Goal: Information Seeking & Learning: Learn about a topic

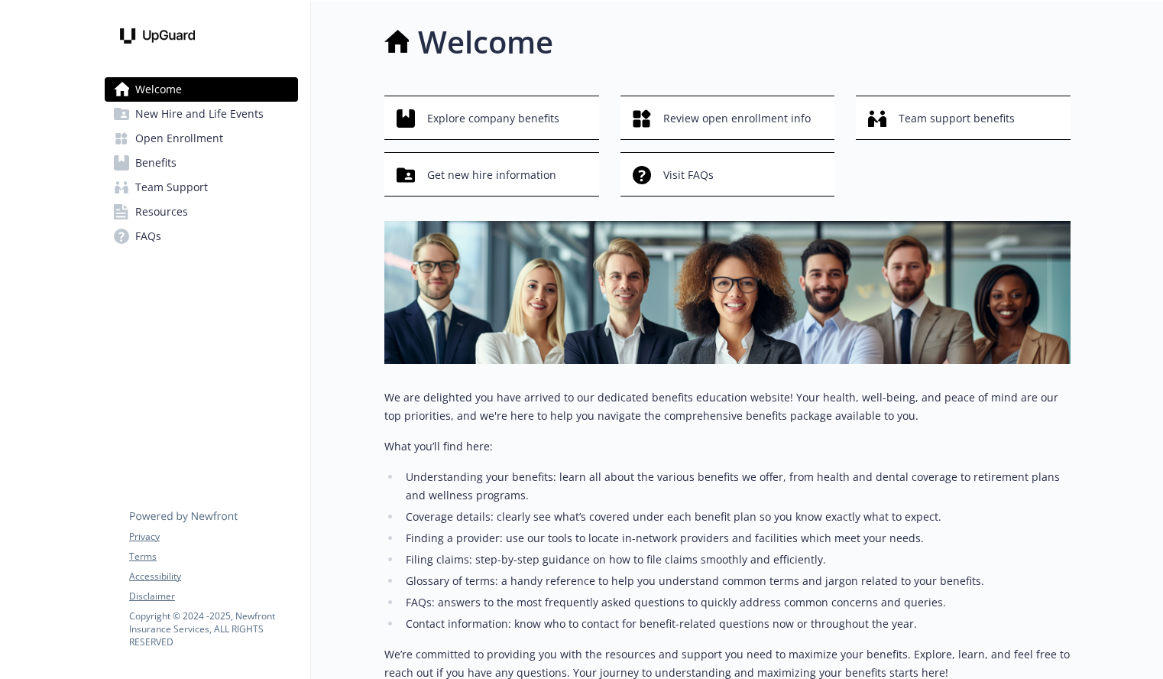
click at [1102, 154] on div at bounding box center [1117, 412] width 92 height 823
click at [1097, 196] on div at bounding box center [1117, 412] width 92 height 823
click at [756, 129] on span "Review open enrollment info" at bounding box center [738, 118] width 148 height 29
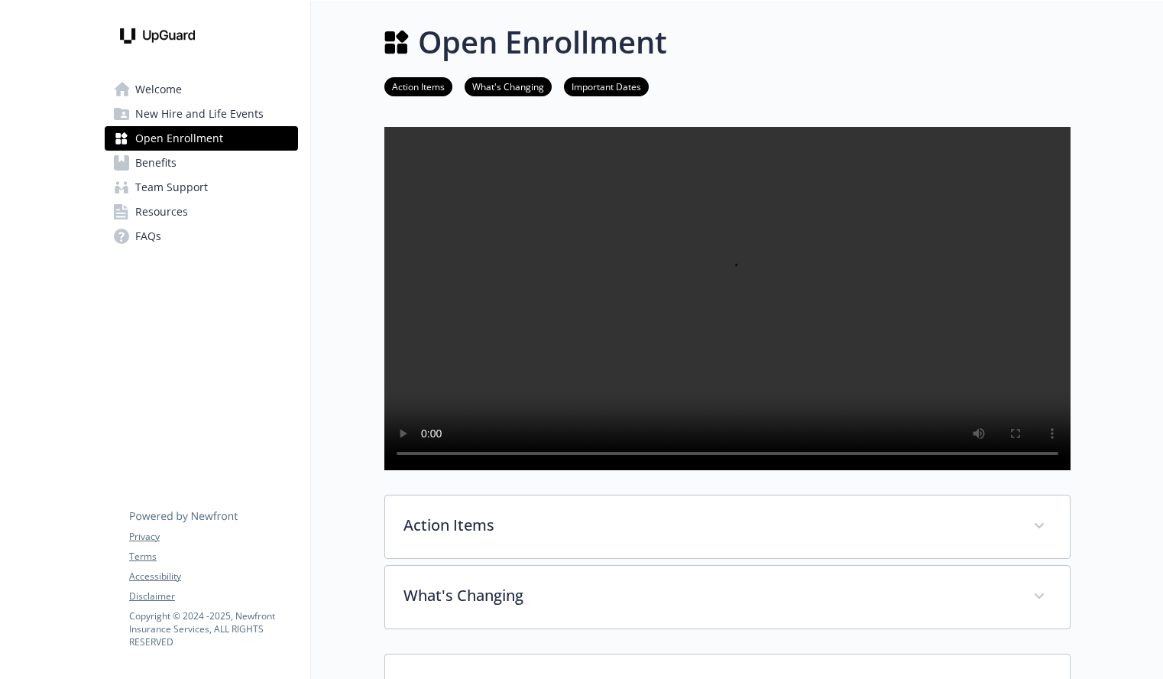
scroll to position [264, 0]
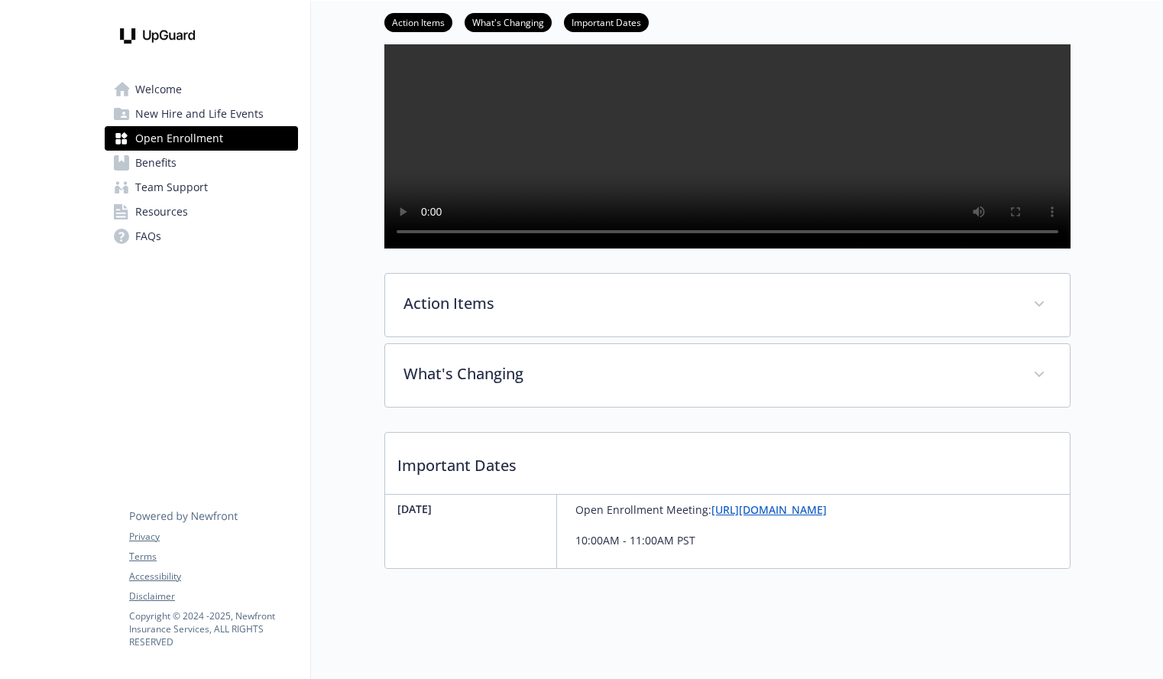
drag, startPoint x: 488, startPoint y: 513, endPoint x: 401, endPoint y: 513, distance: 87.1
click at [399, 512] on p "November 16th" at bounding box center [473, 509] width 153 height 16
click at [483, 523] on div "November 16th" at bounding box center [477, 531] width 160 height 73
click at [509, 517] on p "November 16th" at bounding box center [473, 509] width 153 height 16
click at [1141, 471] on div at bounding box center [1117, 229] width 92 height 900
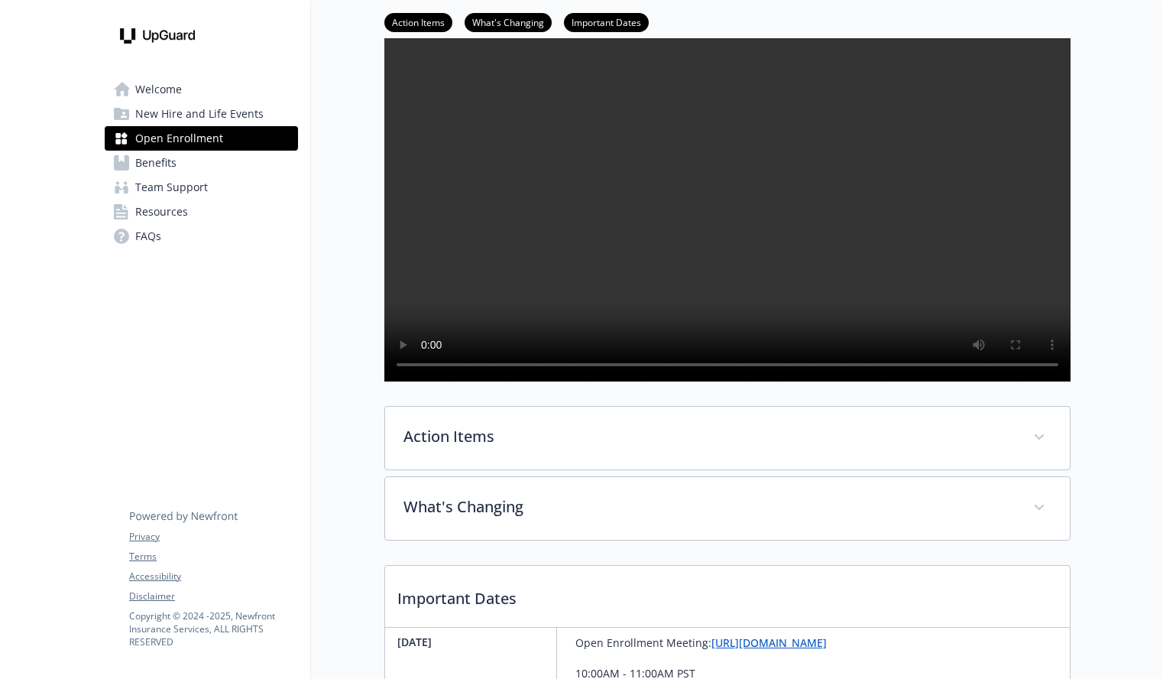
scroll to position [0, 0]
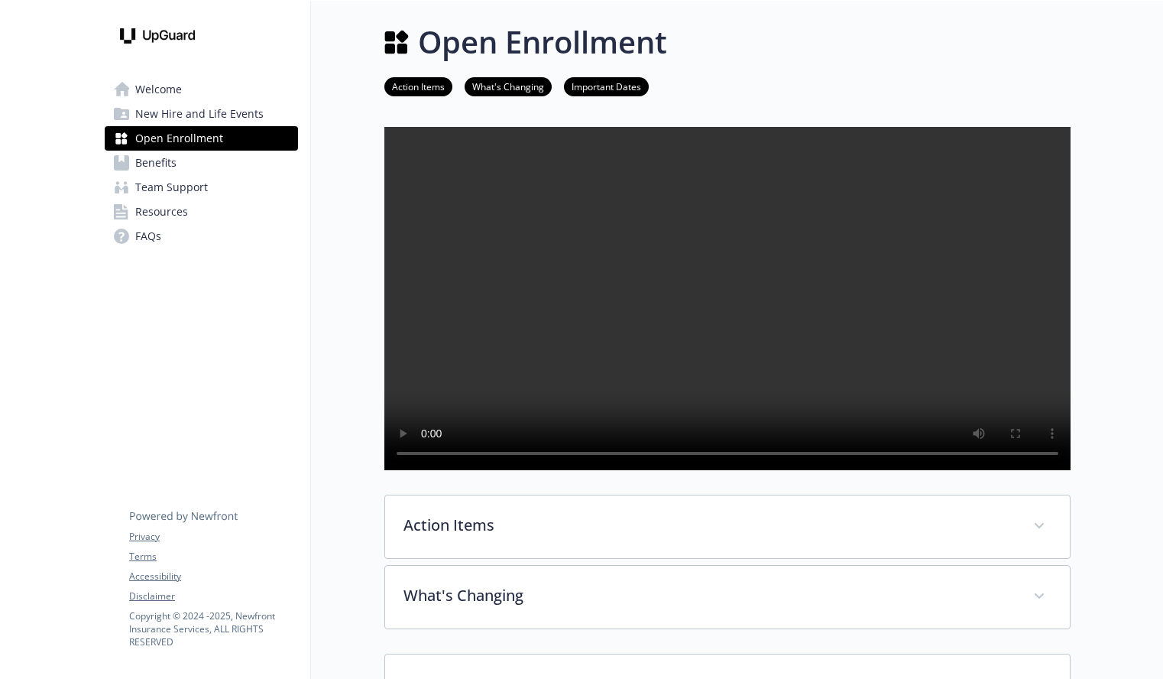
click at [213, 166] on link "Benefits" at bounding box center [201, 163] width 193 height 24
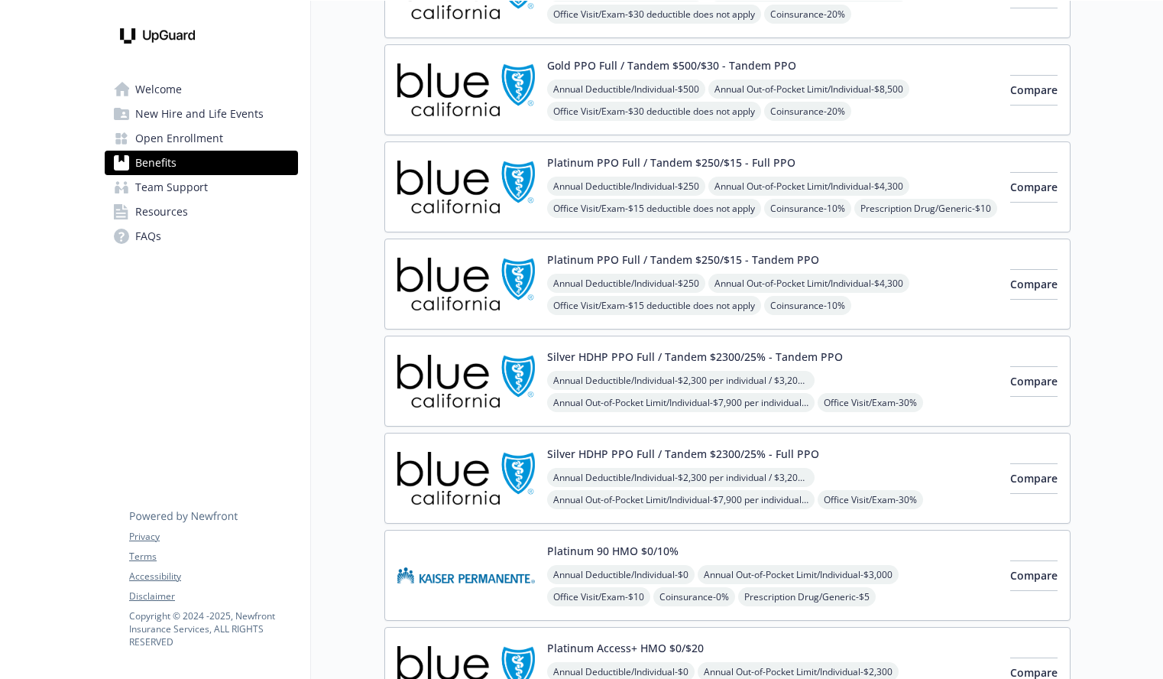
scroll to position [224, 0]
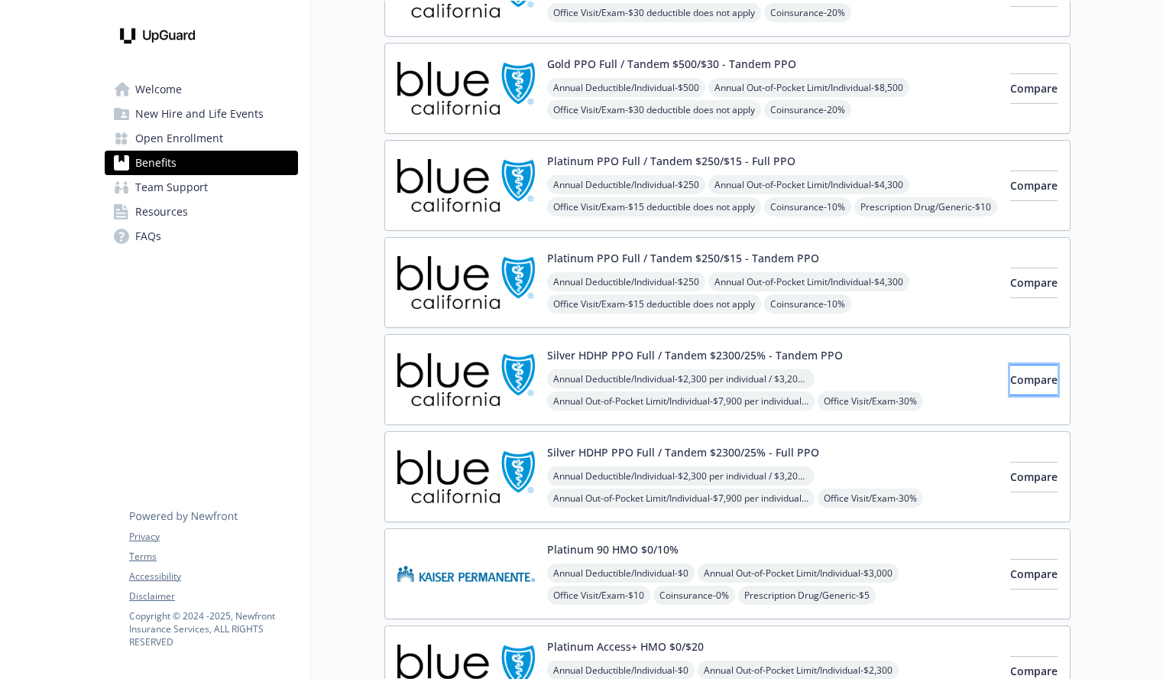
click at [1011, 381] on span "Compare" at bounding box center [1034, 379] width 47 height 15
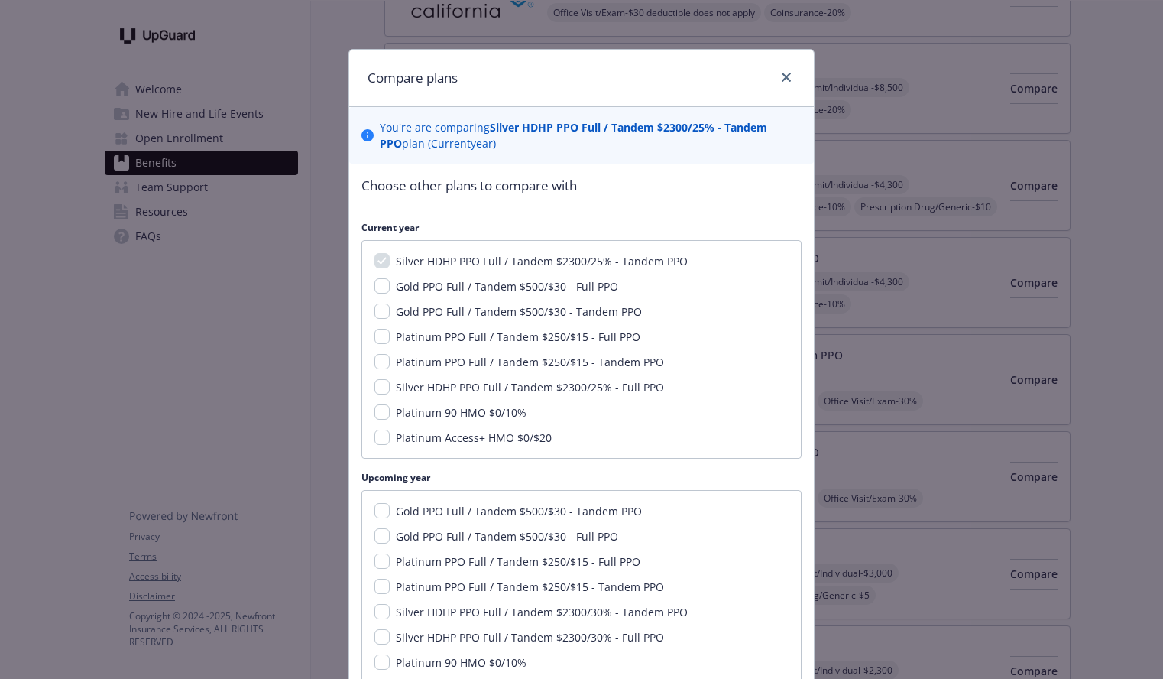
scroll to position [141, 0]
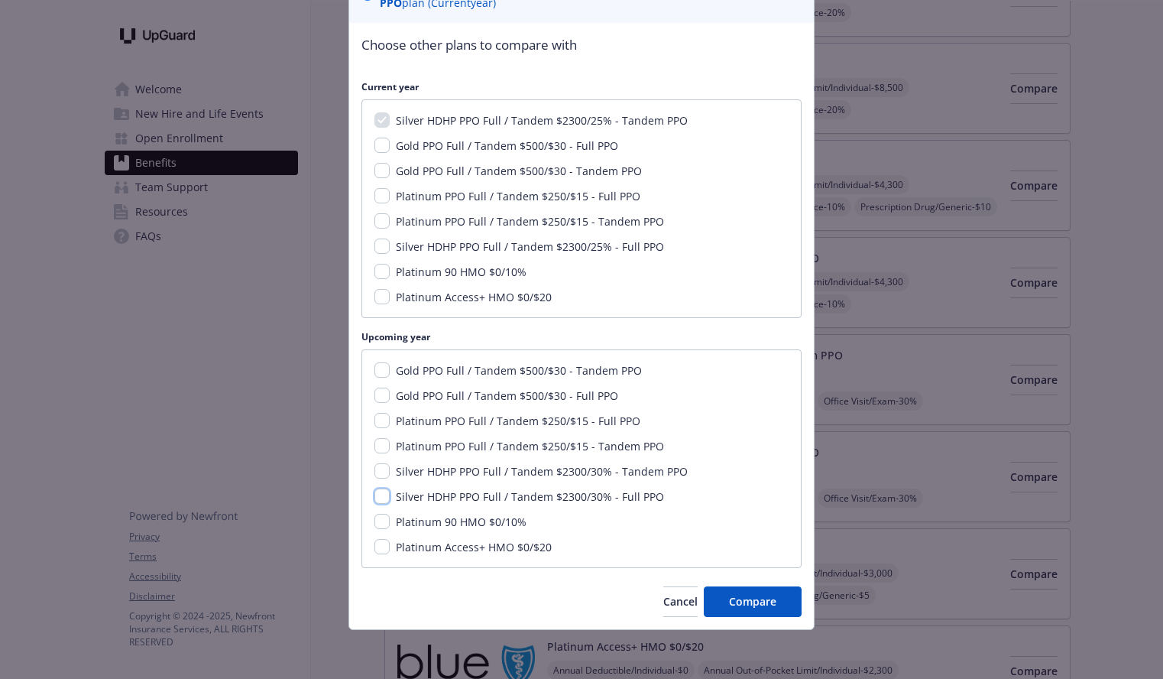
click at [386, 498] on input "Silver HDHP PPO Full / Tandem $2300/30% - Full PPO" at bounding box center [382, 495] width 15 height 15
checkbox input "true"
click at [757, 606] on span "Compare" at bounding box center [752, 601] width 47 height 15
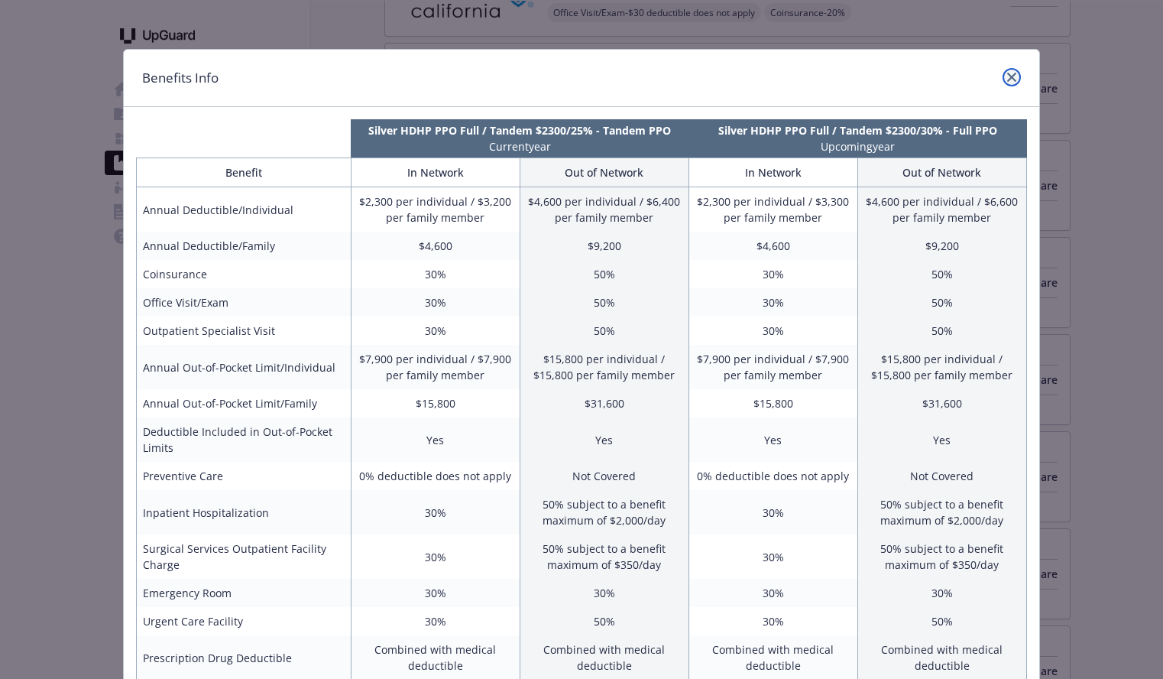
click at [1011, 73] on icon "close" at bounding box center [1011, 77] width 9 height 9
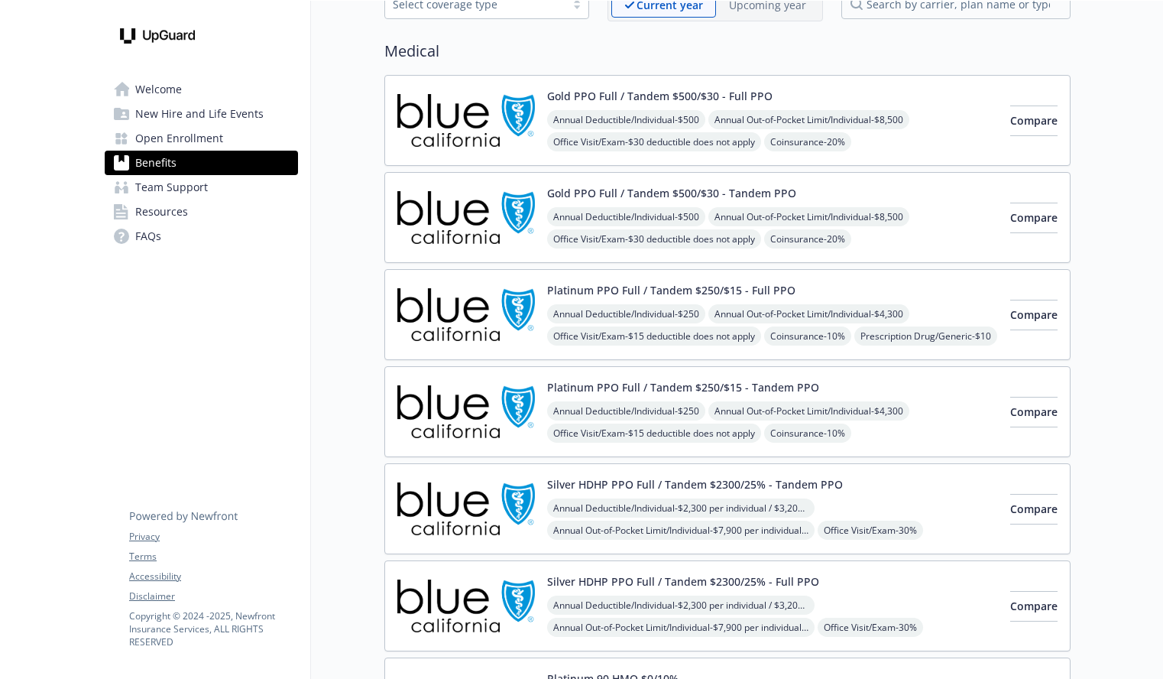
scroll to position [0, 0]
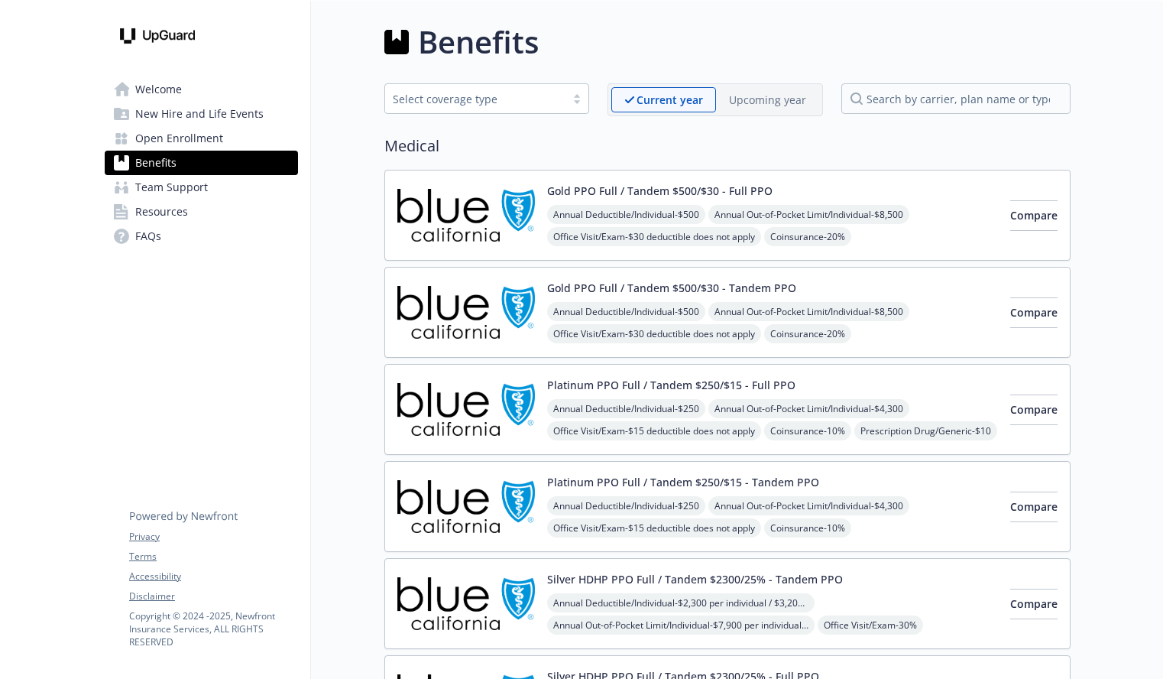
click at [760, 92] on p "Upcoming year" at bounding box center [767, 100] width 77 height 16
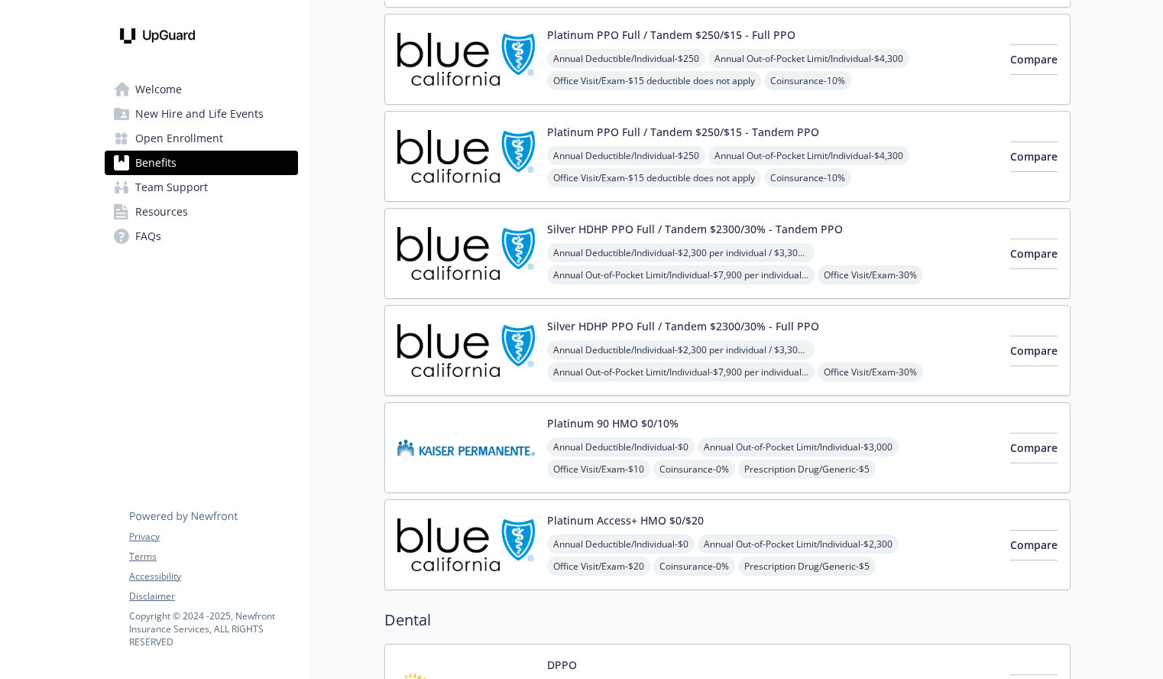
scroll to position [352, 0]
click at [1017, 349] on span "Compare" at bounding box center [1034, 349] width 47 height 15
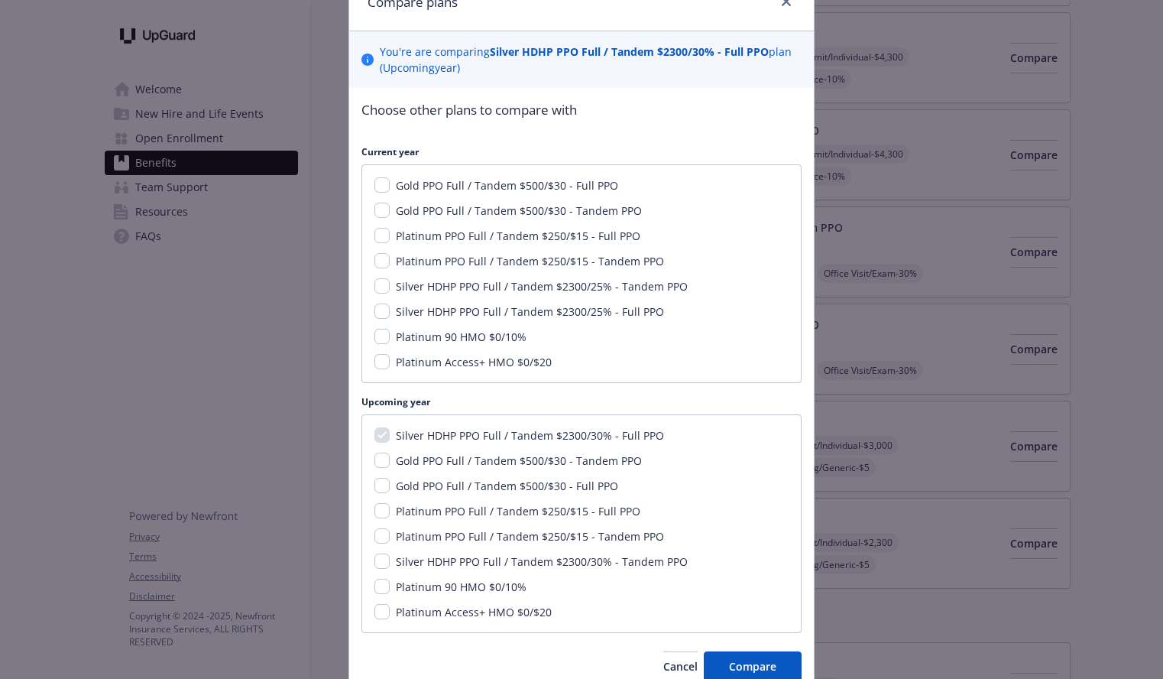
scroll to position [79, 0]
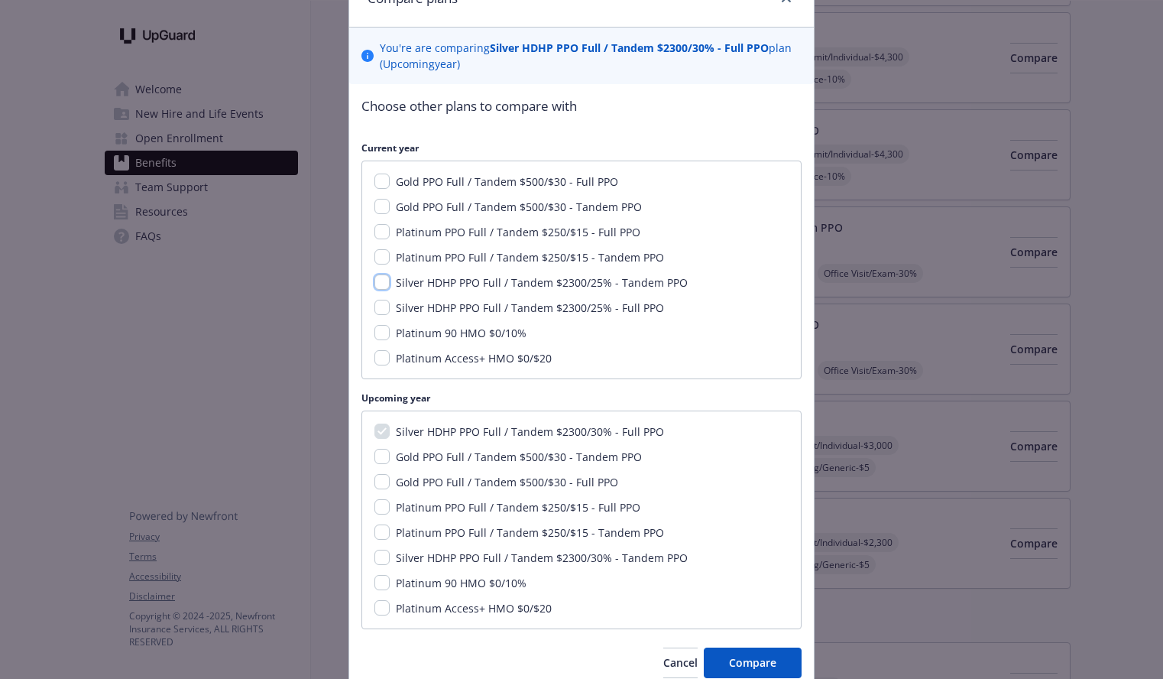
click at [386, 287] on input "Silver HDHP PPO Full / Tandem $2300/25% - Tandem PPO" at bounding box center [382, 281] width 15 height 15
checkbox input "true"
click at [386, 310] on input "Silver HDHP PPO Full / Tandem $2300/25% - Full PPO" at bounding box center [382, 307] width 15 height 15
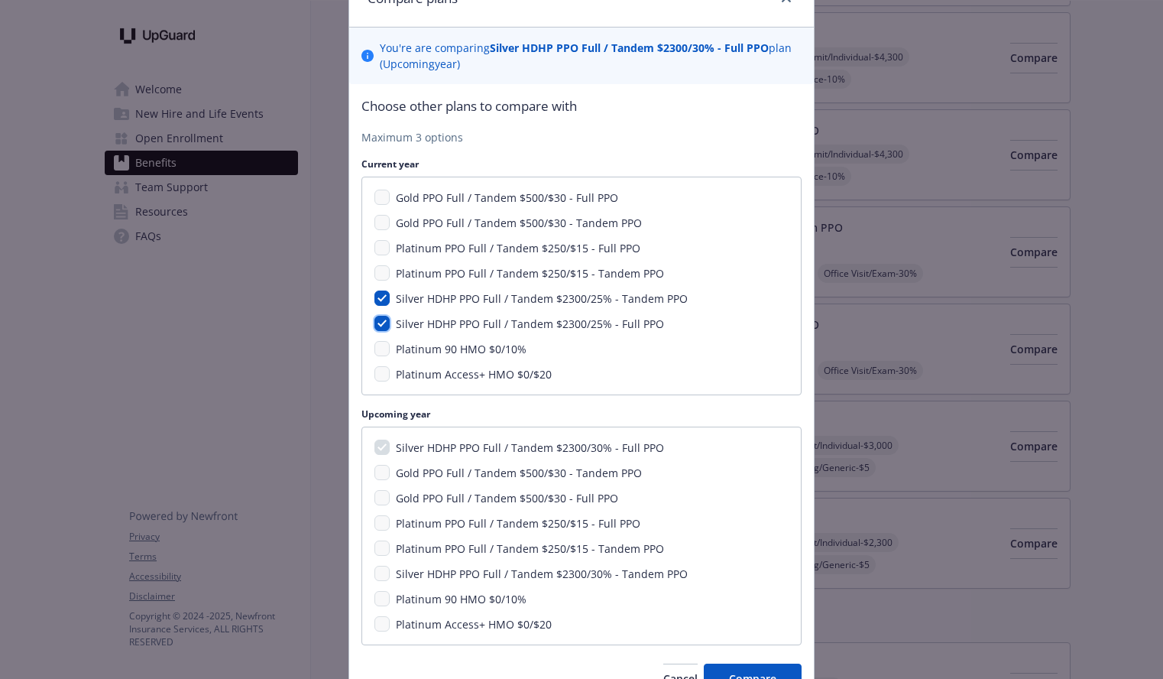
click at [386, 323] on input "Silver HDHP PPO Full / Tandem $2300/25% - Full PPO" at bounding box center [382, 323] width 15 height 15
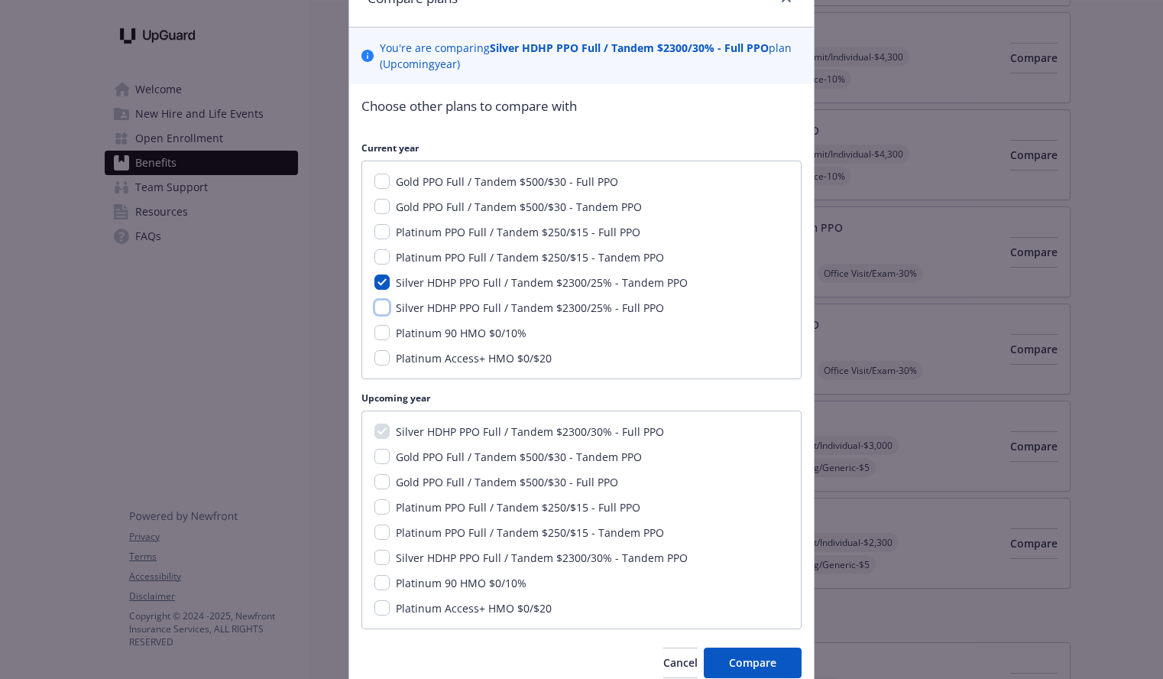
click at [384, 310] on input "Silver HDHP PPO Full / Tandem $2300/25% - Full PPO" at bounding box center [382, 307] width 15 height 15
checkbox input "true"
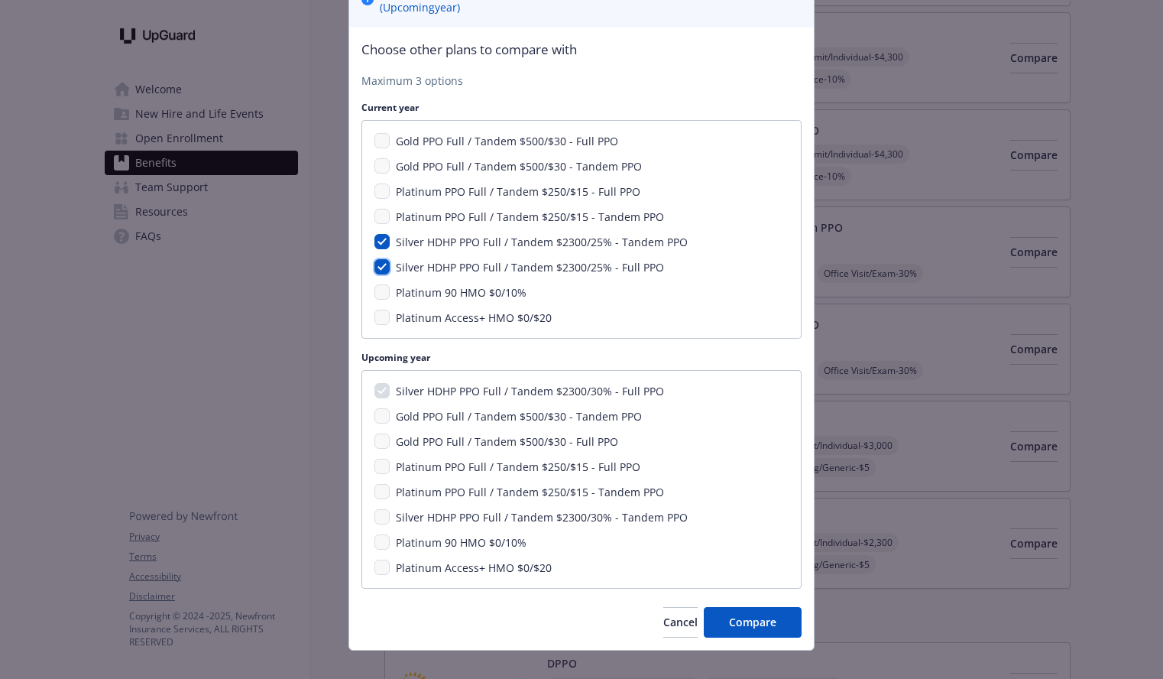
scroll to position [144, 0]
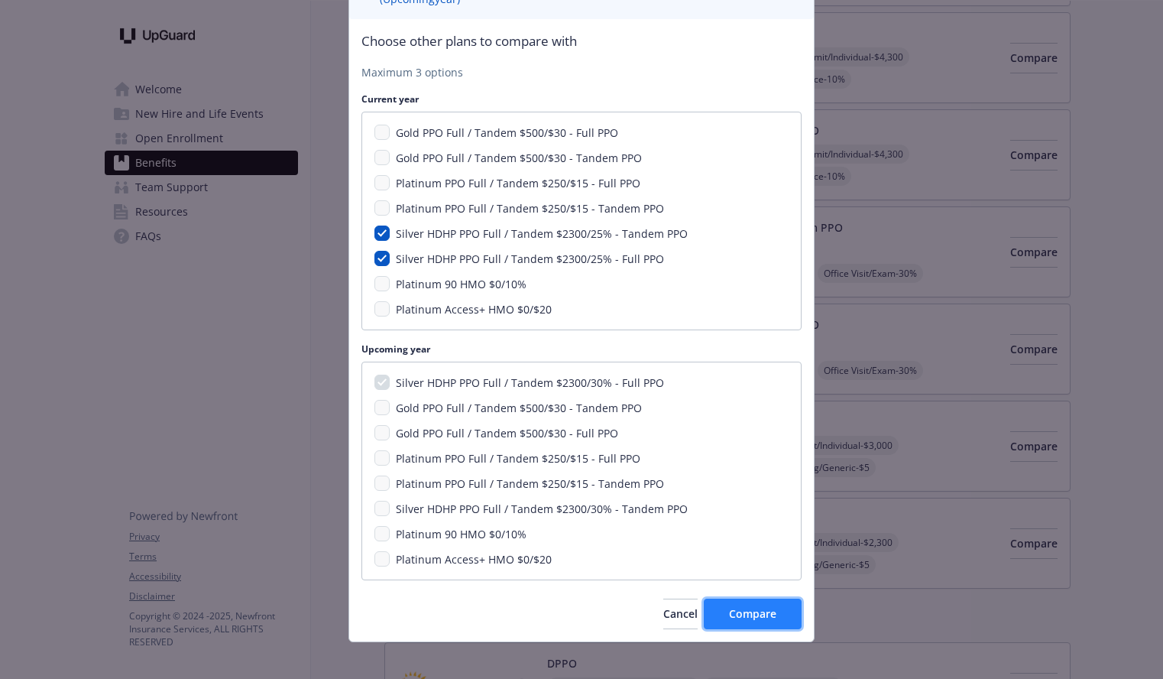
click at [777, 606] on button "Compare" at bounding box center [753, 614] width 98 height 31
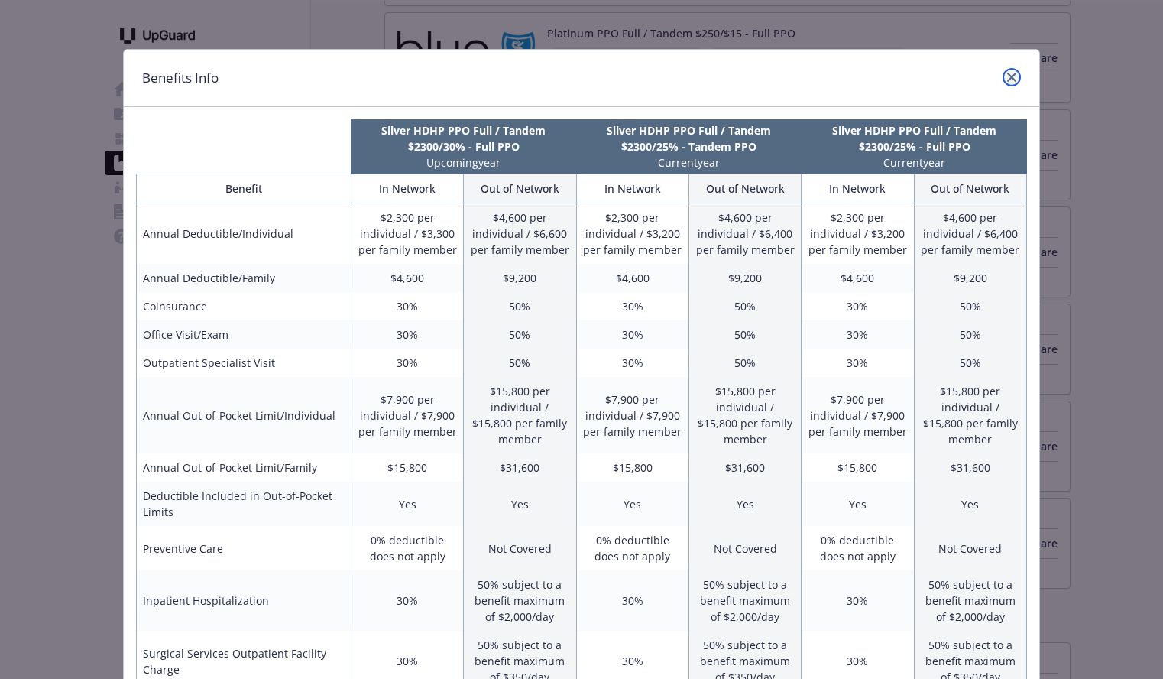
scroll to position [1, 0]
click at [1015, 78] on icon "close" at bounding box center [1011, 76] width 9 height 9
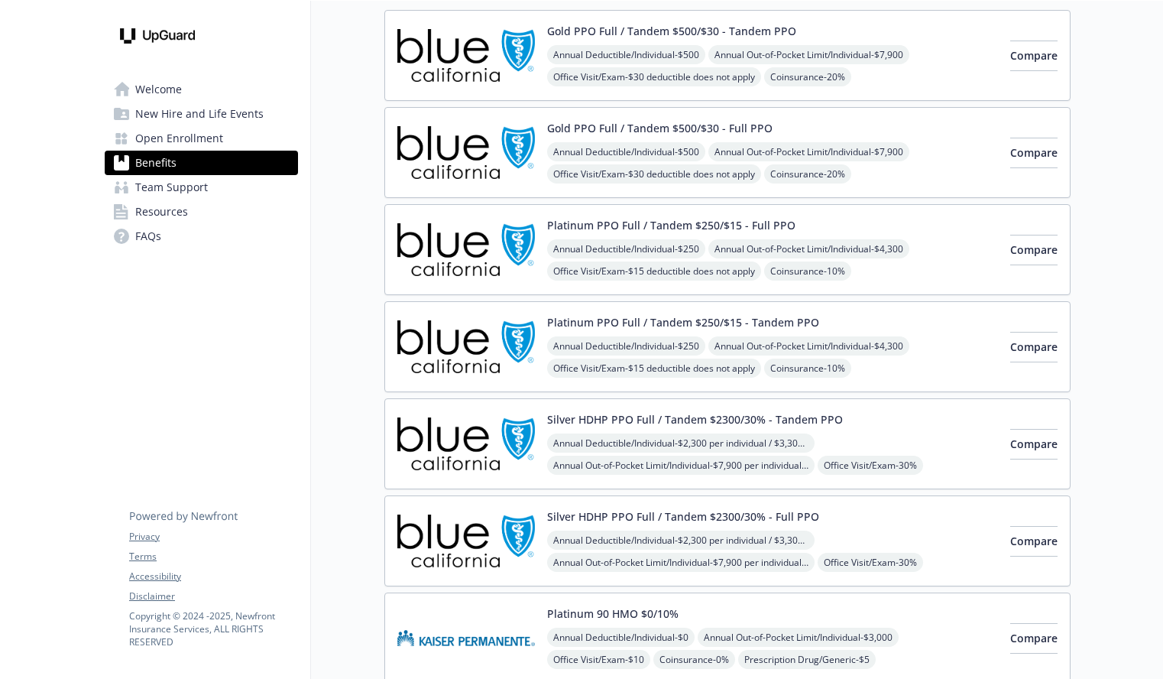
scroll to position [0, 0]
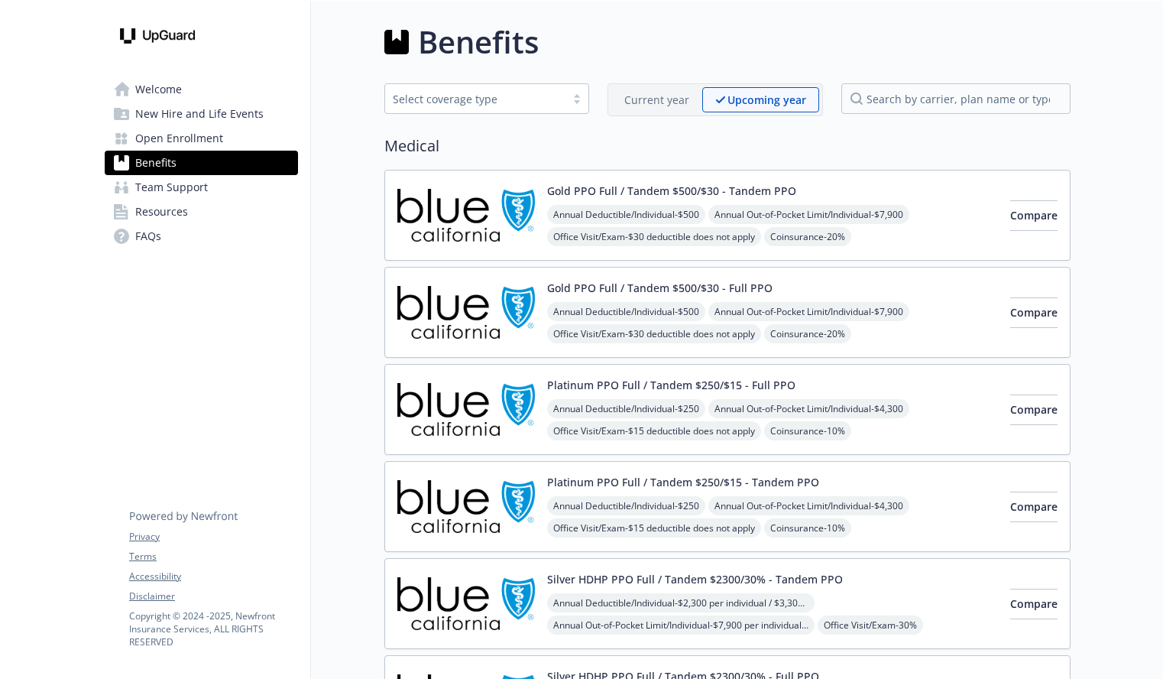
click at [238, 138] on link "Open Enrollment" at bounding box center [201, 138] width 193 height 24
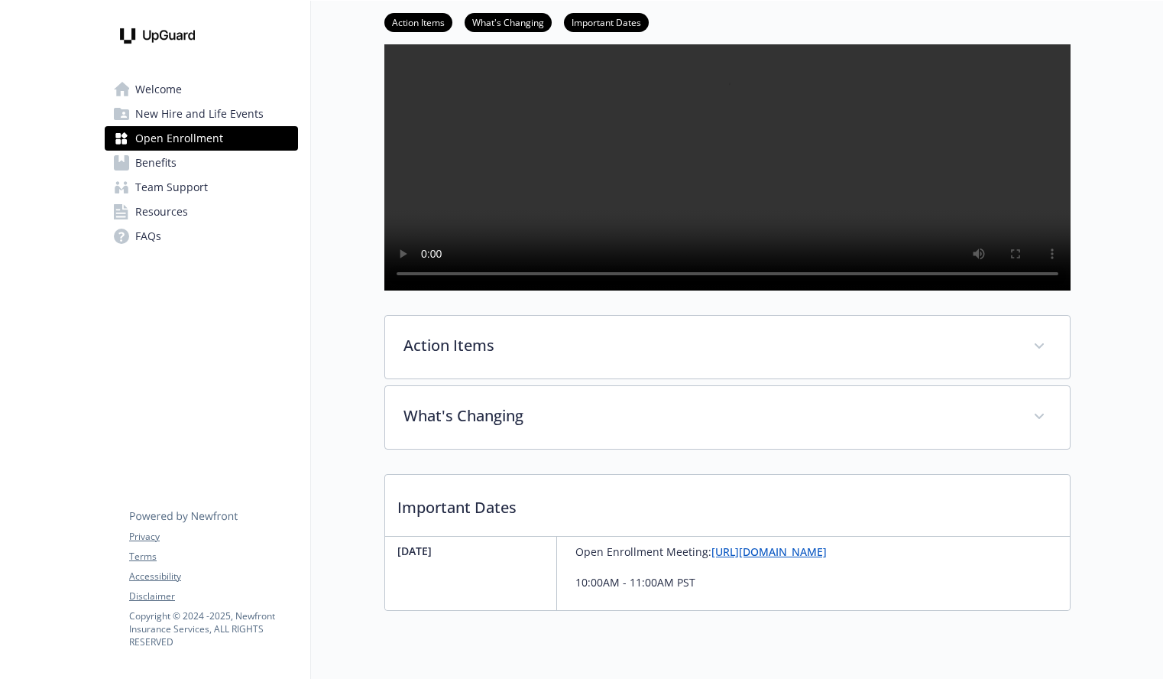
scroll to position [185, 0]
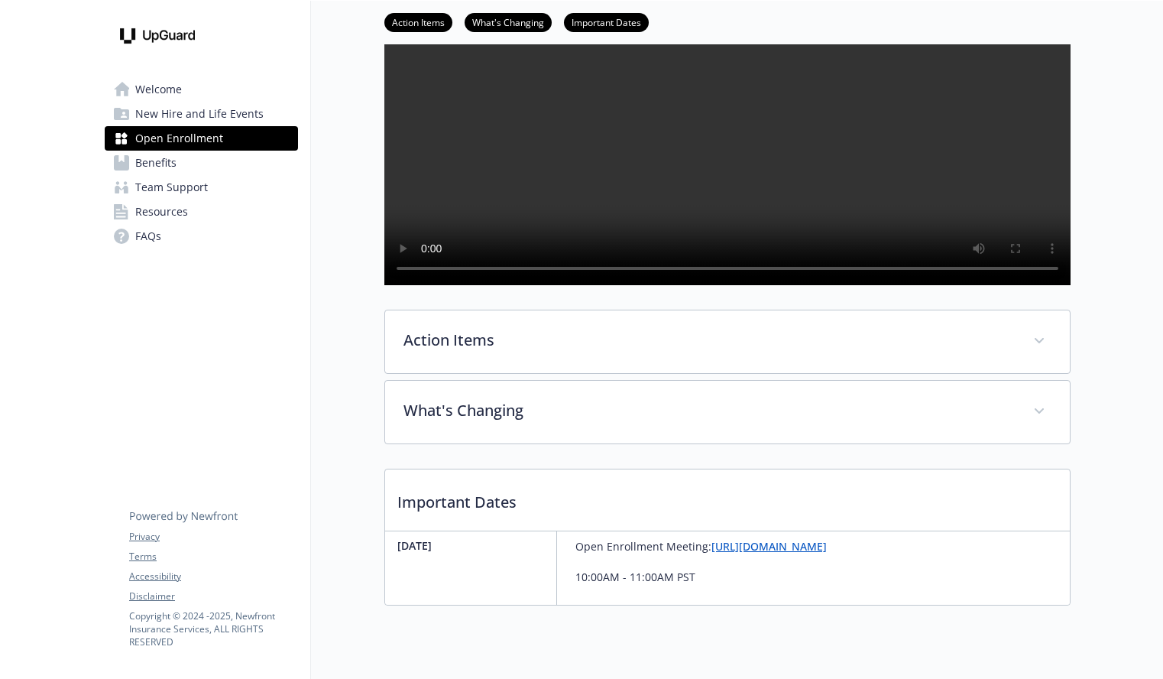
click at [235, 193] on link "Team Support" at bounding box center [201, 187] width 193 height 24
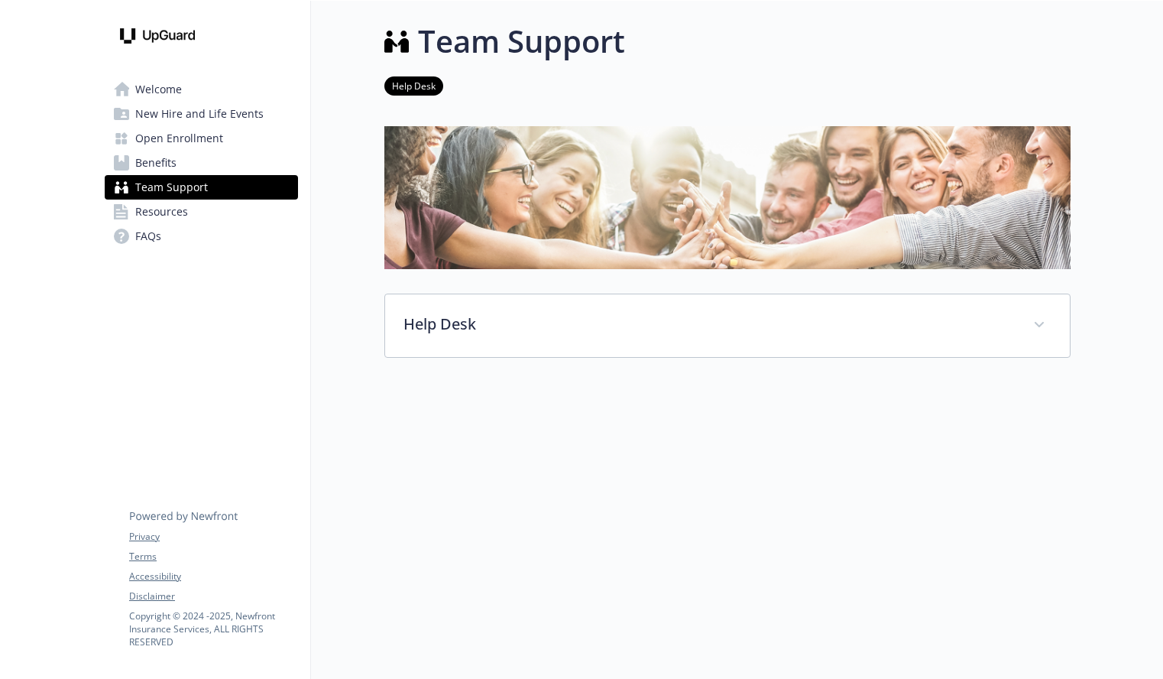
scroll to position [1, 0]
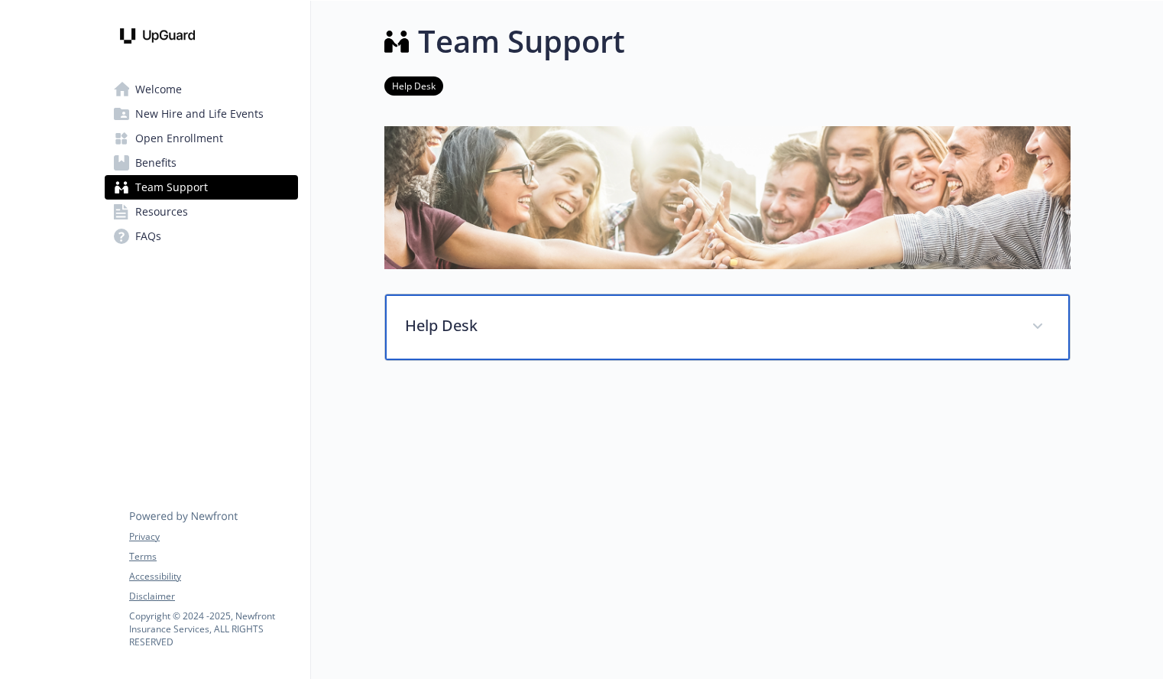
click at [965, 316] on p "Help Desk" at bounding box center [709, 325] width 608 height 23
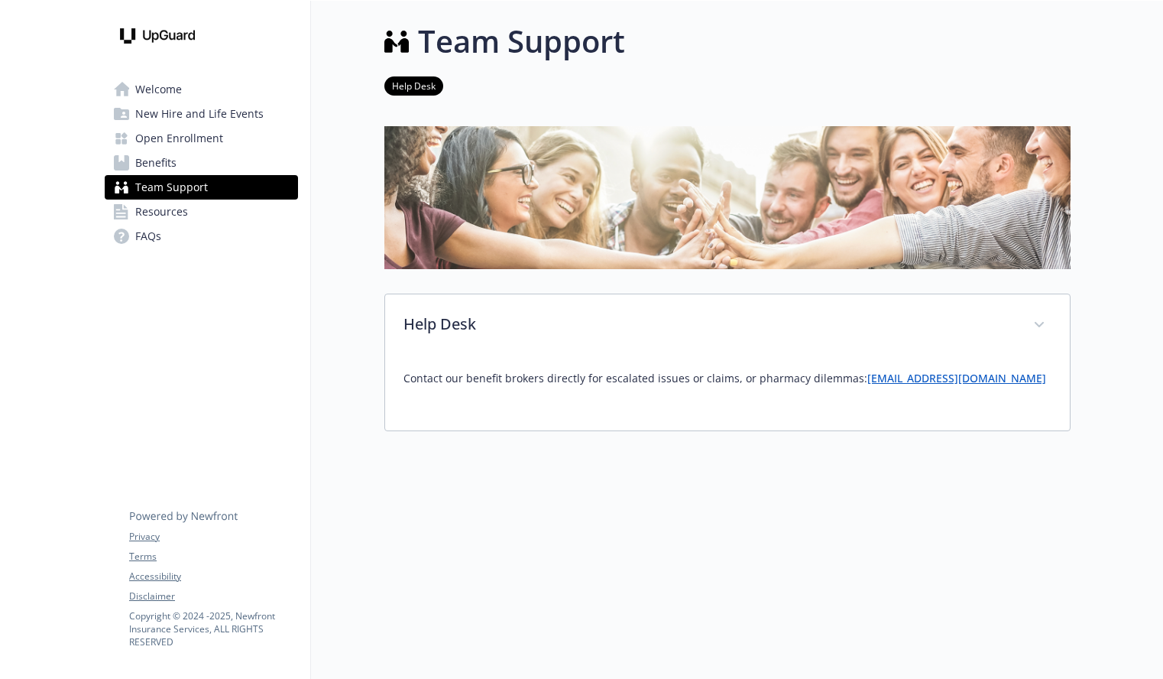
click at [196, 206] on link "Resources" at bounding box center [201, 212] width 193 height 24
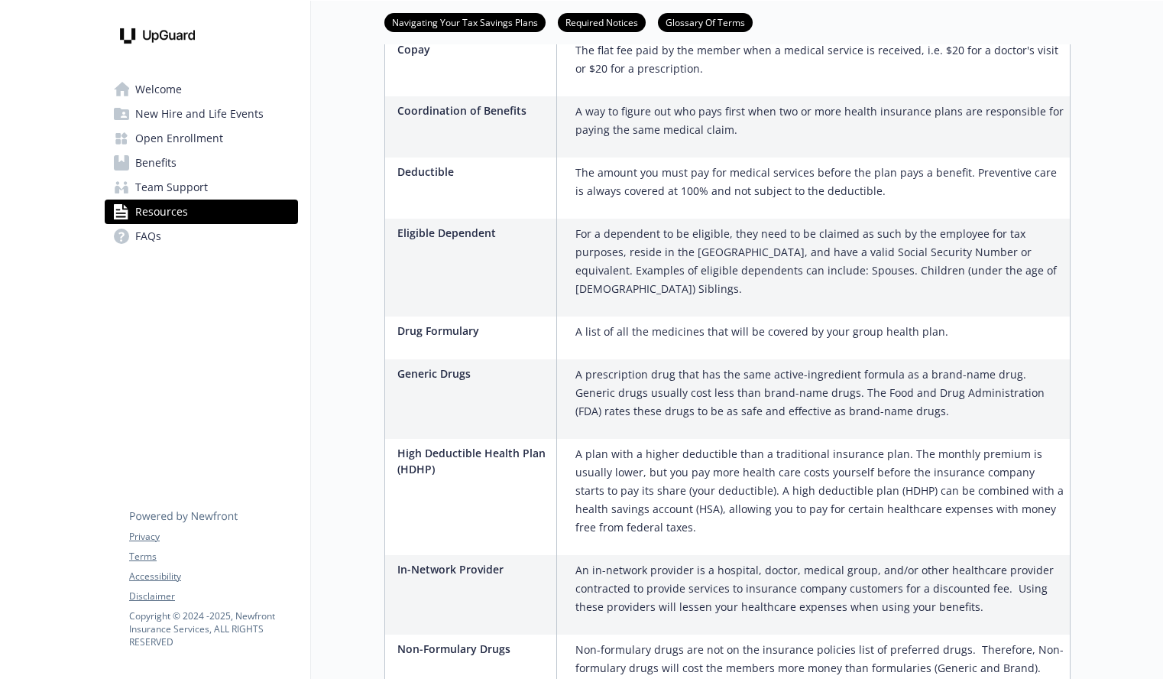
click at [238, 244] on link "FAQs" at bounding box center [201, 236] width 193 height 24
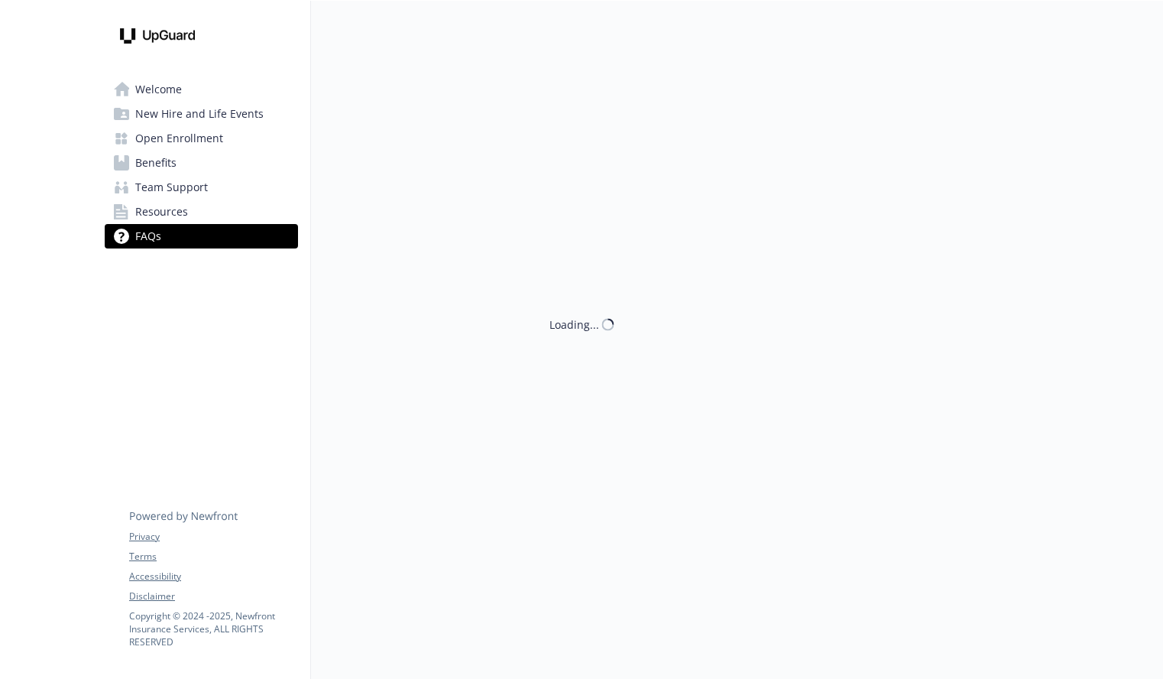
scroll to position [1, 0]
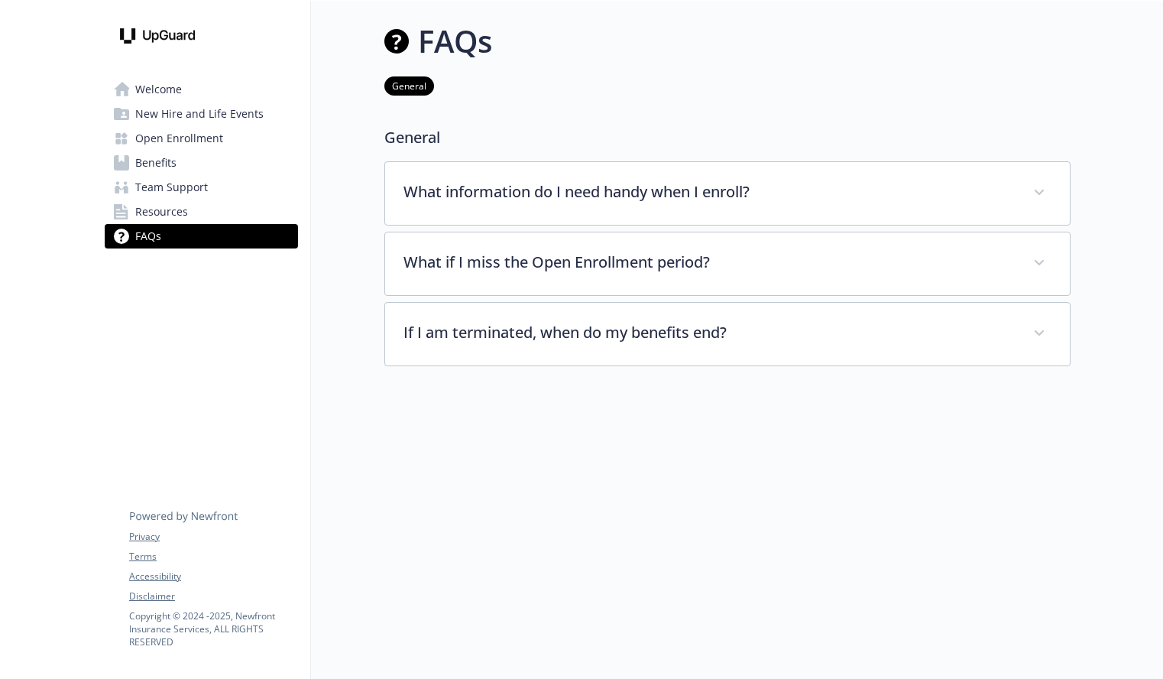
click at [172, 93] on span "Welcome" at bounding box center [158, 89] width 47 height 24
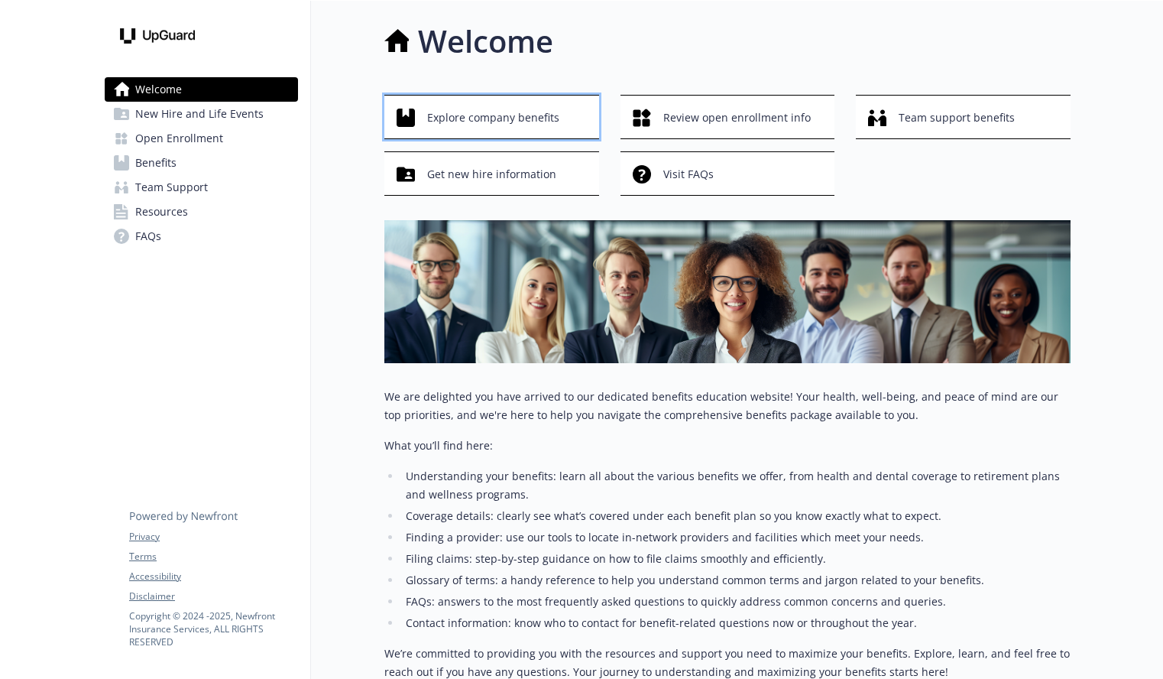
click at [471, 122] on span "Explore company benefits" at bounding box center [493, 117] width 132 height 29
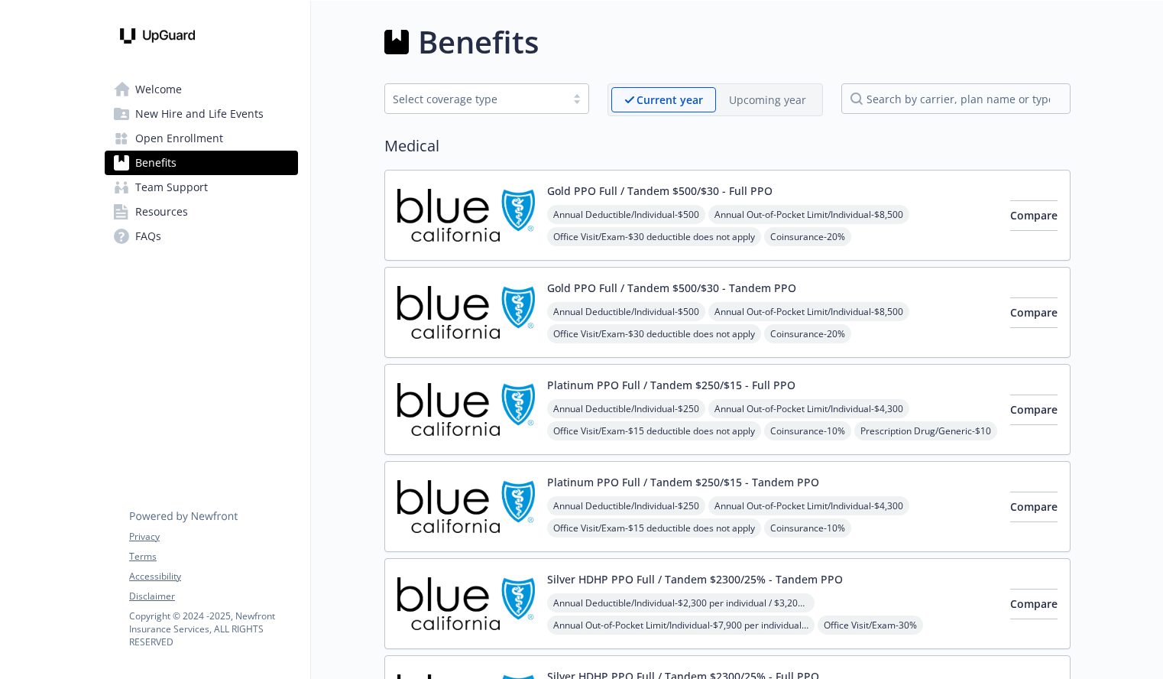
click at [791, 97] on p "Upcoming year" at bounding box center [767, 100] width 77 height 16
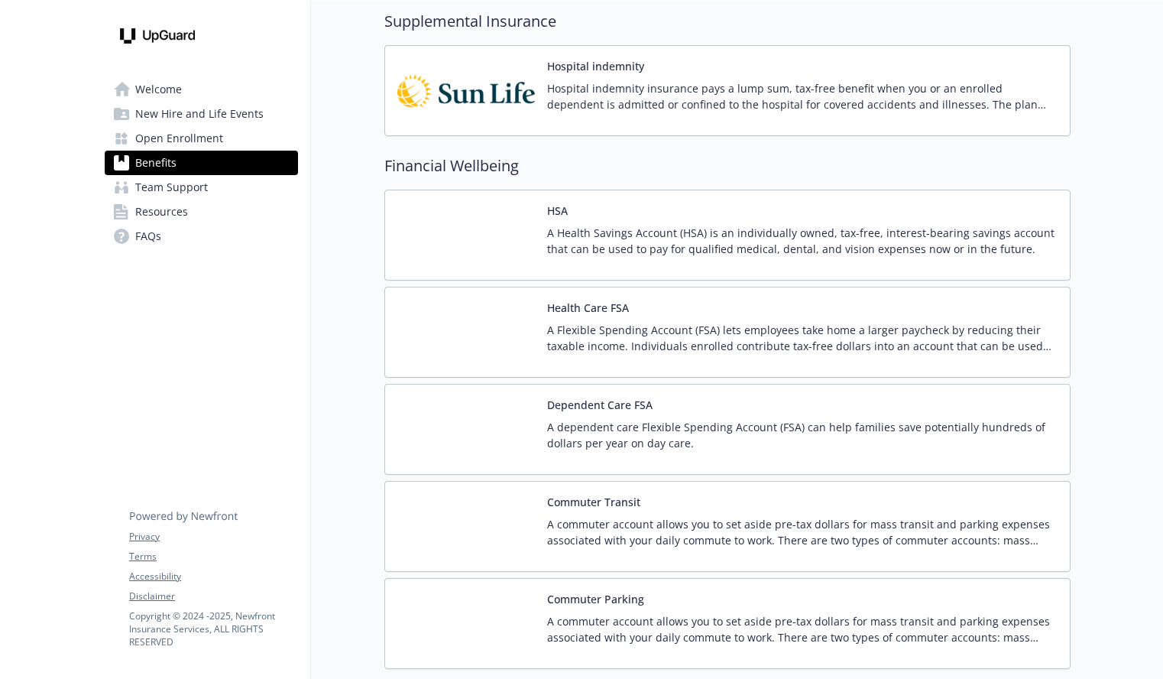
scroll to position [1868, 0]
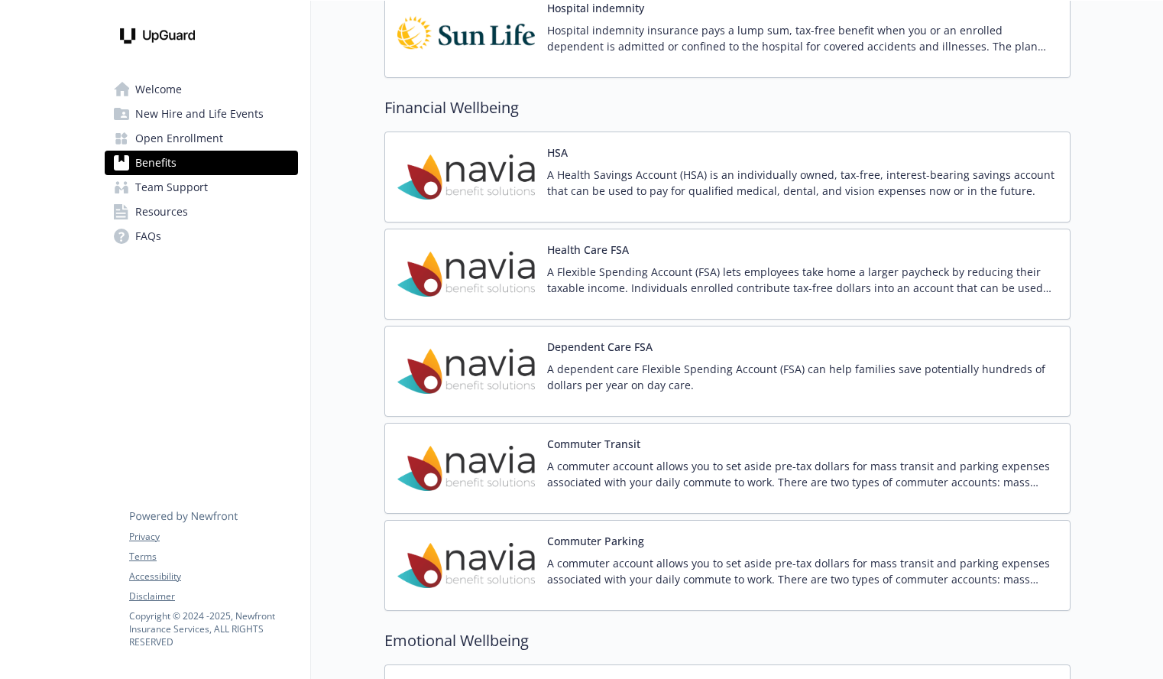
click at [581, 143] on div "HSA A Health Savings Account (HSA) is an individually owned, tax-free, interest…" at bounding box center [727, 176] width 686 height 91
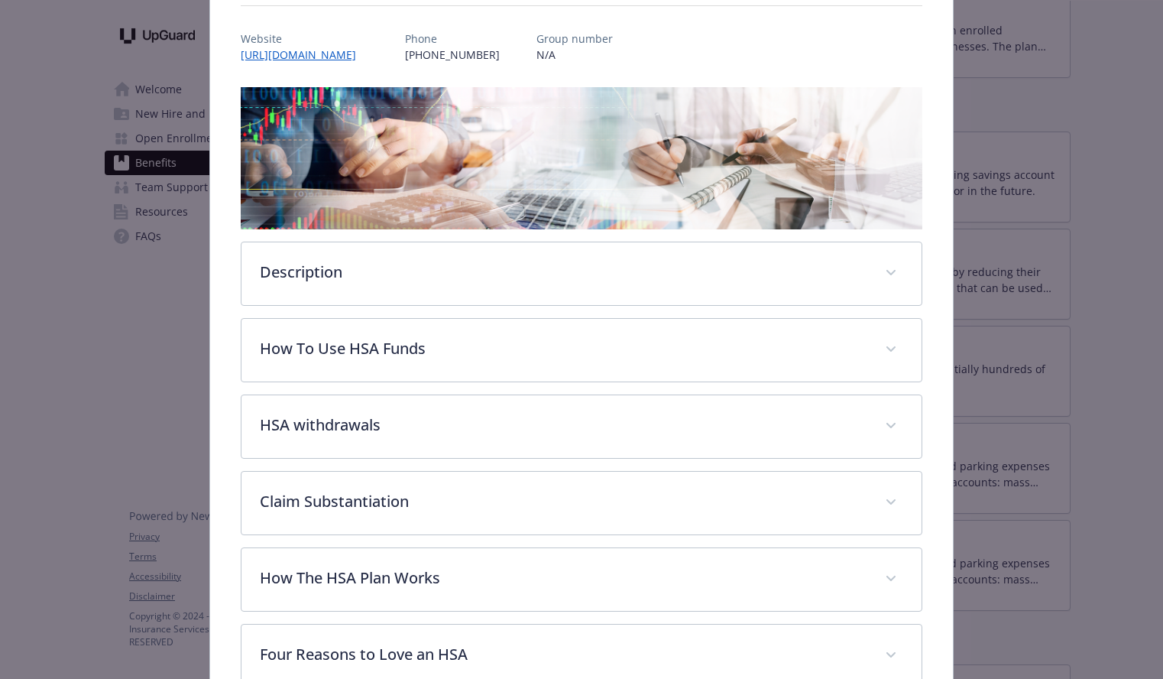
scroll to position [171, 0]
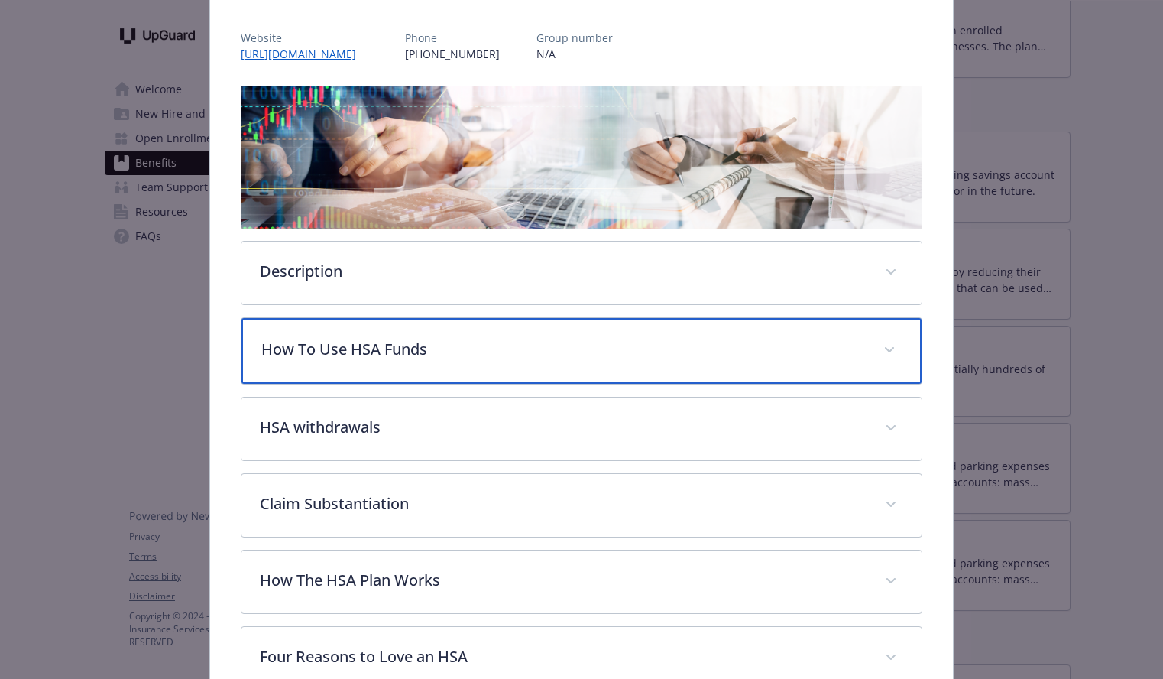
click at [891, 335] on div "How To Use HSA Funds" at bounding box center [582, 351] width 680 height 66
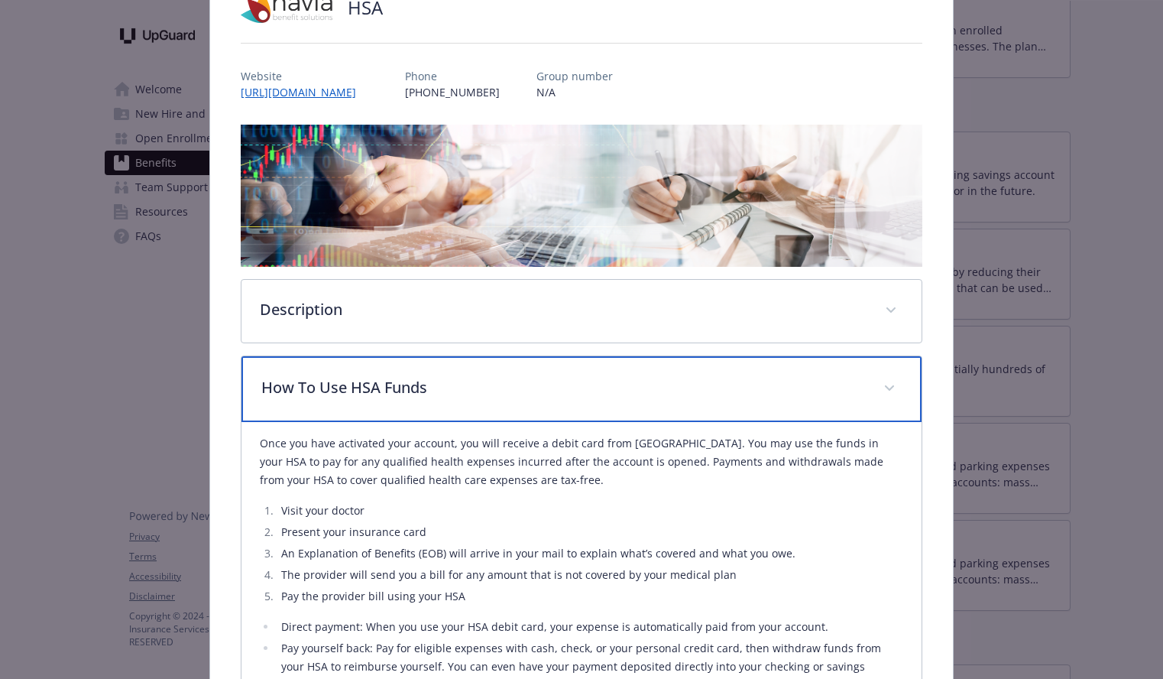
scroll to position [0, 0]
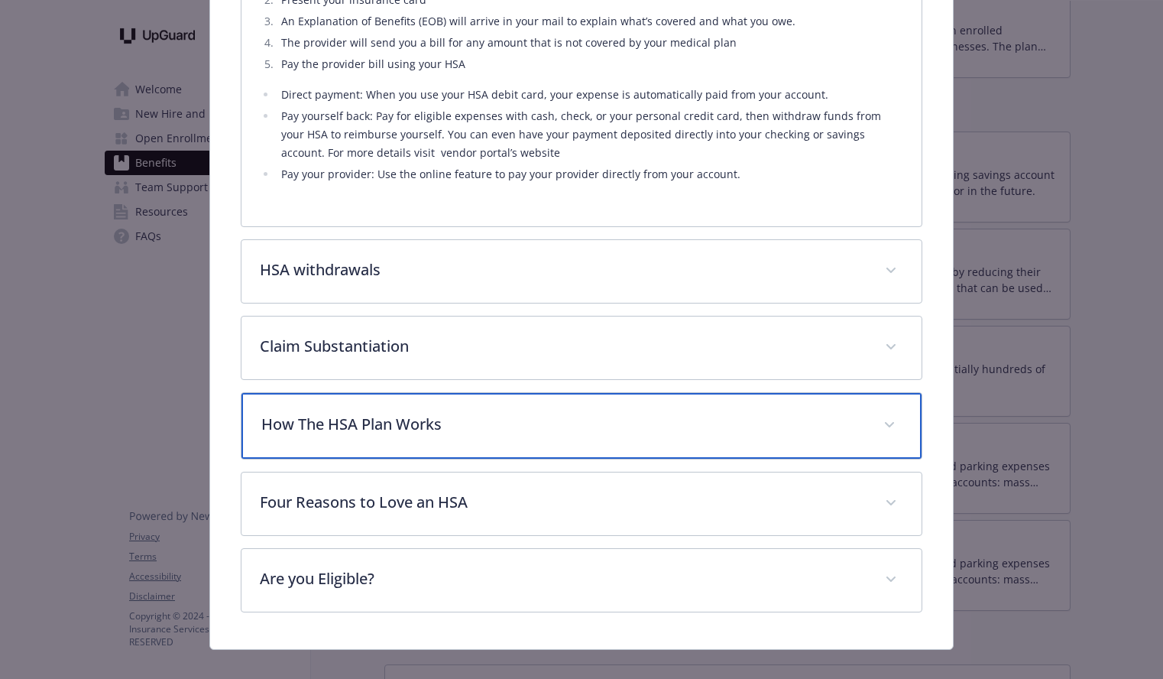
click at [861, 425] on p "How The HSA Plan Works" at bounding box center [563, 424] width 604 height 23
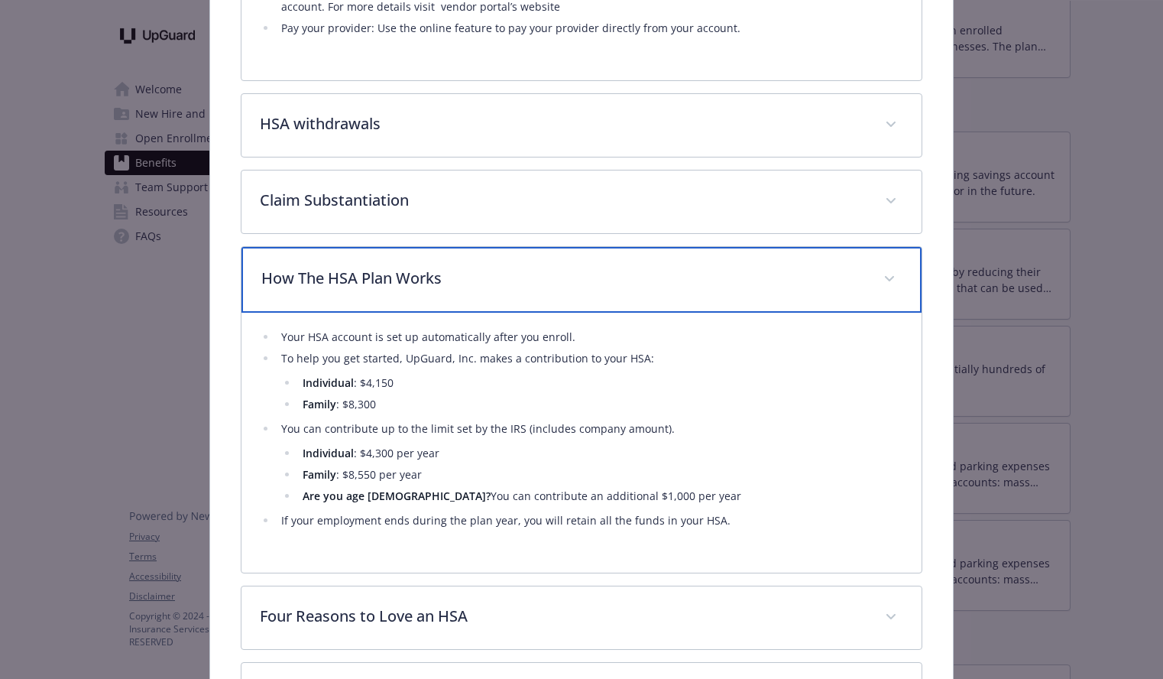
scroll to position [848, 0]
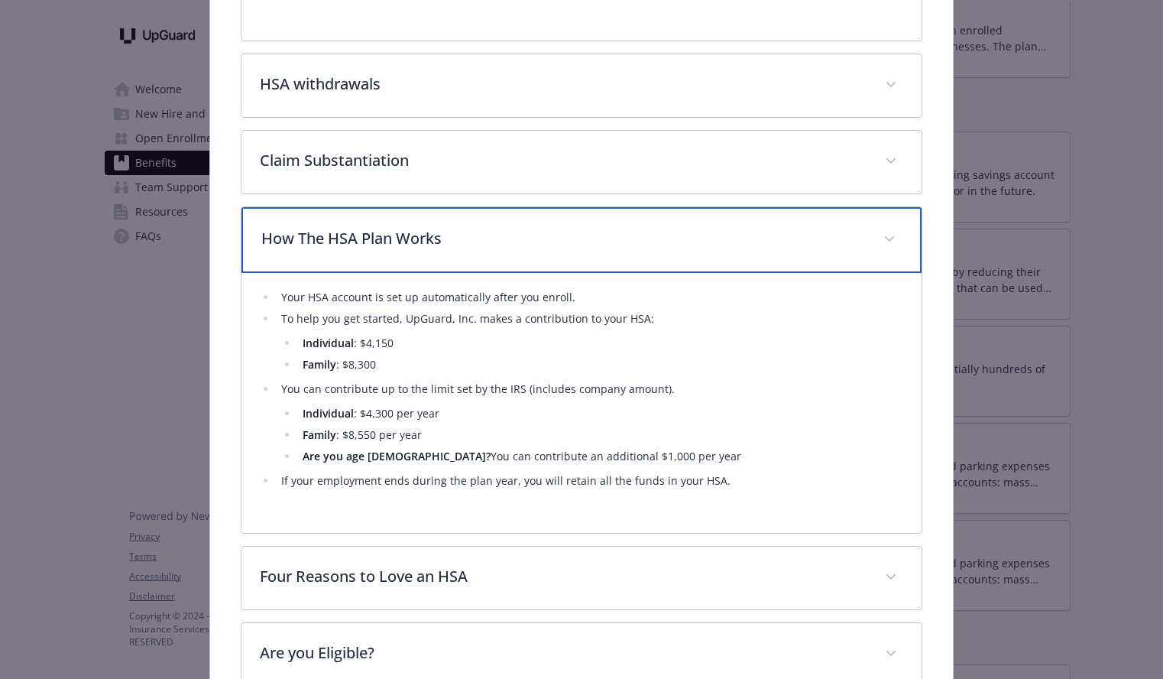
click at [887, 242] on span "details for plan Financial Wellbeing - HSA - Health Savings Account" at bounding box center [890, 239] width 24 height 24
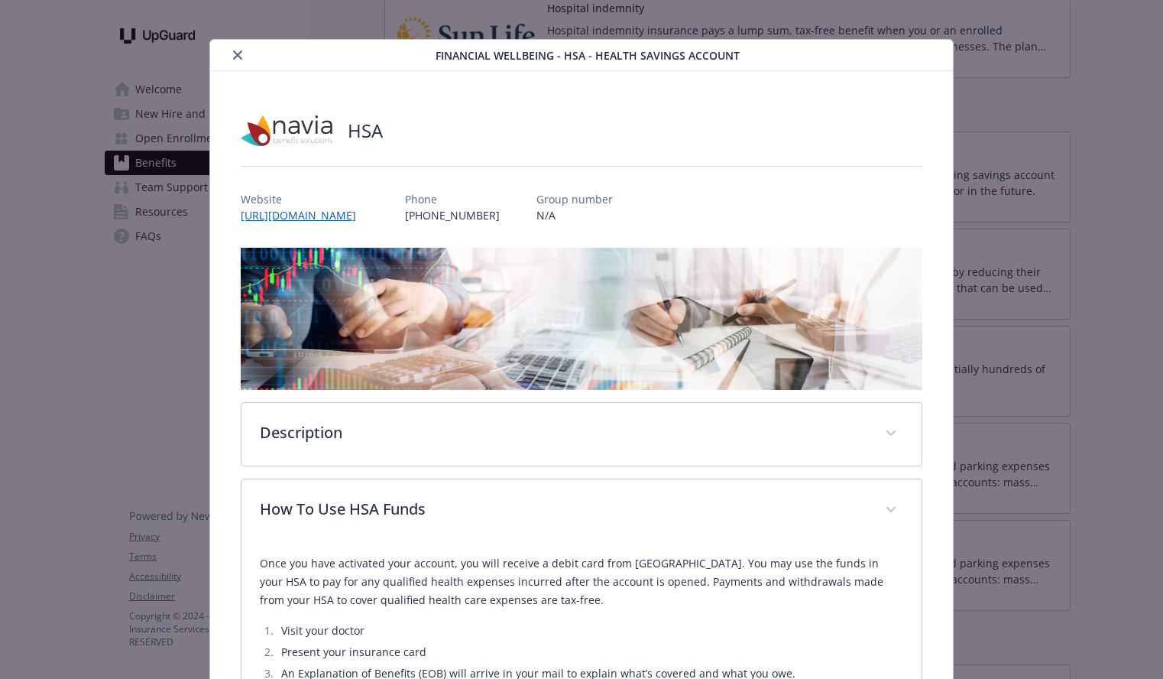
scroll to position [0, 0]
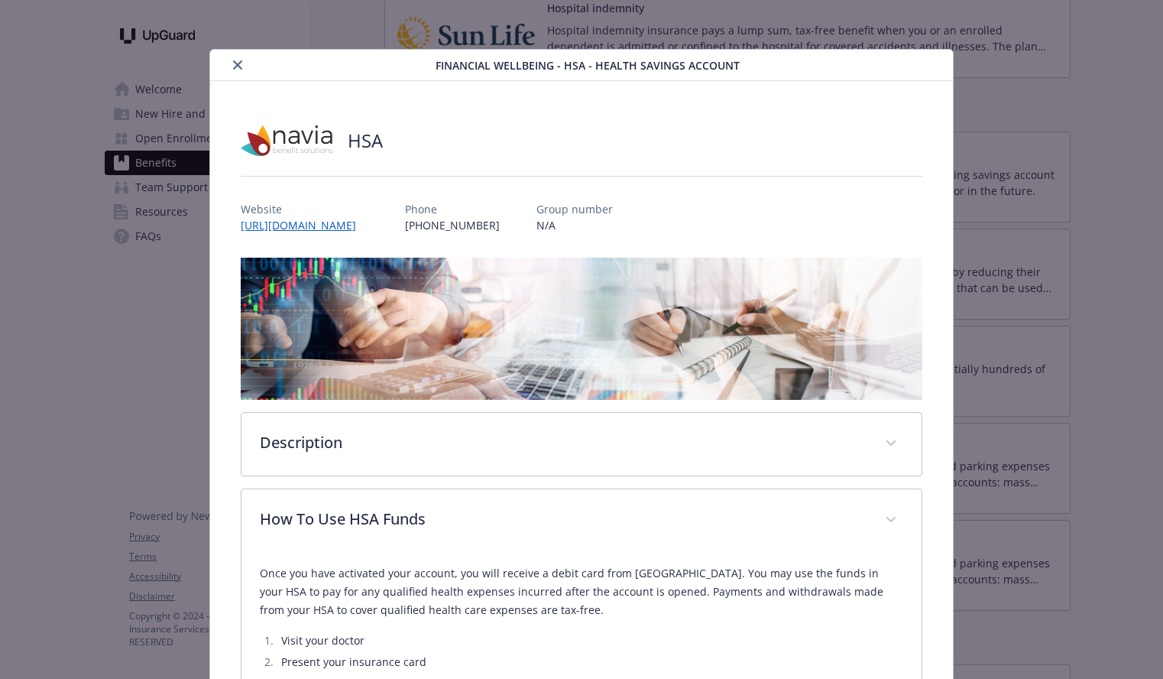
click at [229, 64] on button "close" at bounding box center [238, 65] width 18 height 18
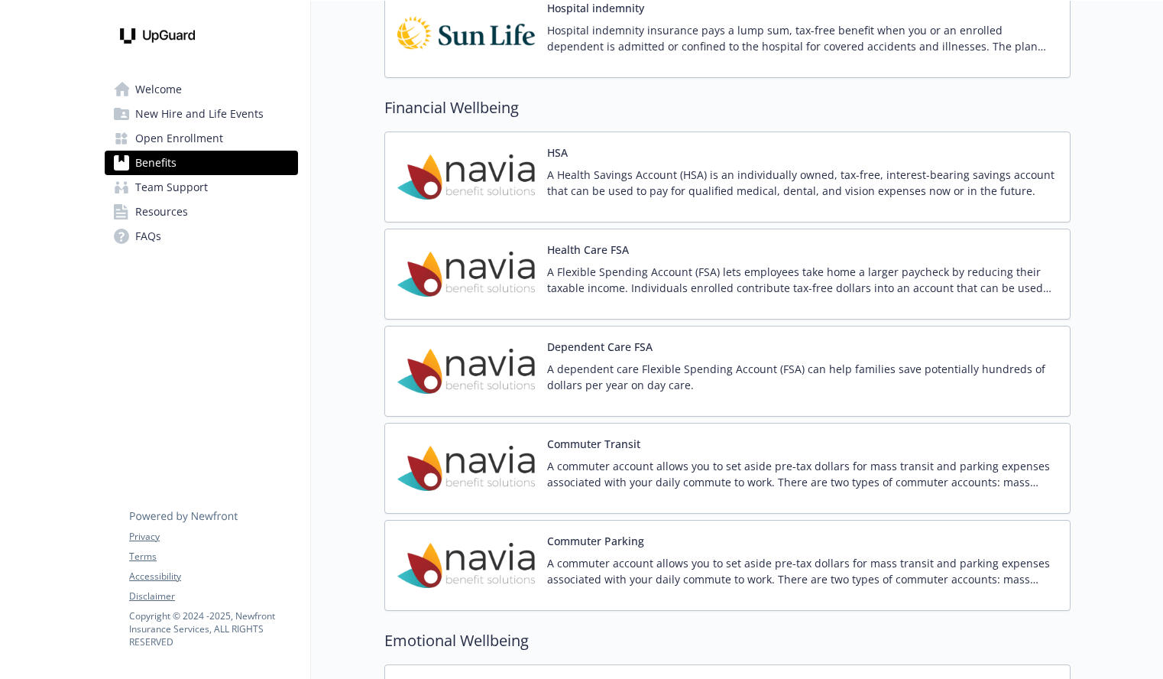
click at [1036, 368] on p "A dependent care Flexible Spending Account (FSA) can help families save potenti…" at bounding box center [802, 377] width 511 height 32
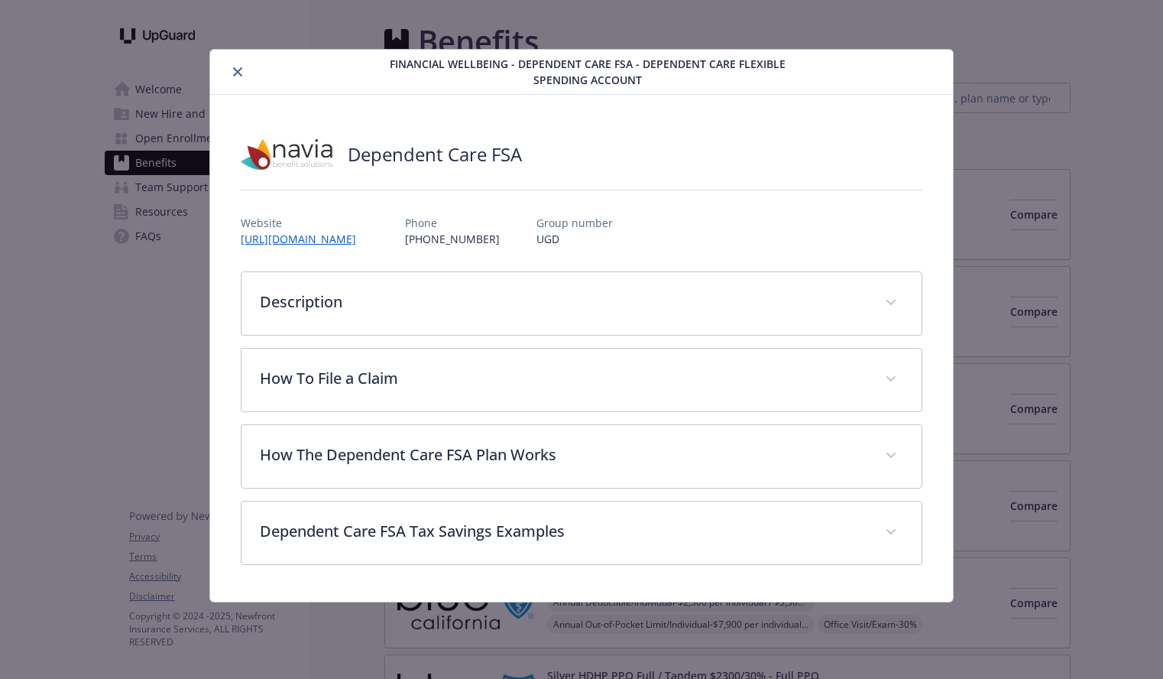
scroll to position [1682, 0]
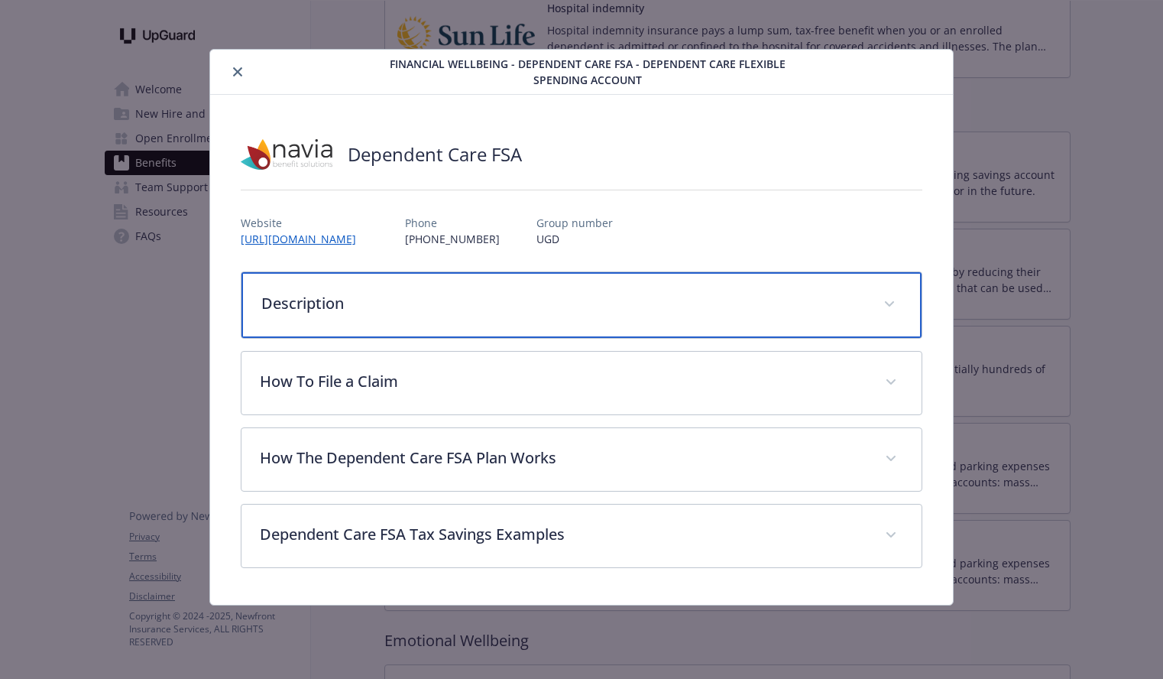
click at [885, 328] on div "Description" at bounding box center [582, 305] width 680 height 66
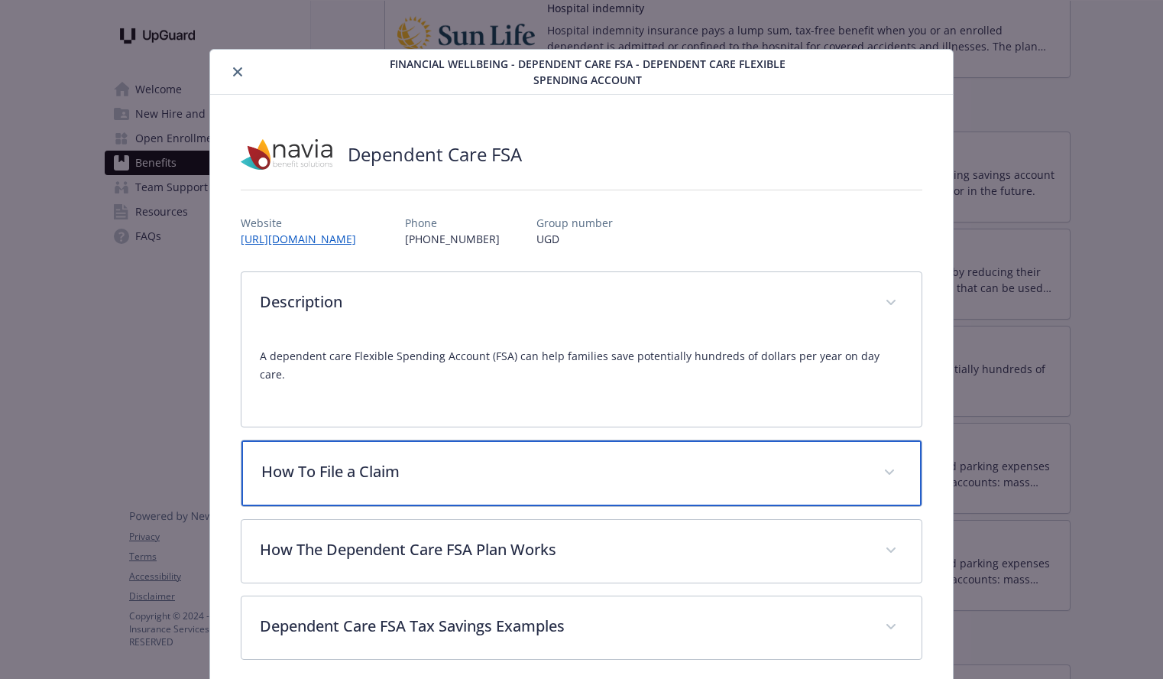
click at [906, 446] on div "How To File a Claim" at bounding box center [582, 473] width 680 height 66
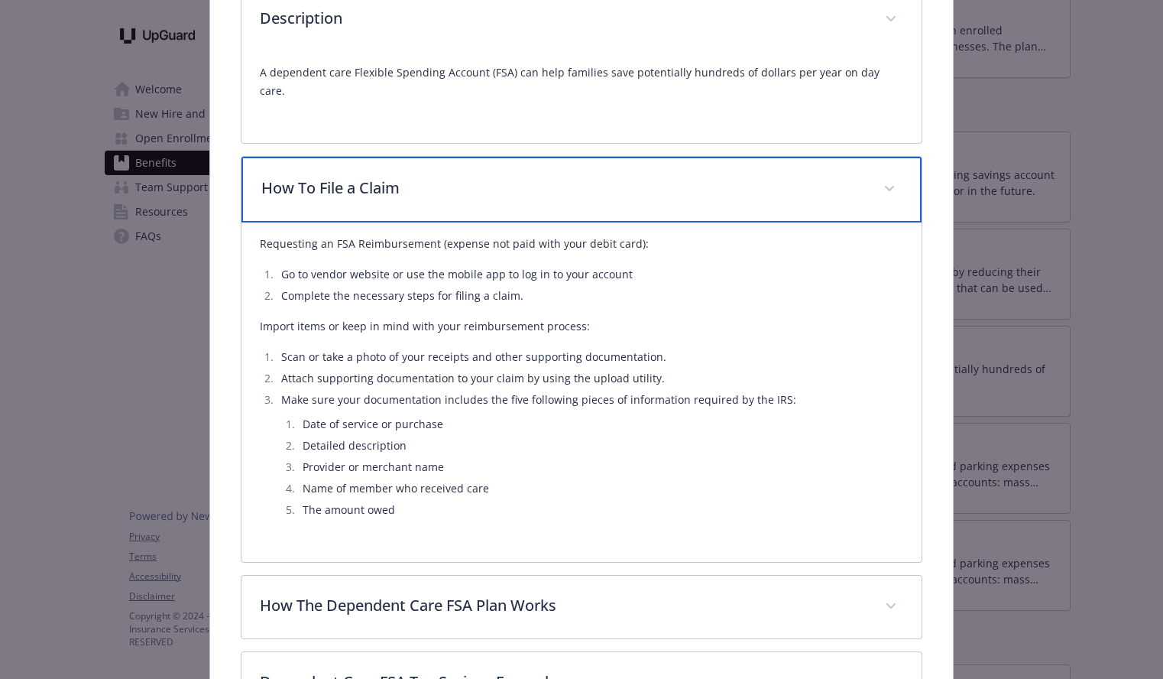
scroll to position [388, 0]
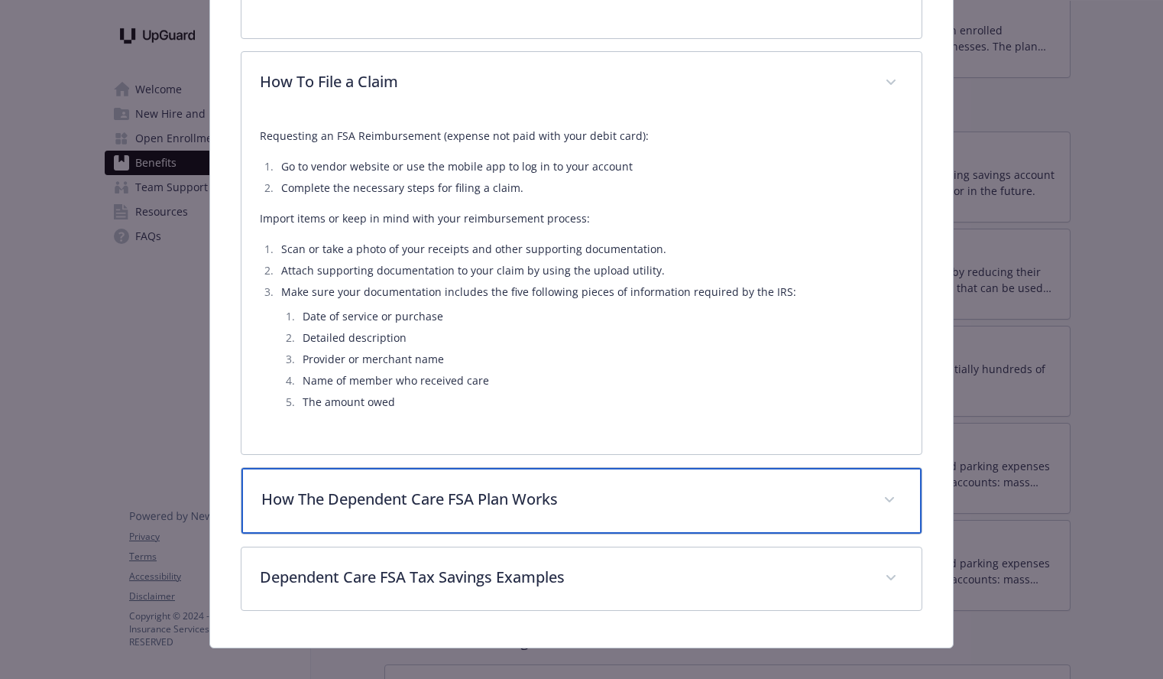
click at [911, 468] on div "How The Dependent Care FSA Plan Works" at bounding box center [582, 501] width 680 height 66
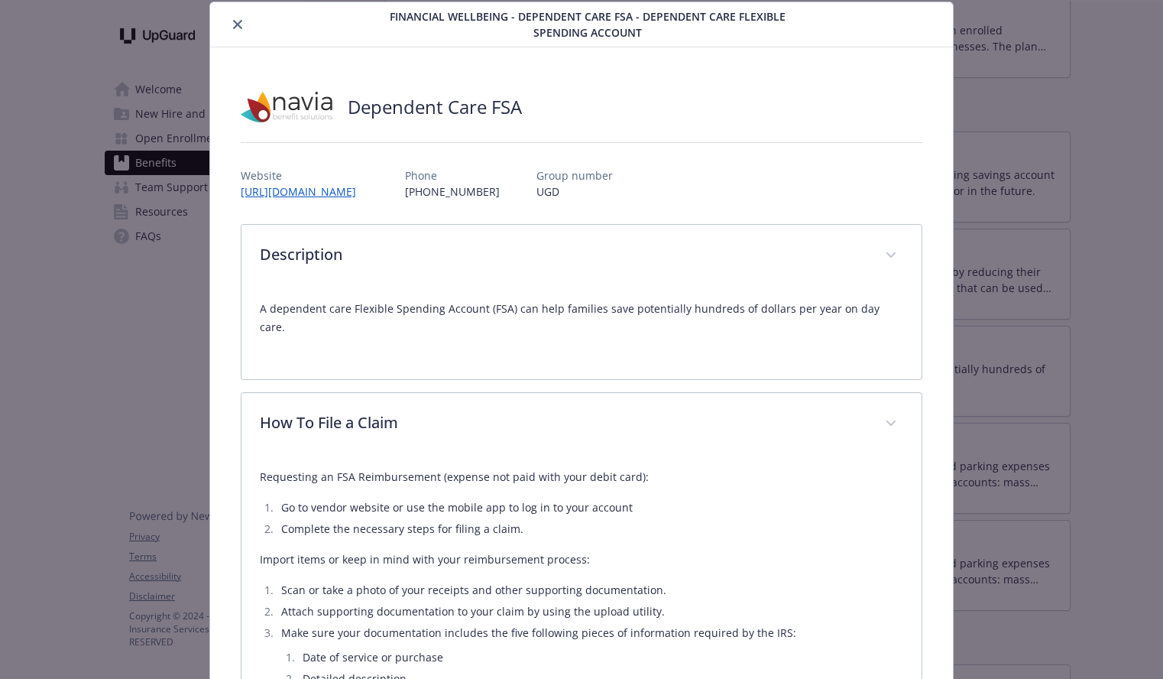
scroll to position [0, 0]
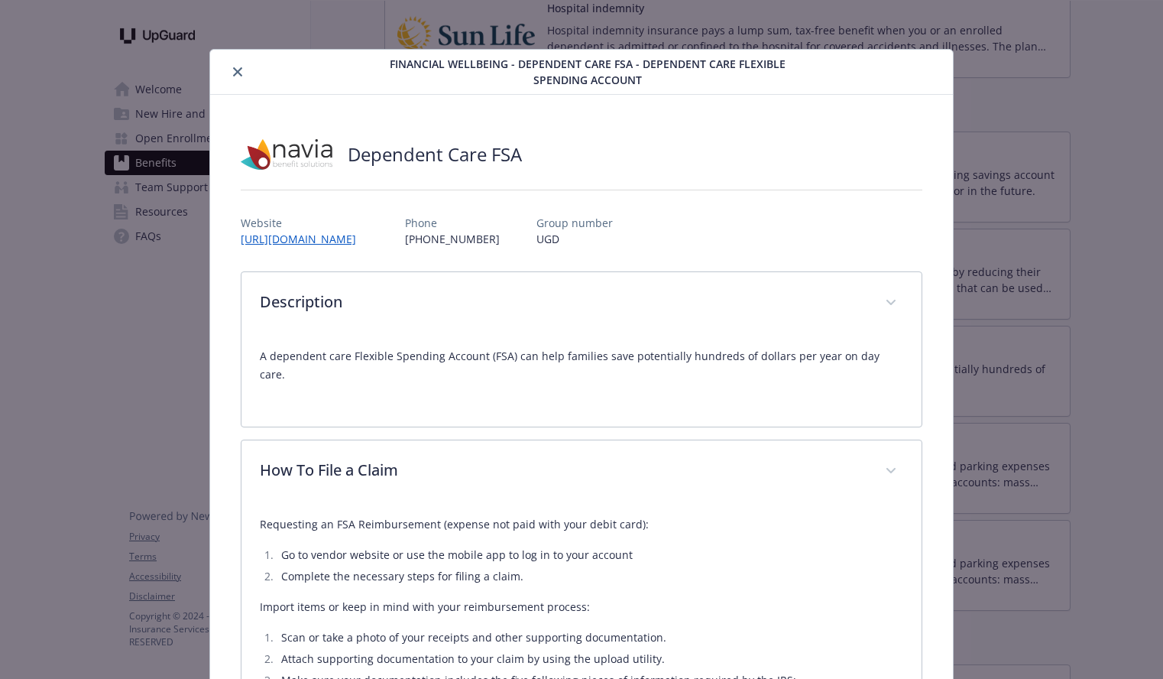
click at [233, 68] on icon "close" at bounding box center [237, 71] width 9 height 9
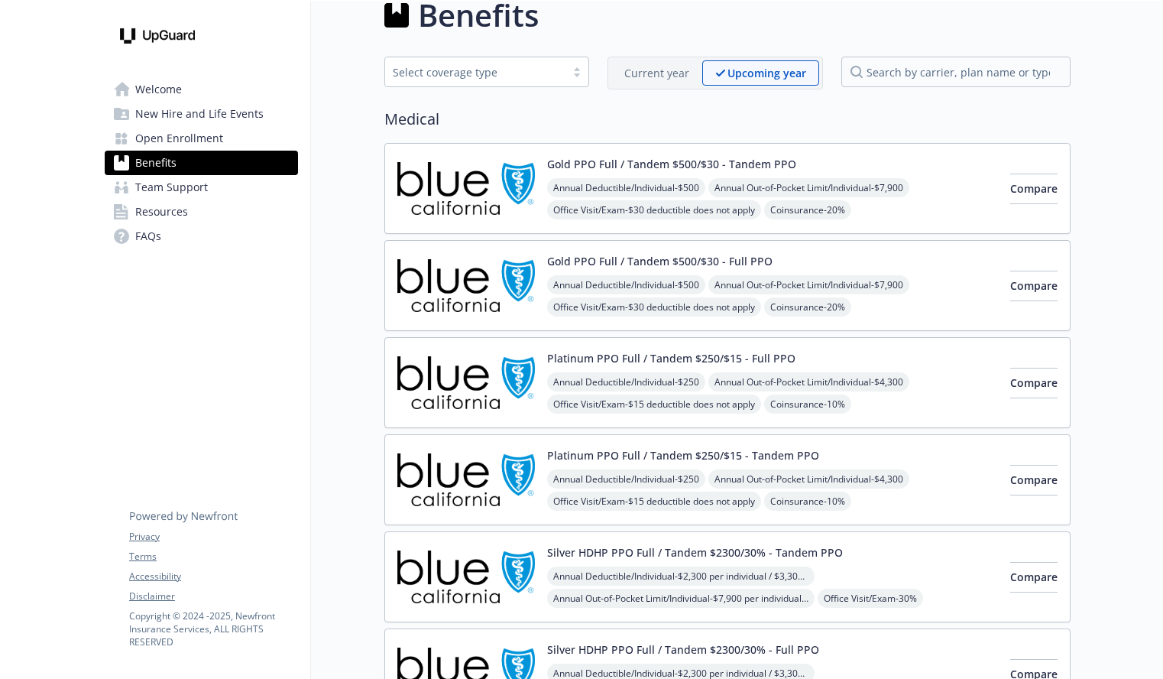
scroll to position [24, 0]
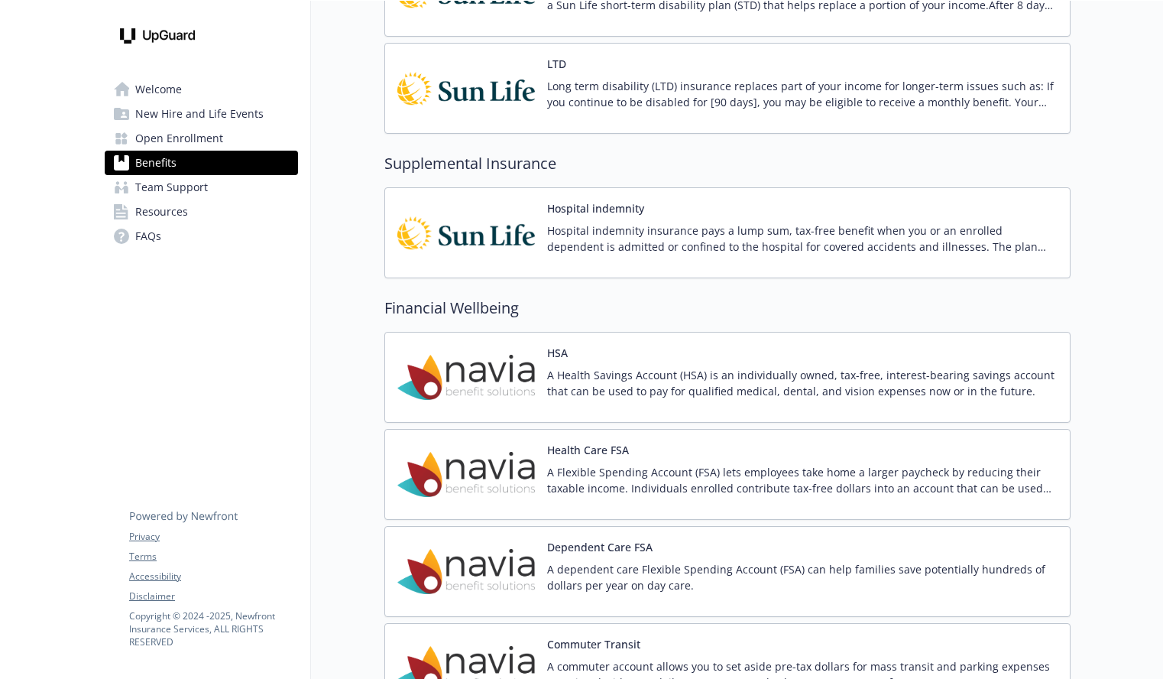
click at [602, 456] on button "Health Care FSA" at bounding box center [588, 450] width 82 height 16
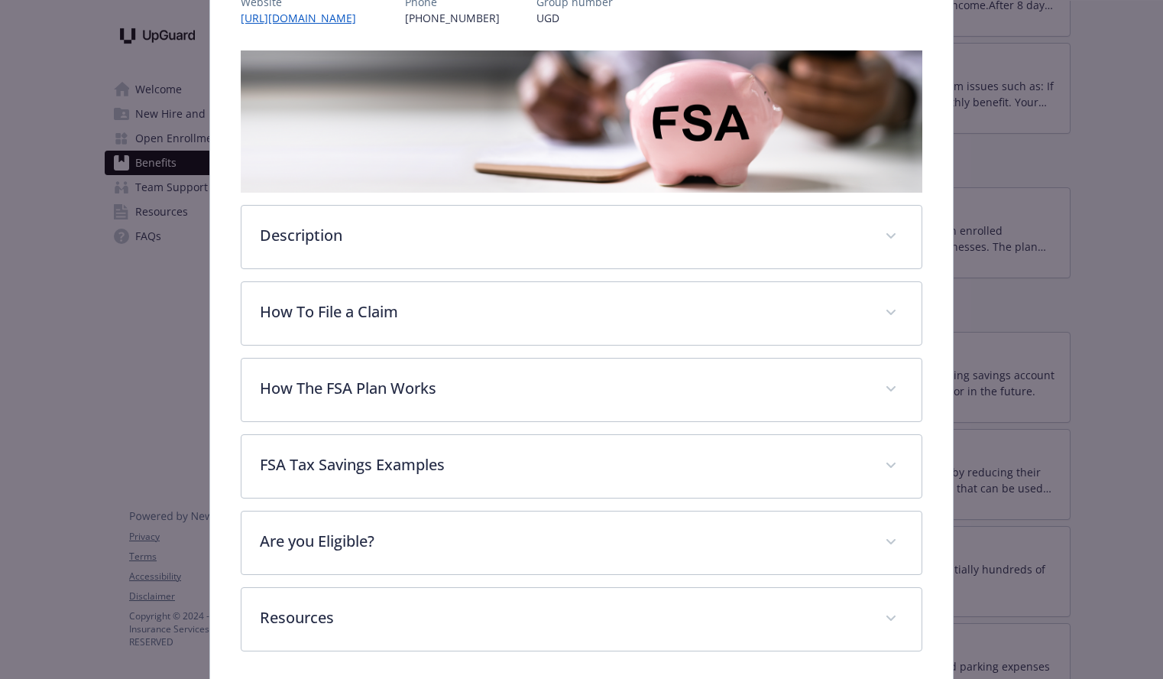
scroll to position [263, 0]
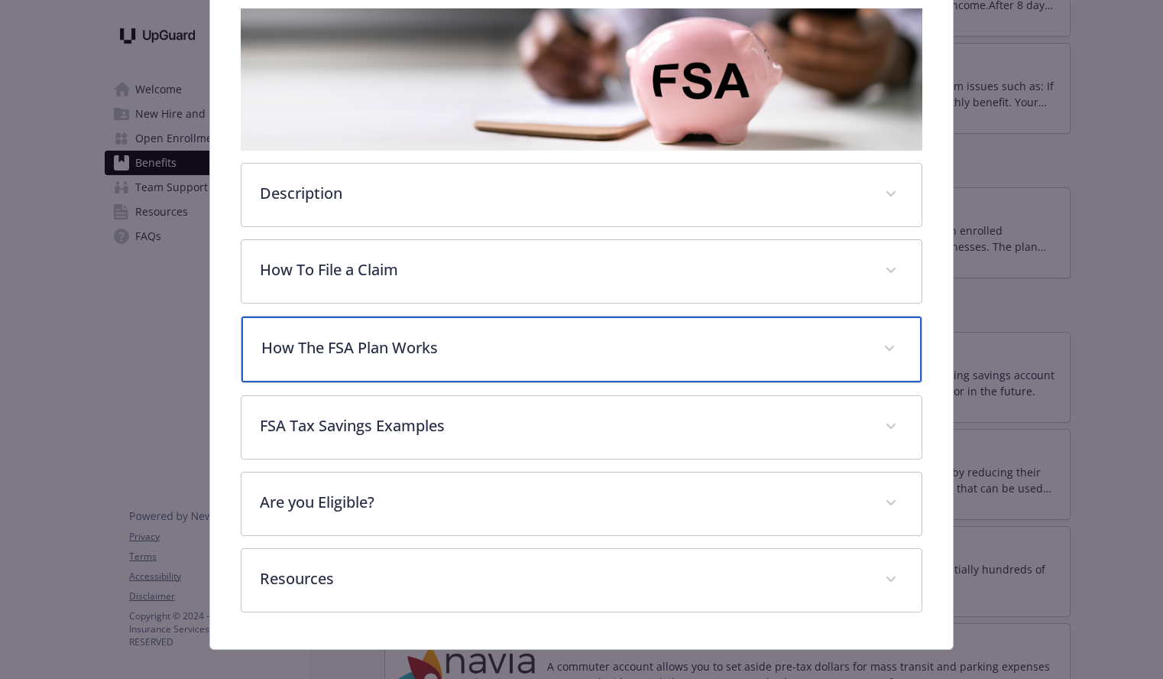
click at [866, 354] on div "How The FSA Plan Works" at bounding box center [582, 349] width 680 height 66
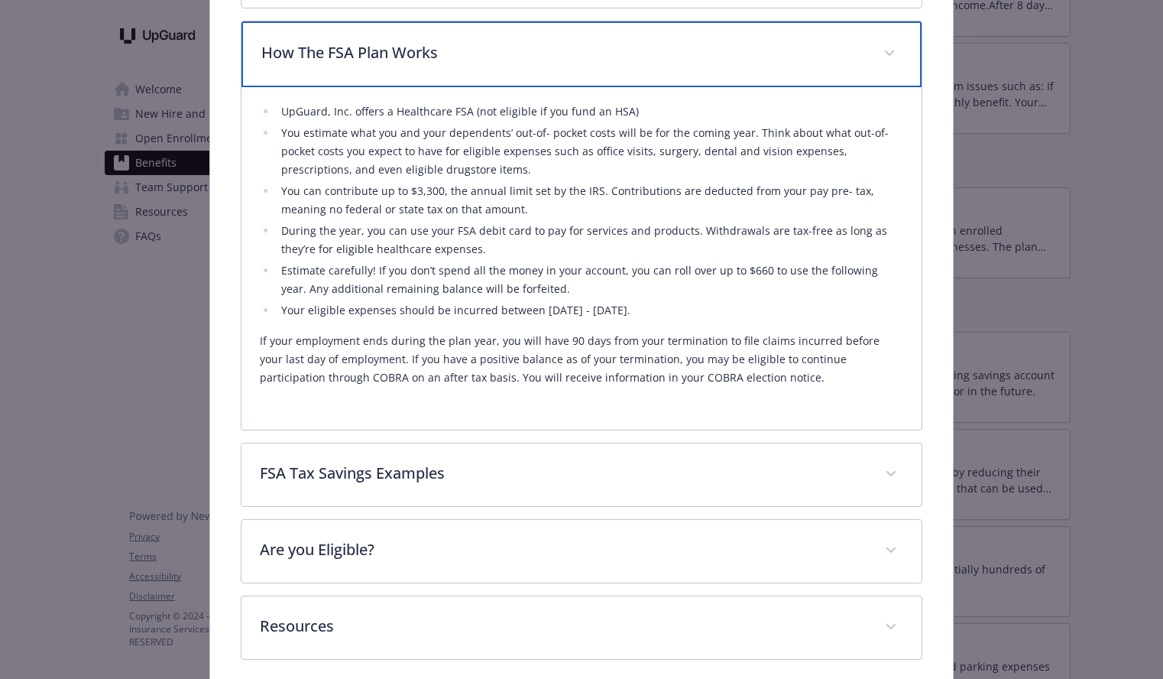
scroll to position [561, 0]
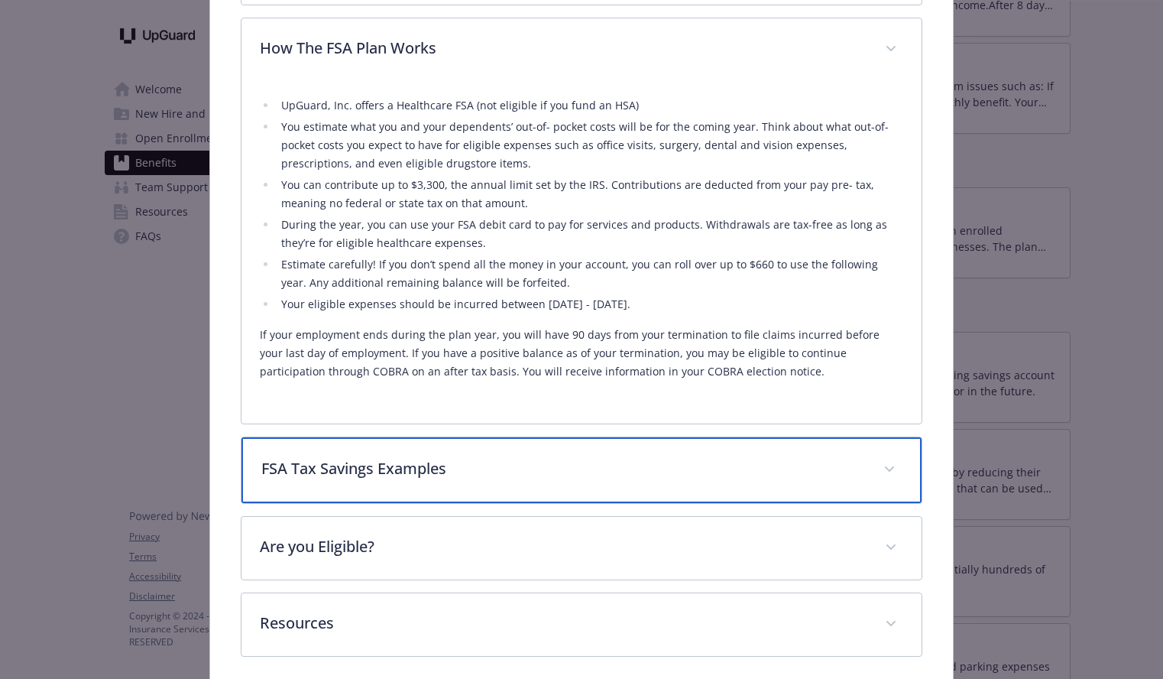
click at [893, 457] on div "FSA Tax Savings Examples" at bounding box center [582, 470] width 680 height 66
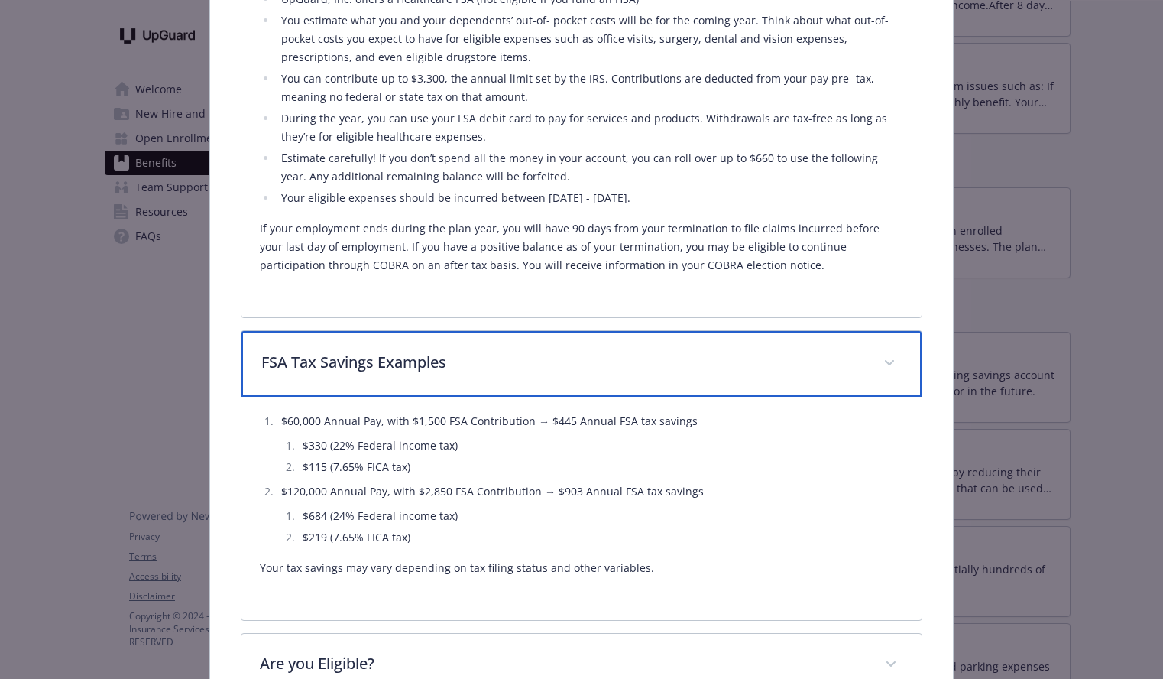
scroll to position [848, 0]
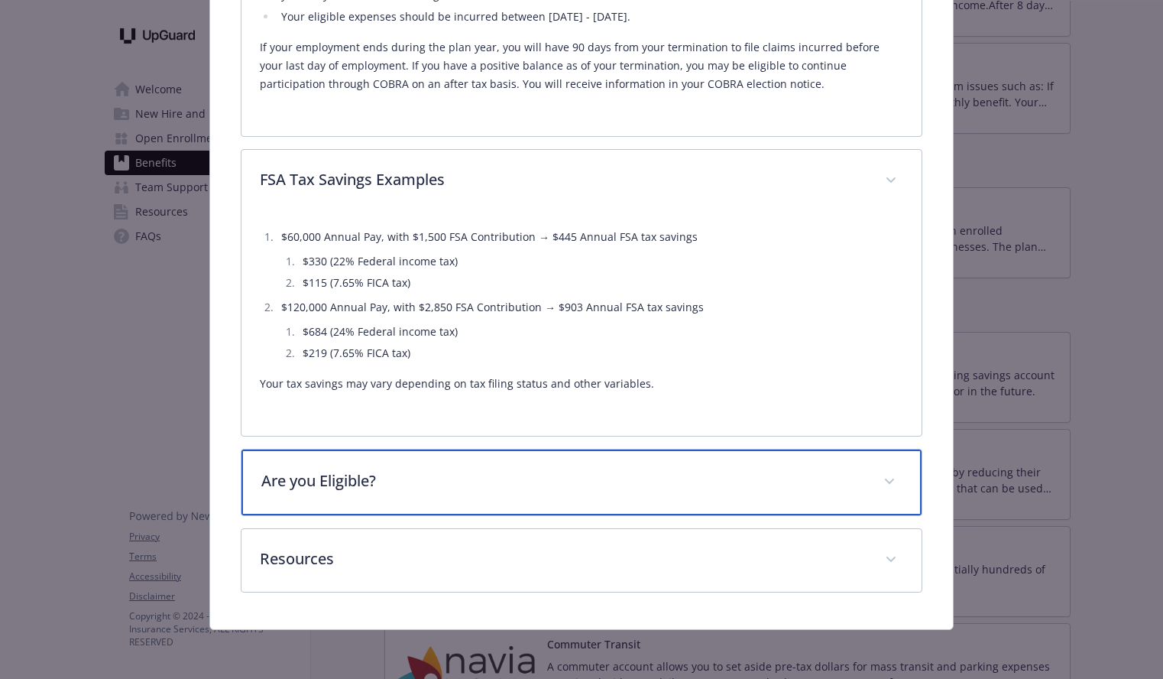
click at [892, 467] on div "Are you Eligible?" at bounding box center [582, 482] width 680 height 66
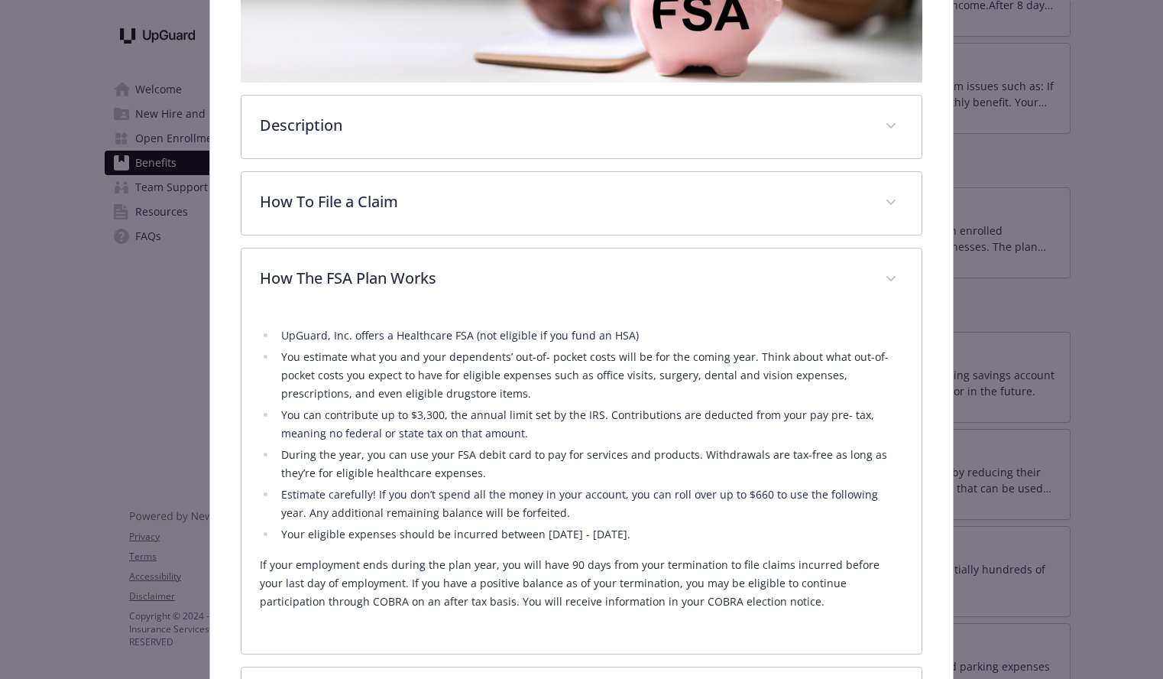
scroll to position [0, 0]
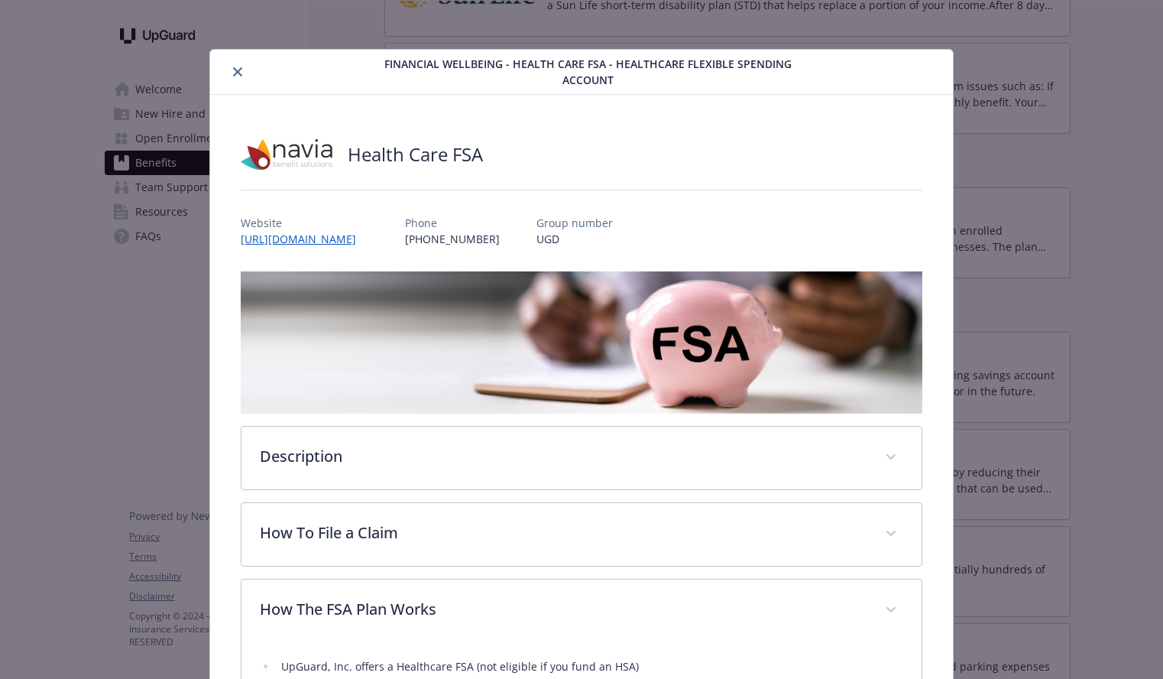
click at [245, 74] on button "close" at bounding box center [238, 72] width 18 height 18
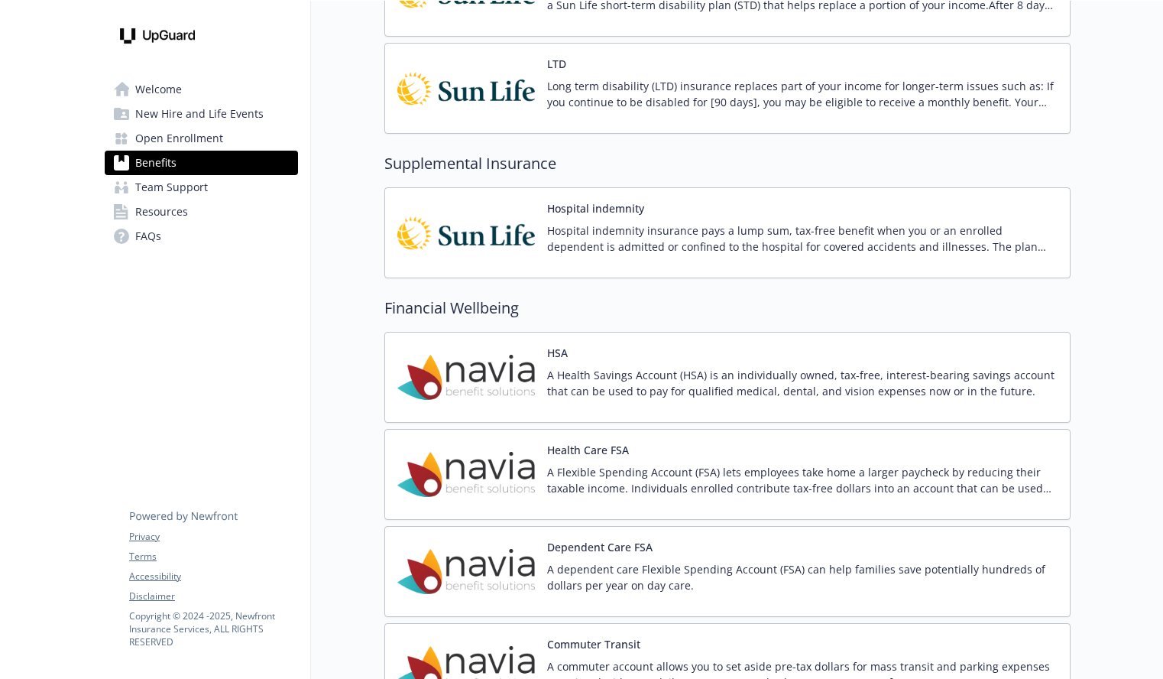
click at [628, 451] on div "Health Care FSA A Flexible Spending Account (FSA) lets employees take home a la…" at bounding box center [802, 474] width 511 height 65
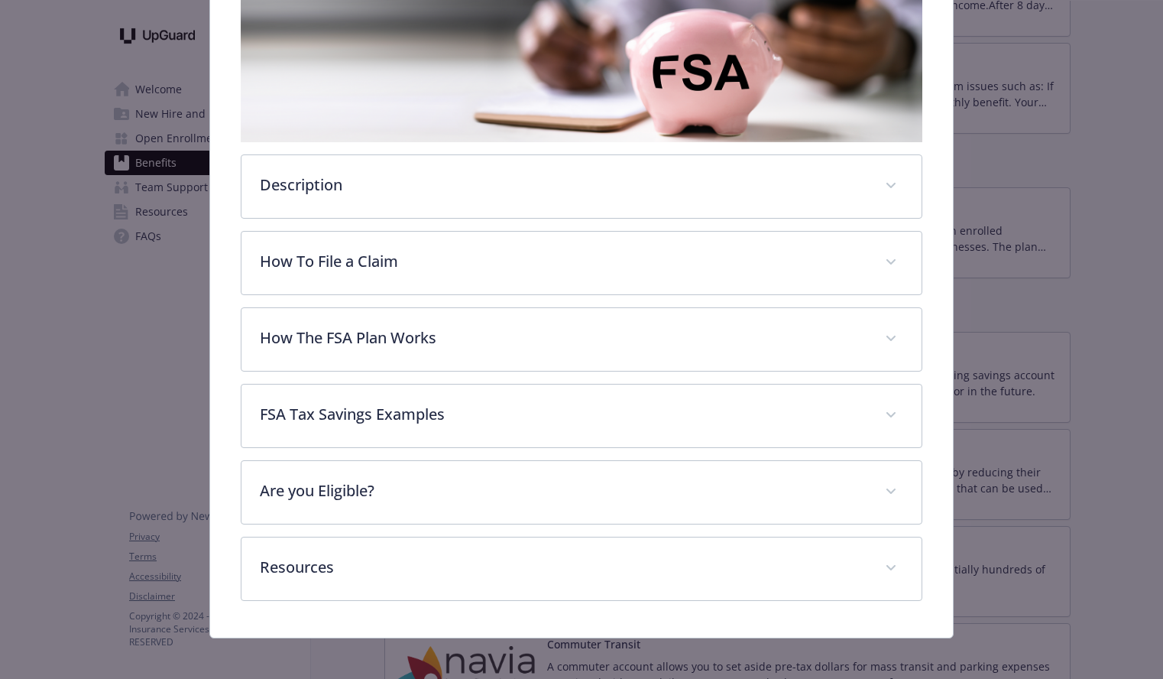
scroll to position [274, 0]
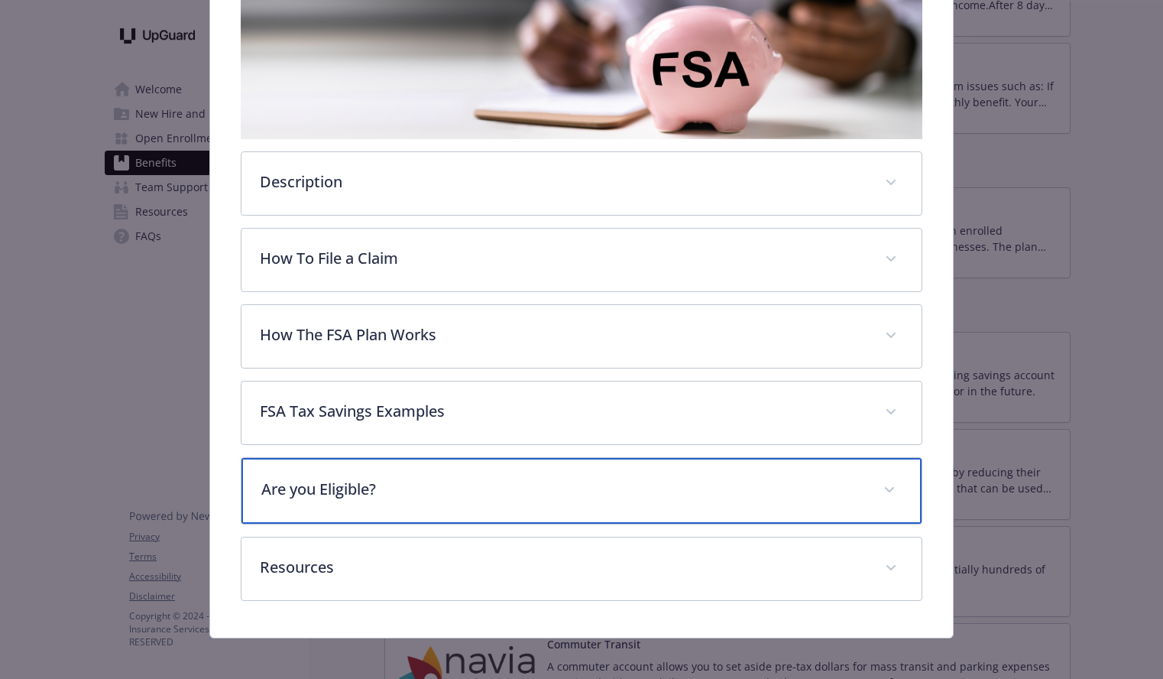
click at [901, 495] on div "Are you Eligible?" at bounding box center [582, 491] width 680 height 66
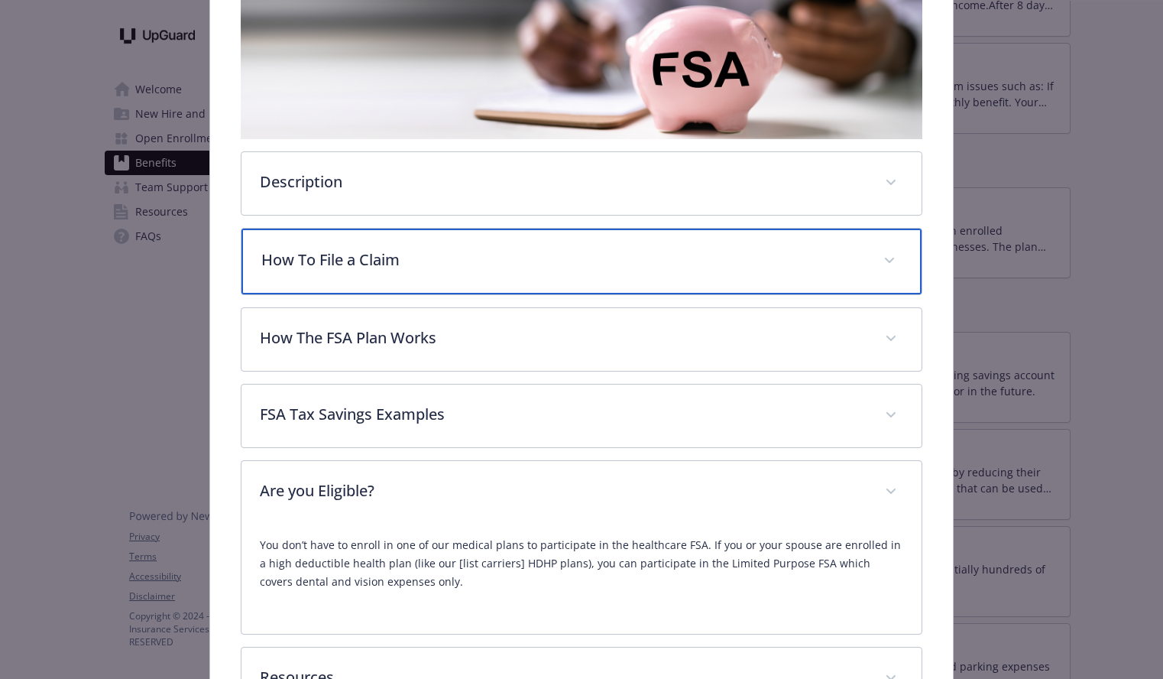
drag, startPoint x: 877, startPoint y: 232, endPoint x: 881, endPoint y: 209, distance: 22.5
click at [878, 226] on div "Description A Flexible Spending Account (FSA) lets employees take home a larger…" at bounding box center [582, 354] width 682 height 714
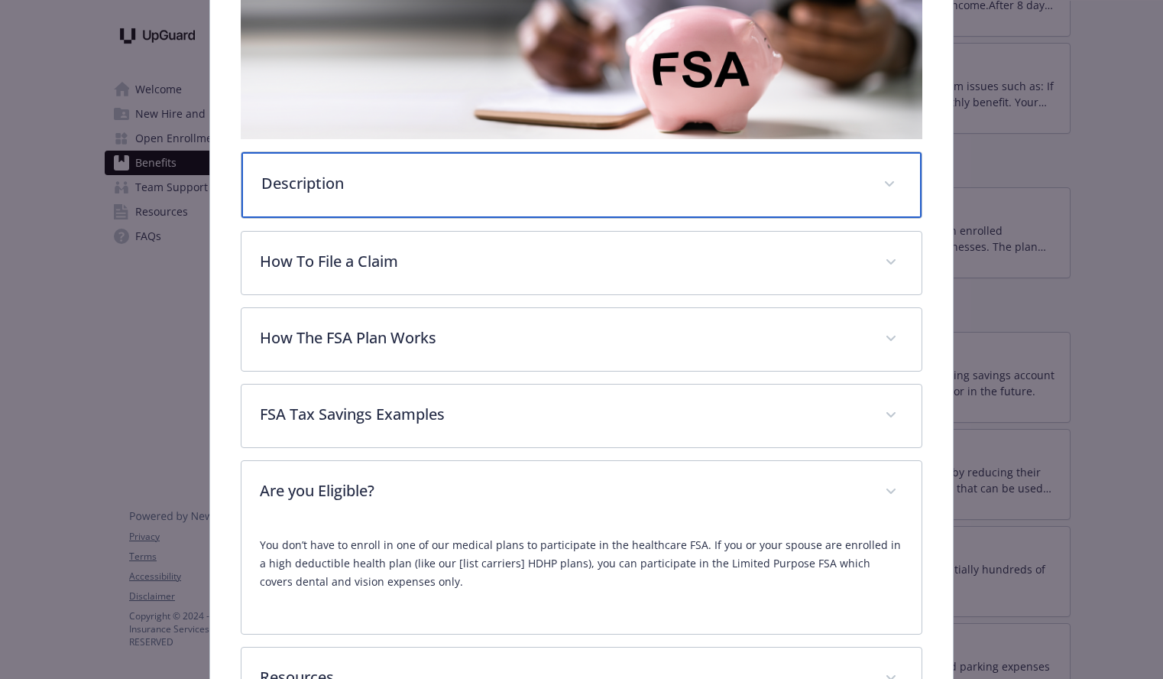
click at [884, 186] on span "details for plan Financial Wellbeing - Health Care FSA - Healthcare Flexible Sp…" at bounding box center [890, 184] width 24 height 24
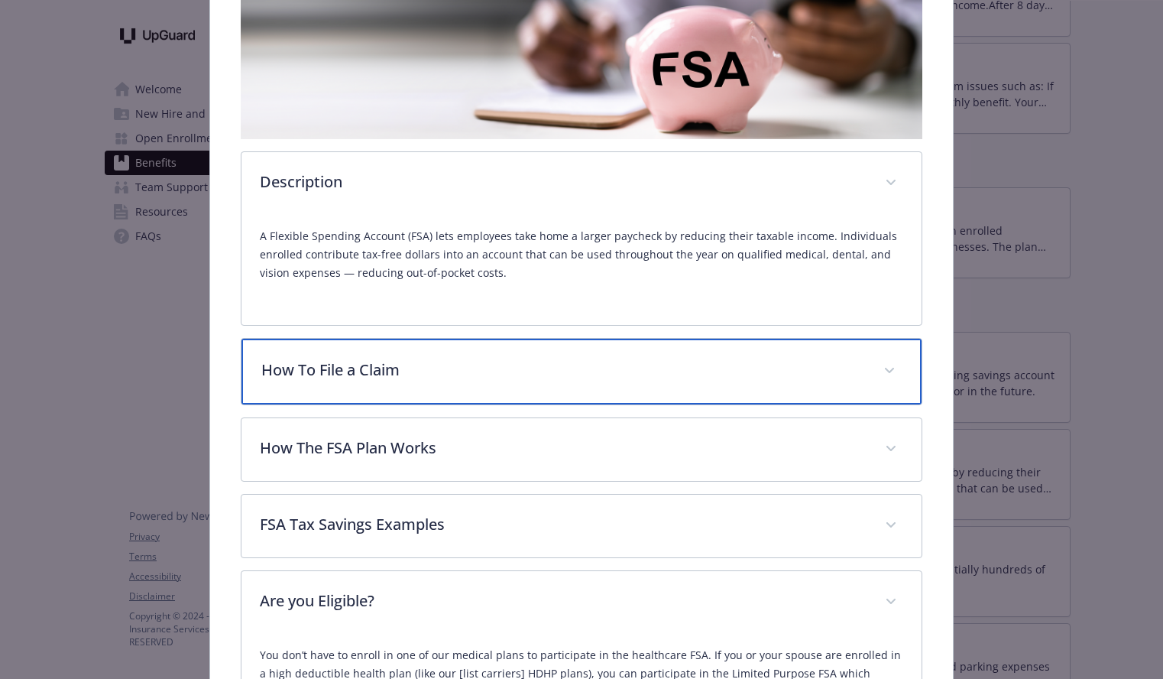
click at [894, 401] on div "How To File a Claim" at bounding box center [582, 372] width 680 height 66
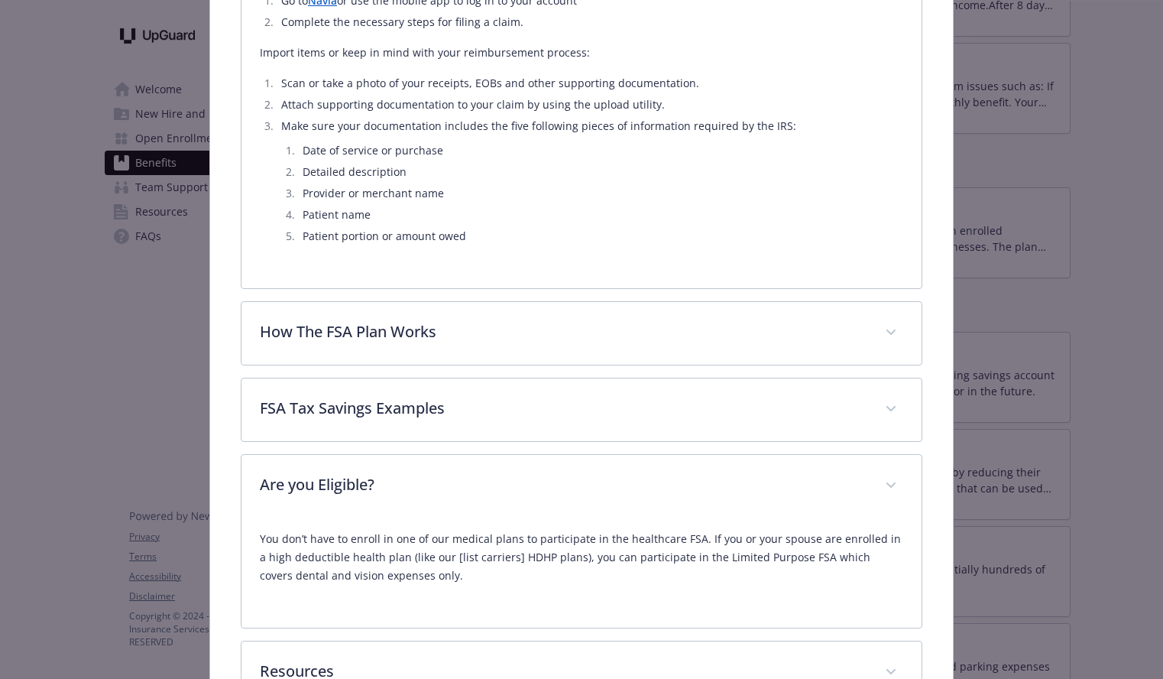
scroll to position [803, 0]
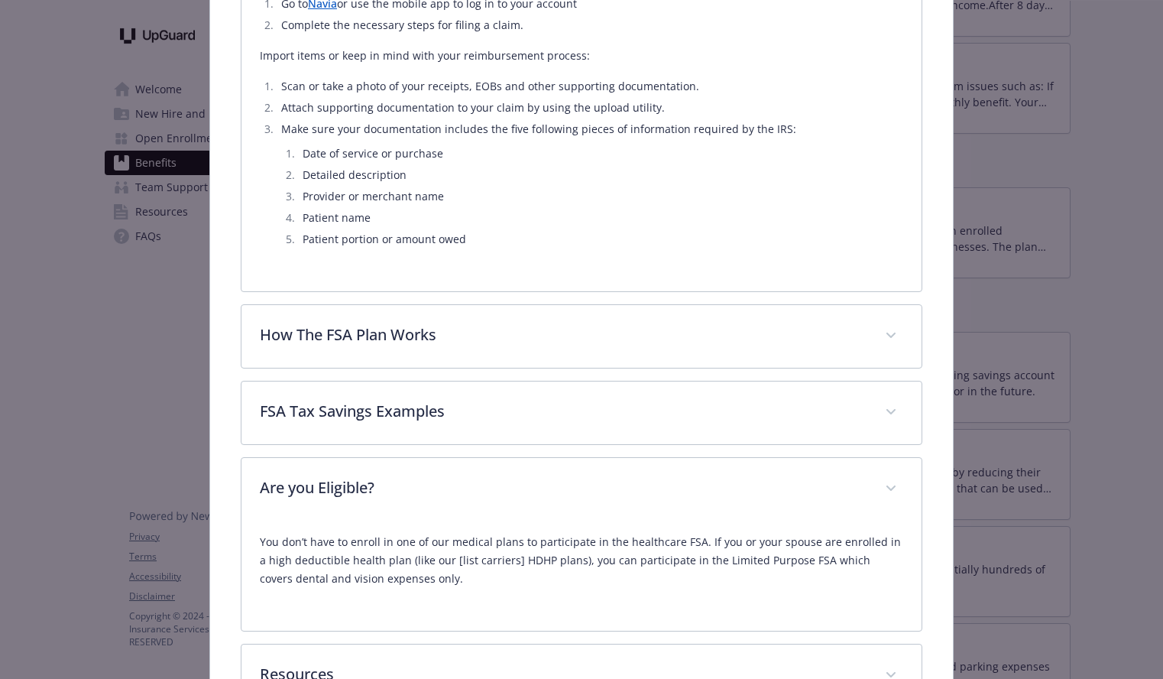
click at [892, 370] on div "Description A Flexible Spending Account (FSA) lets employees take home a larger…" at bounding box center [582, 88] width 682 height 1240
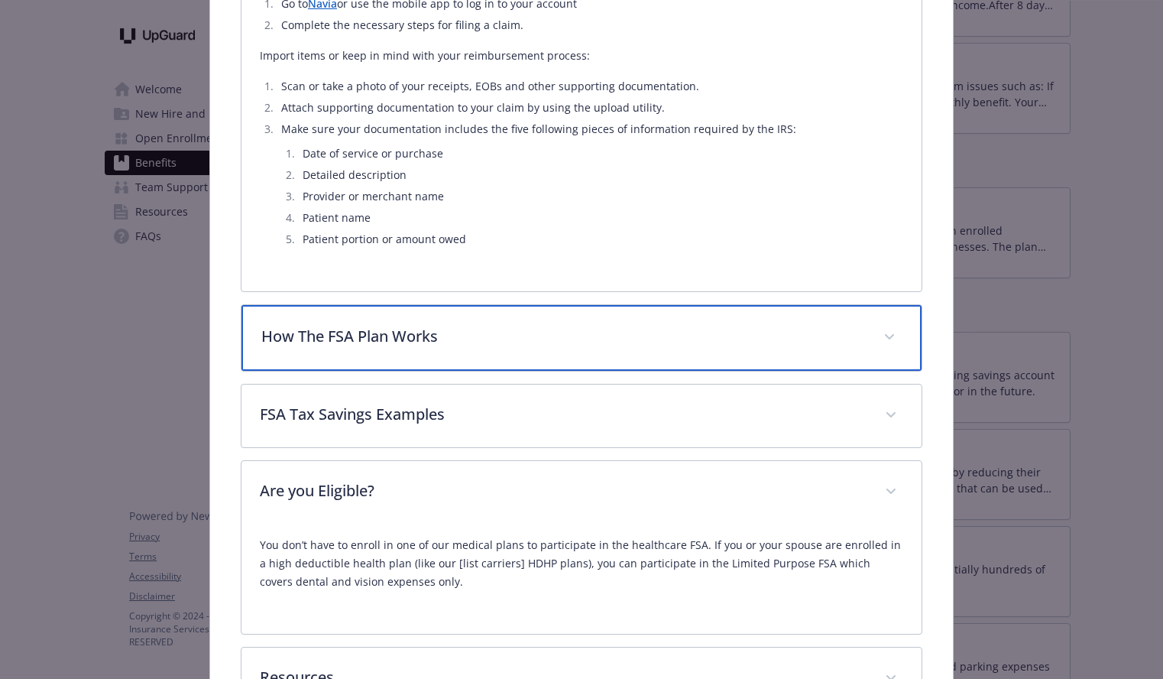
click at [885, 330] on span "details for plan Financial Wellbeing - Health Care FSA - Healthcare Flexible Sp…" at bounding box center [890, 337] width 24 height 24
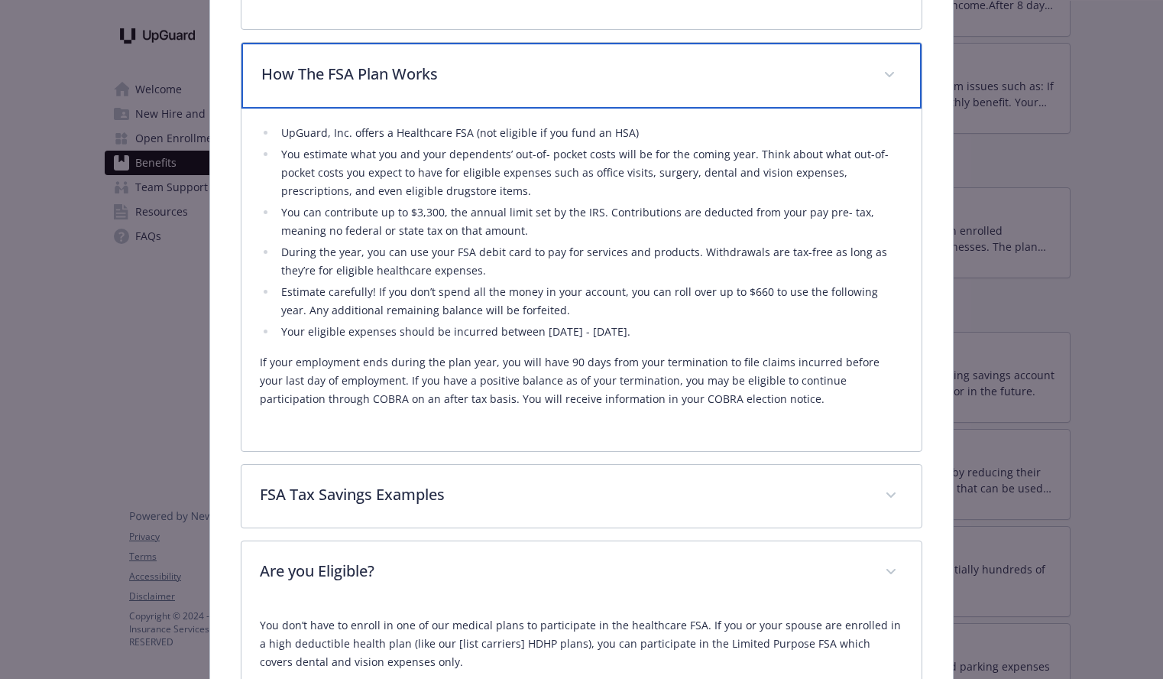
scroll to position [1066, 0]
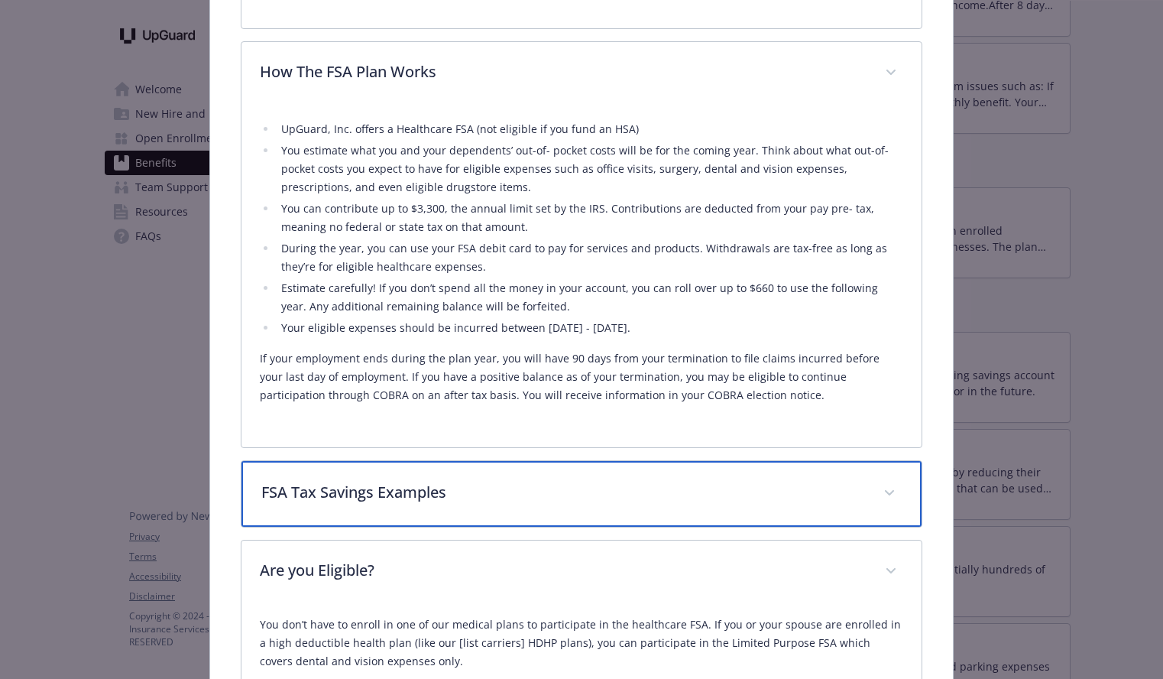
click at [898, 489] on span "details for plan Financial Wellbeing - Health Care FSA - Healthcare Flexible Sp…" at bounding box center [890, 493] width 24 height 24
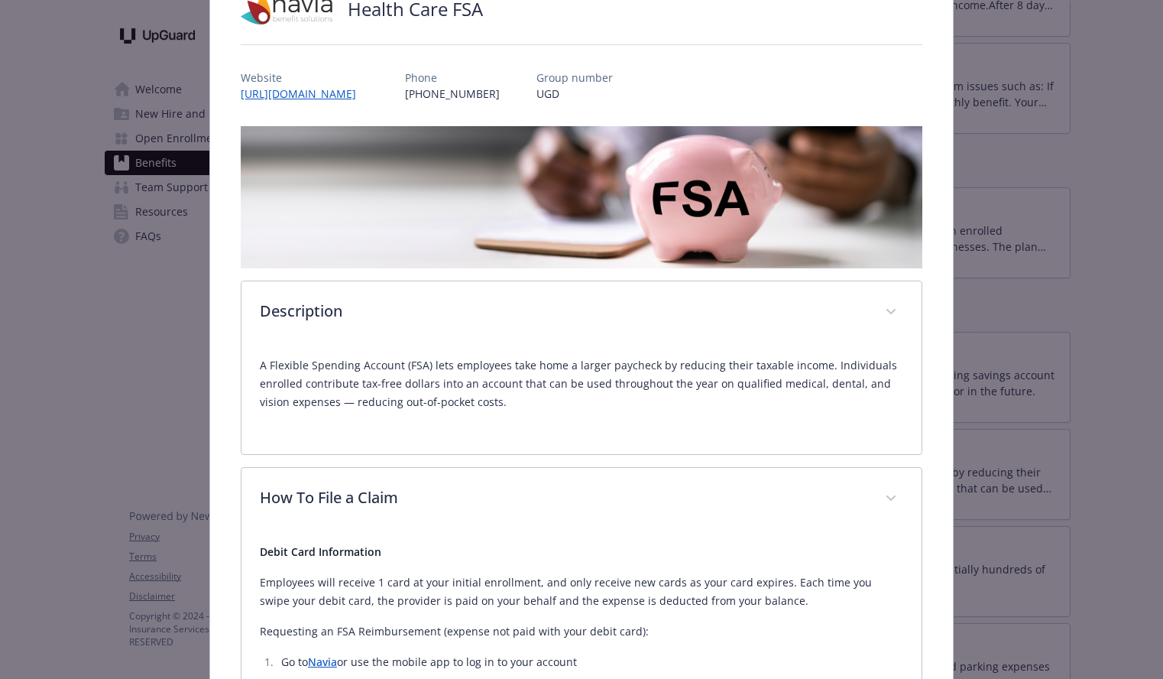
scroll to position [0, 0]
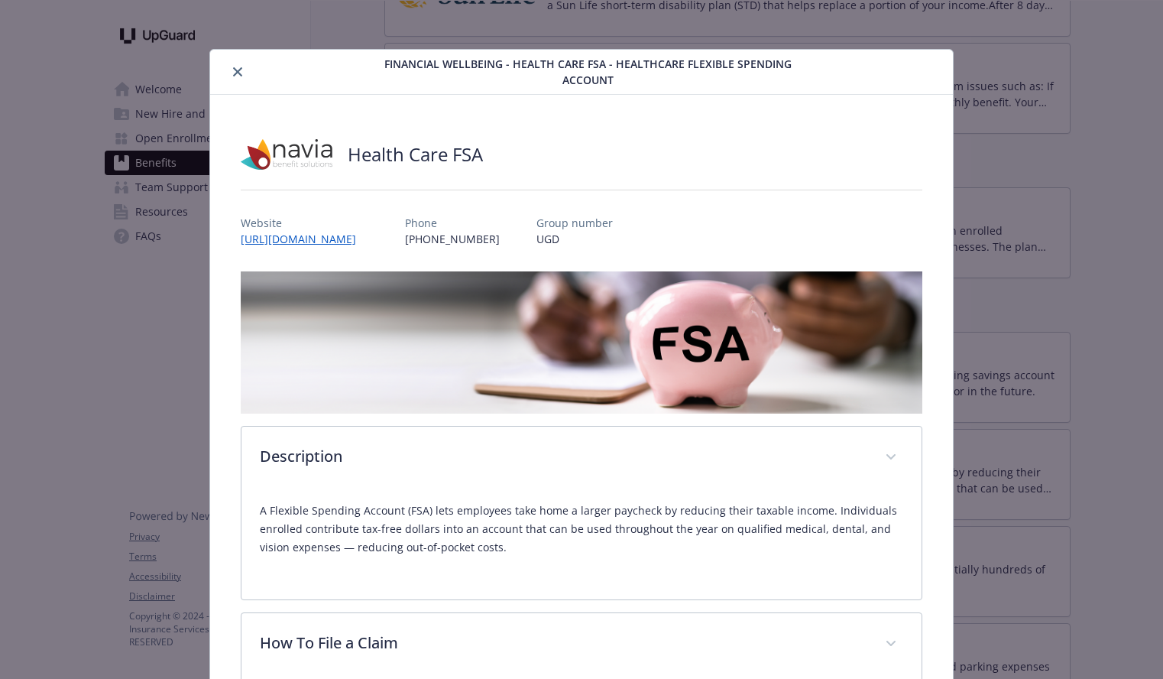
click at [244, 77] on button "close" at bounding box center [238, 72] width 18 height 18
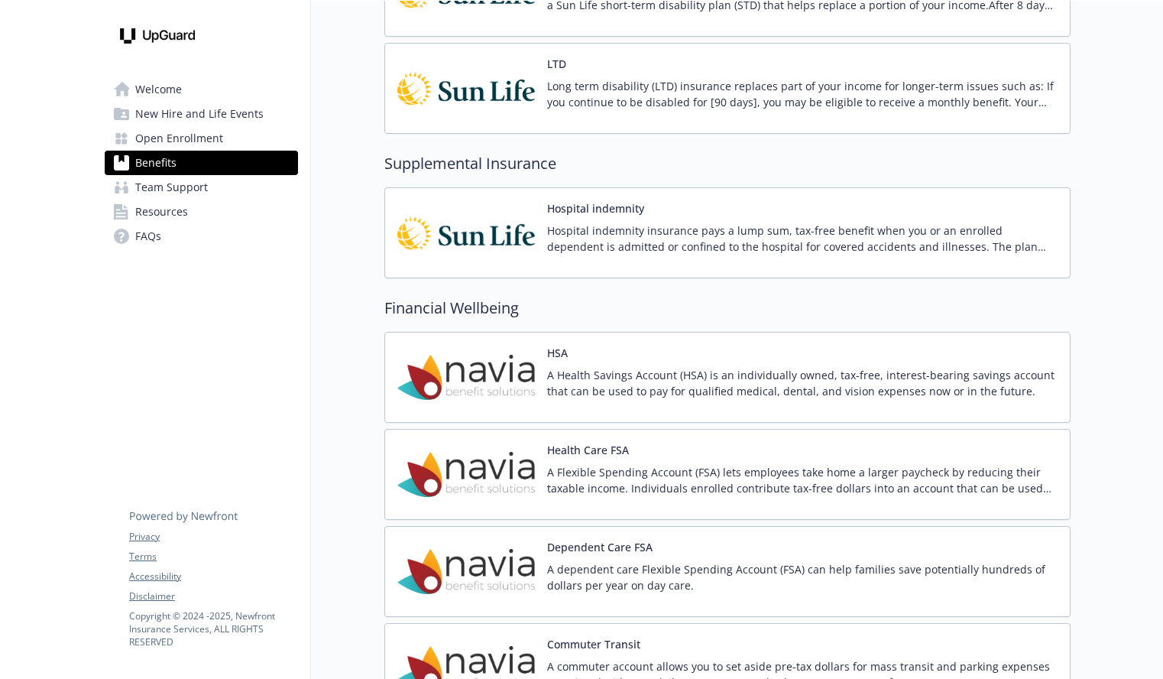
click at [213, 140] on span "Open Enrollment" at bounding box center [179, 138] width 88 height 24
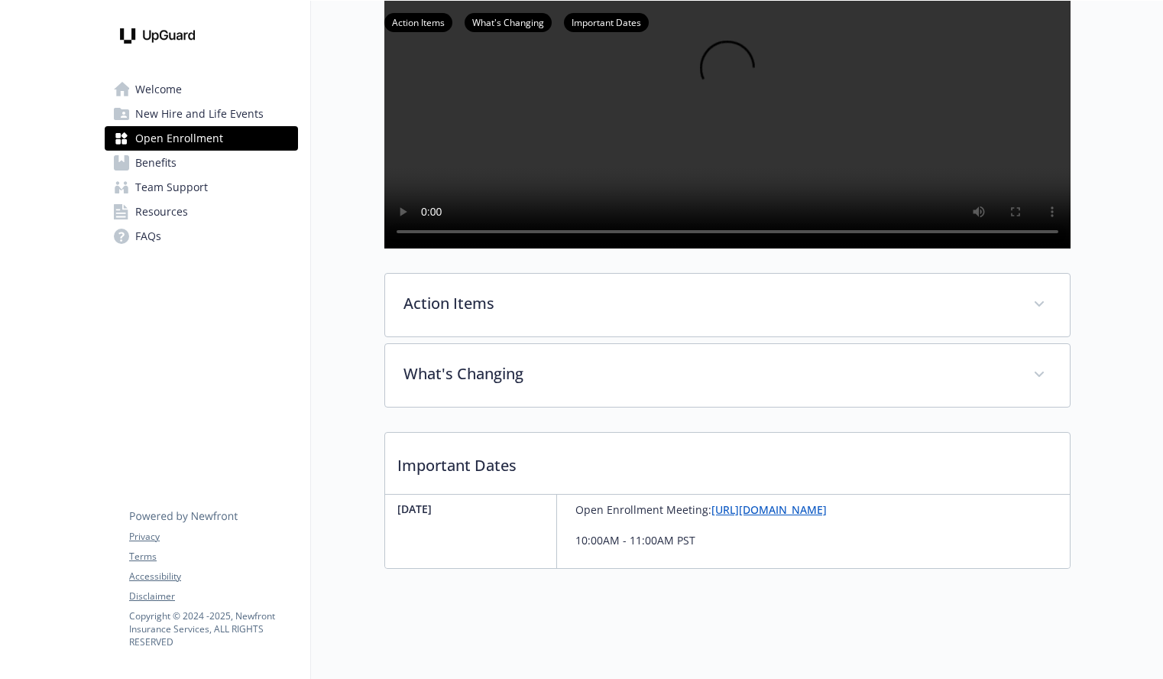
scroll to position [264, 0]
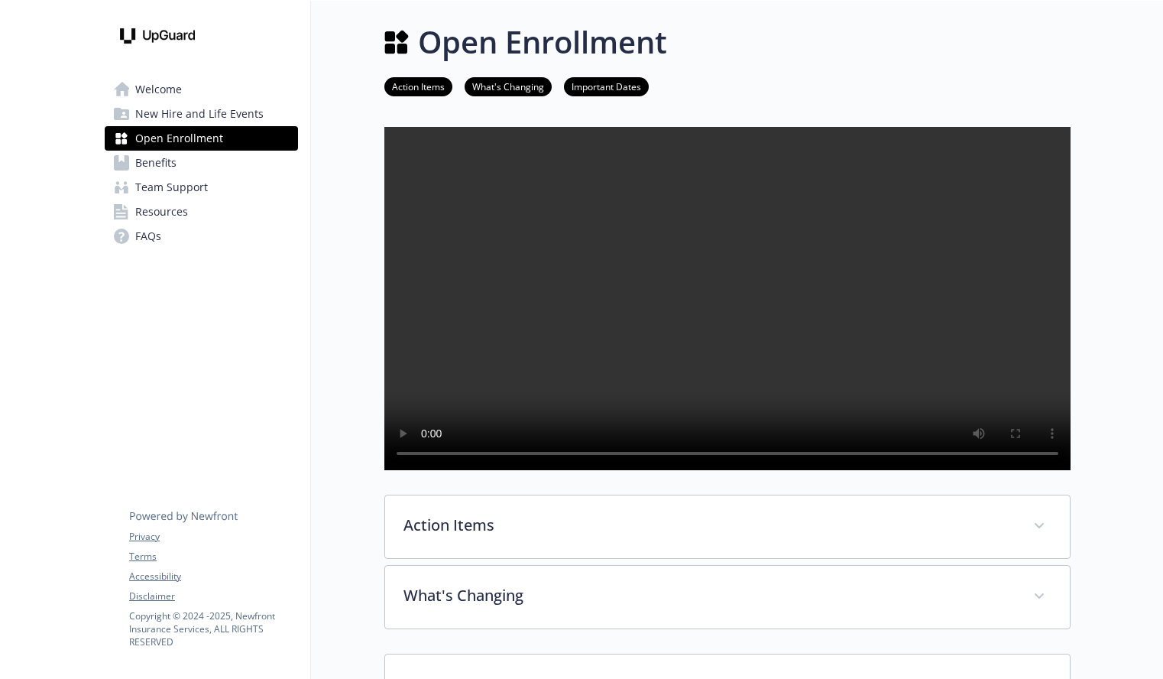
click at [325, 282] on div "Open Enrollment Action Items What's Changing Important Dates Action Items Open …" at bounding box center [691, 405] width 760 height 808
click at [195, 88] on link "Welcome" at bounding box center [201, 89] width 193 height 24
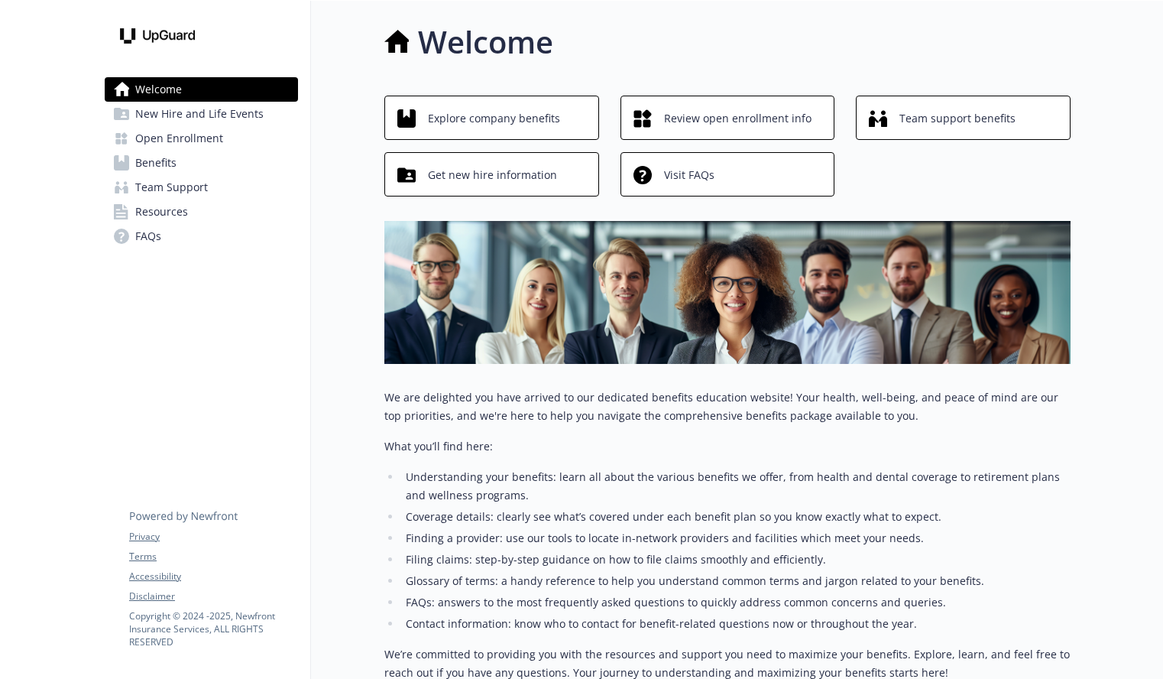
click at [925, 58] on div "Welcome" at bounding box center [727, 42] width 686 height 46
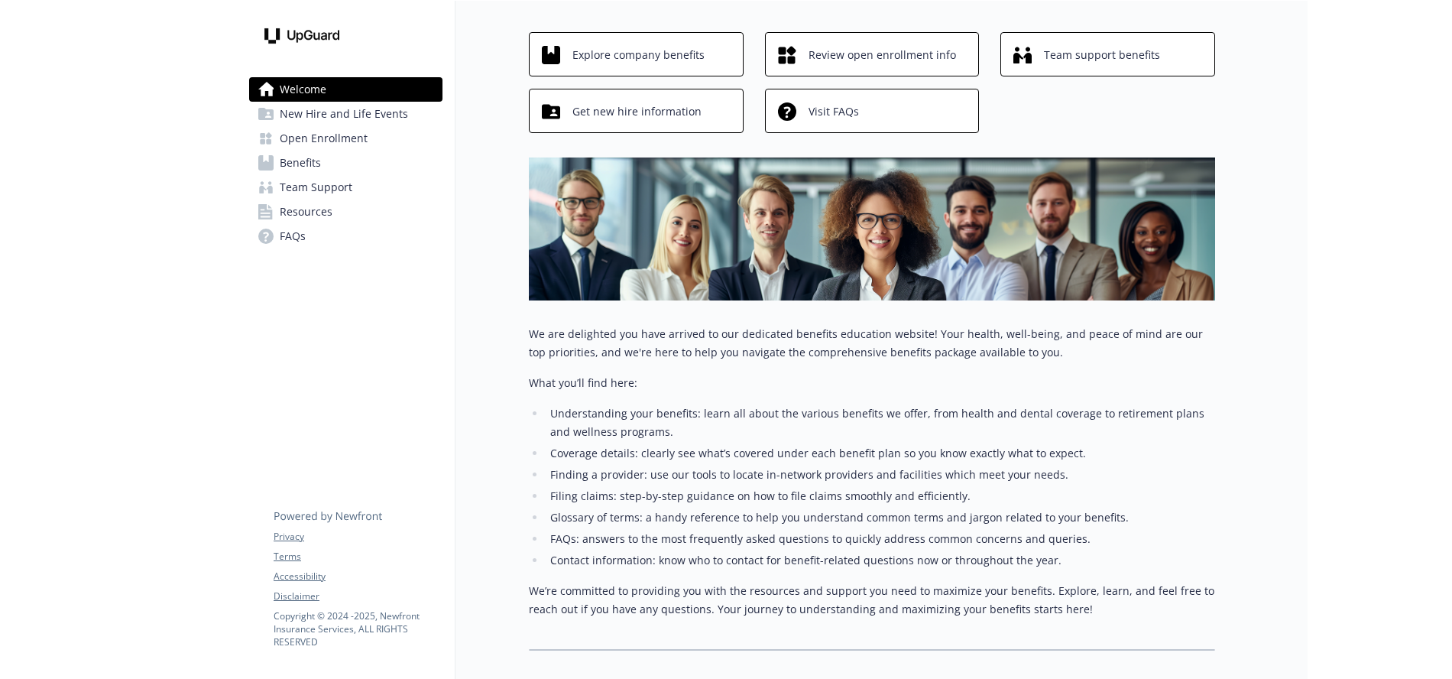
scroll to position [145, 0]
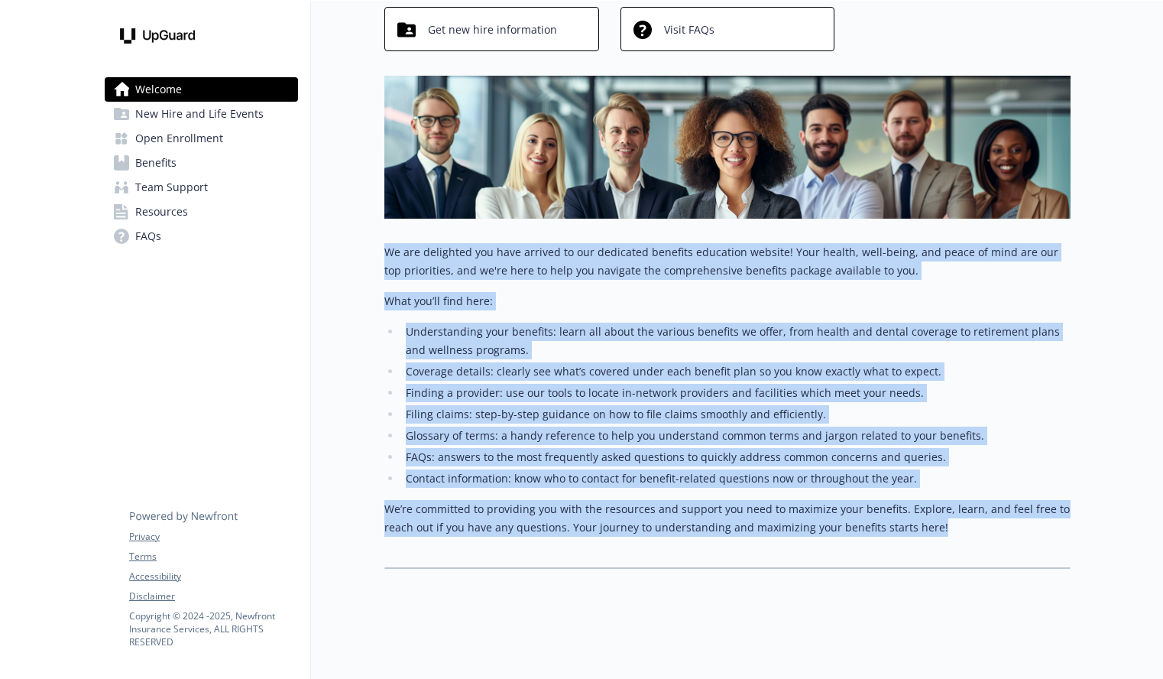
drag, startPoint x: 959, startPoint y: 533, endPoint x: 362, endPoint y: 253, distance: 658.6
click at [363, 253] on div "Welcome Explore company benefits Review open enrollment info Team support benef…" at bounding box center [691, 222] width 760 height 732
copy div "We are delighted you have arrived to our dedicated benefits education website! …"
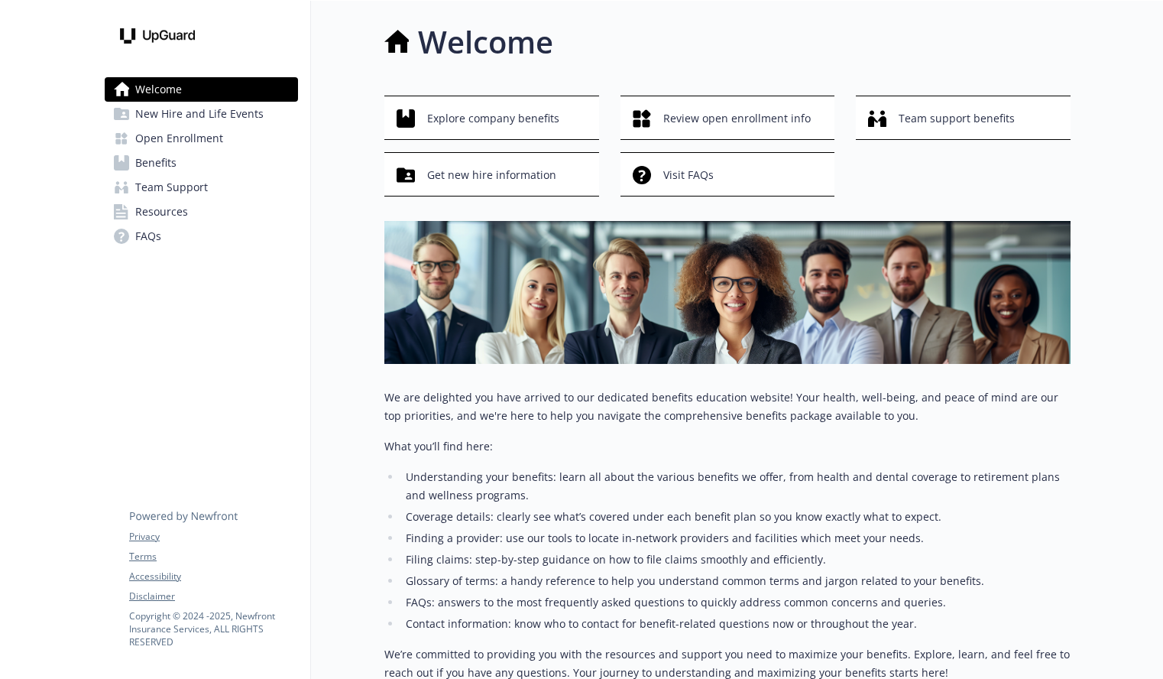
click at [992, 470] on li "Understanding your benefits: learn all about the various benefits we offer, fro…" at bounding box center [736, 486] width 670 height 37
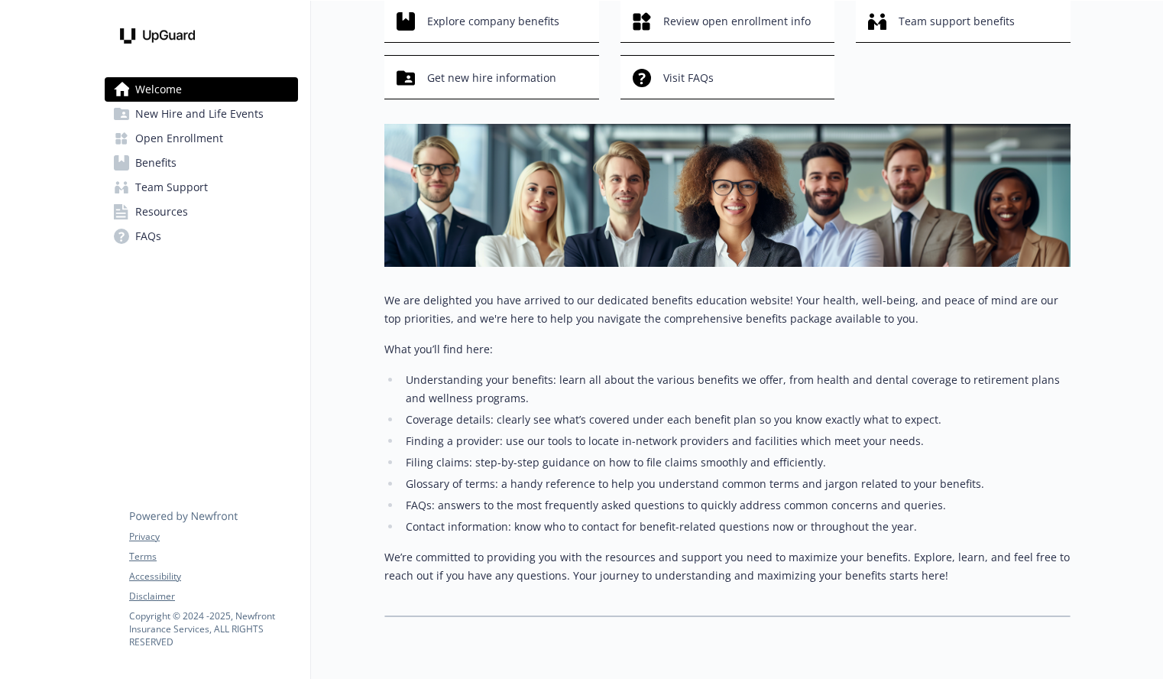
scroll to position [102, 0]
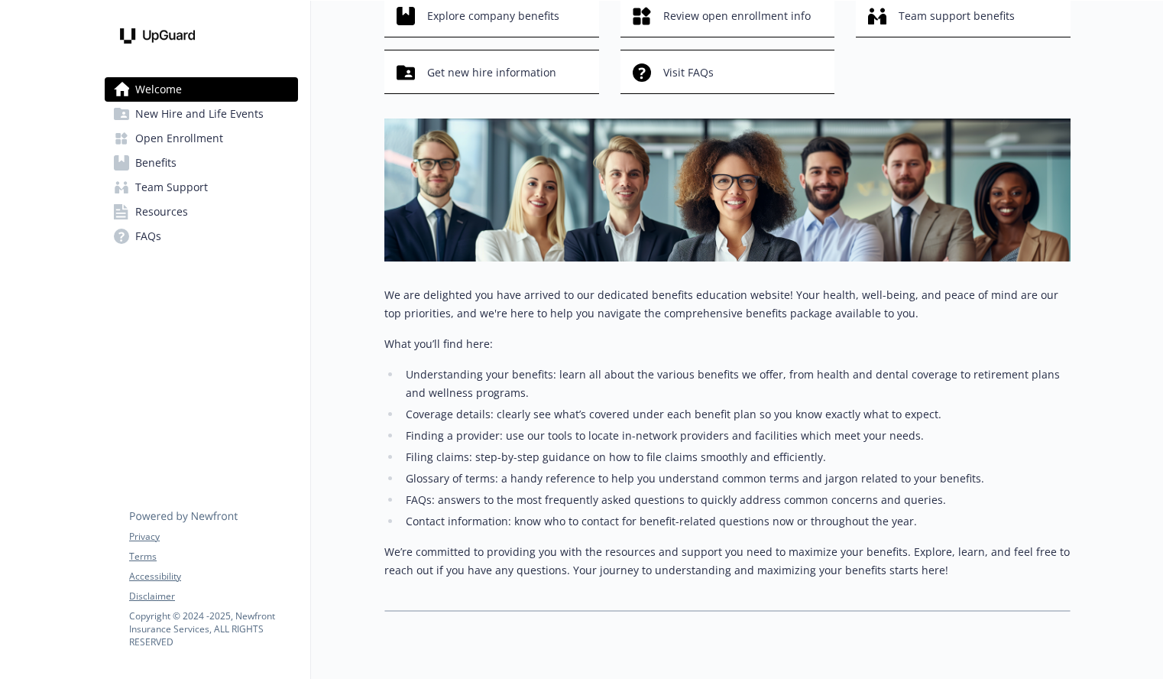
click at [226, 165] on link "Benefits" at bounding box center [201, 163] width 193 height 24
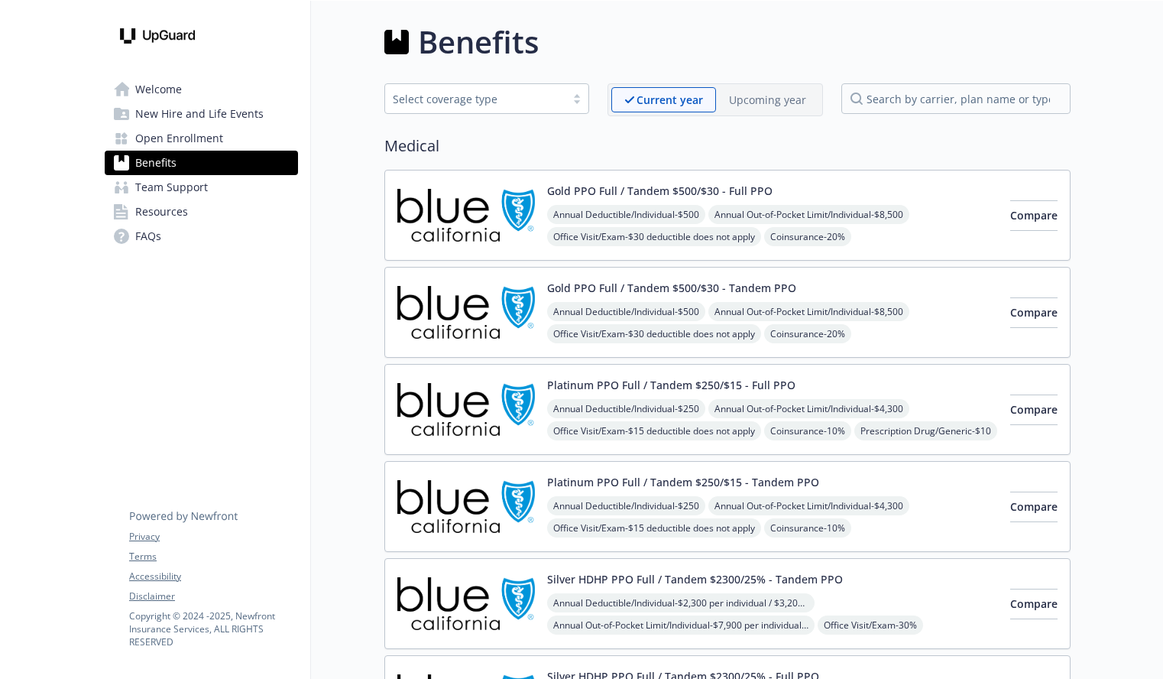
click at [174, 191] on span "Team Support" at bounding box center [171, 187] width 73 height 24
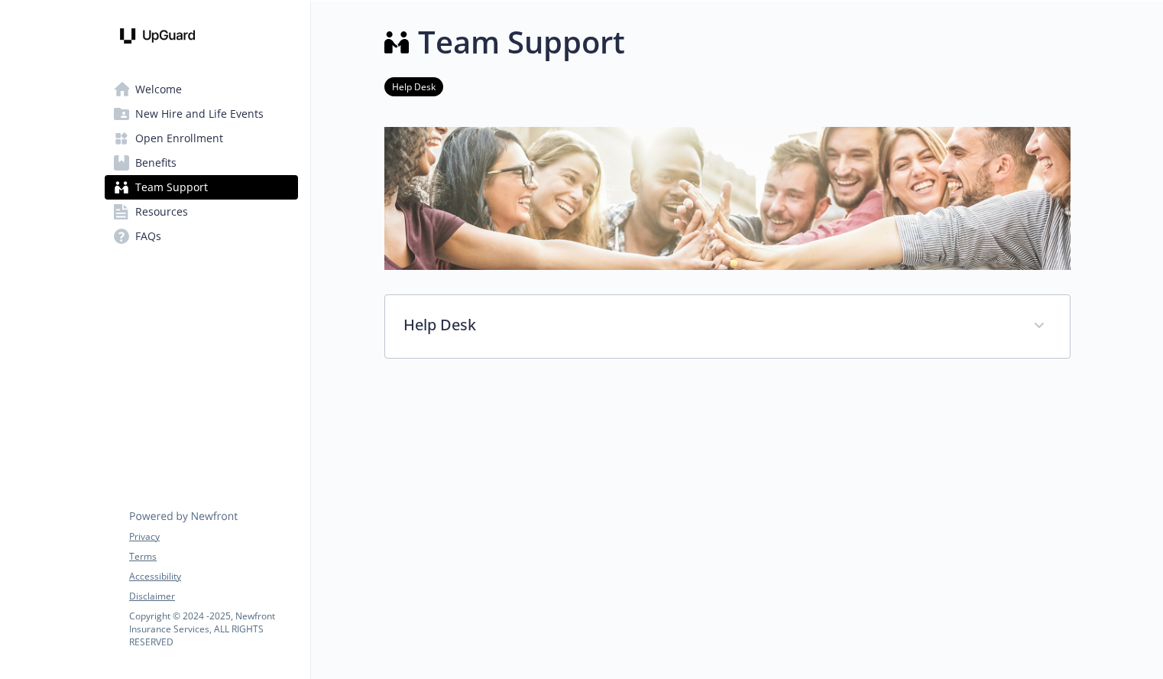
click at [187, 213] on link "Resources" at bounding box center [201, 212] width 193 height 24
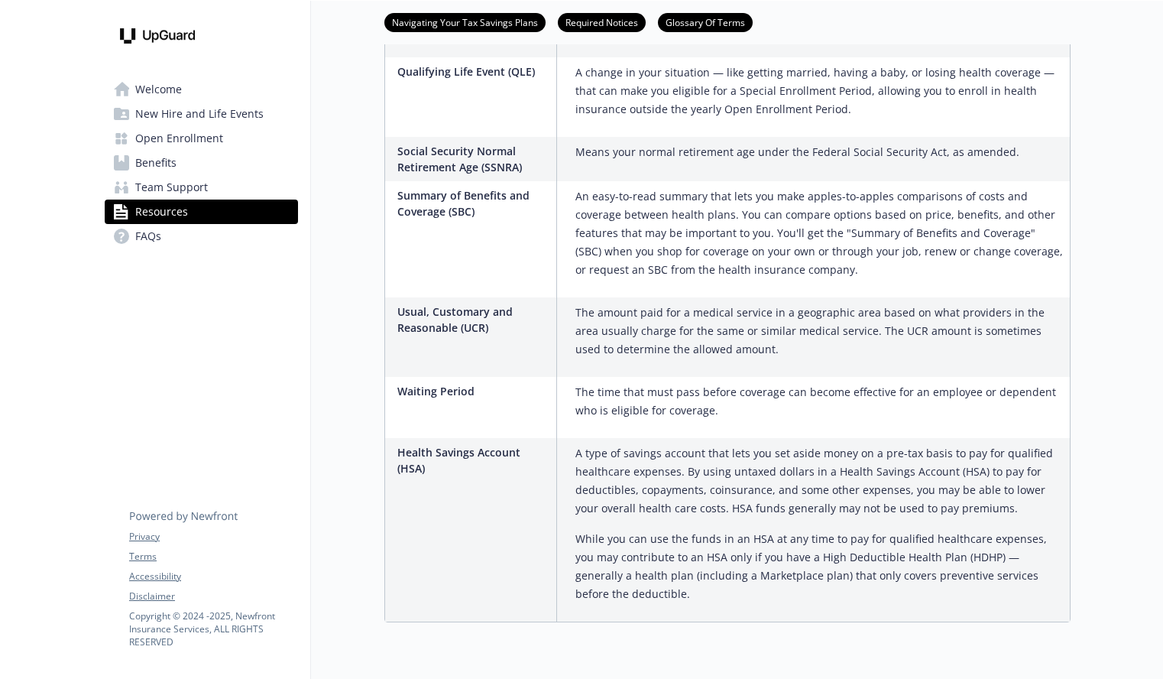
scroll to position [2327, 0]
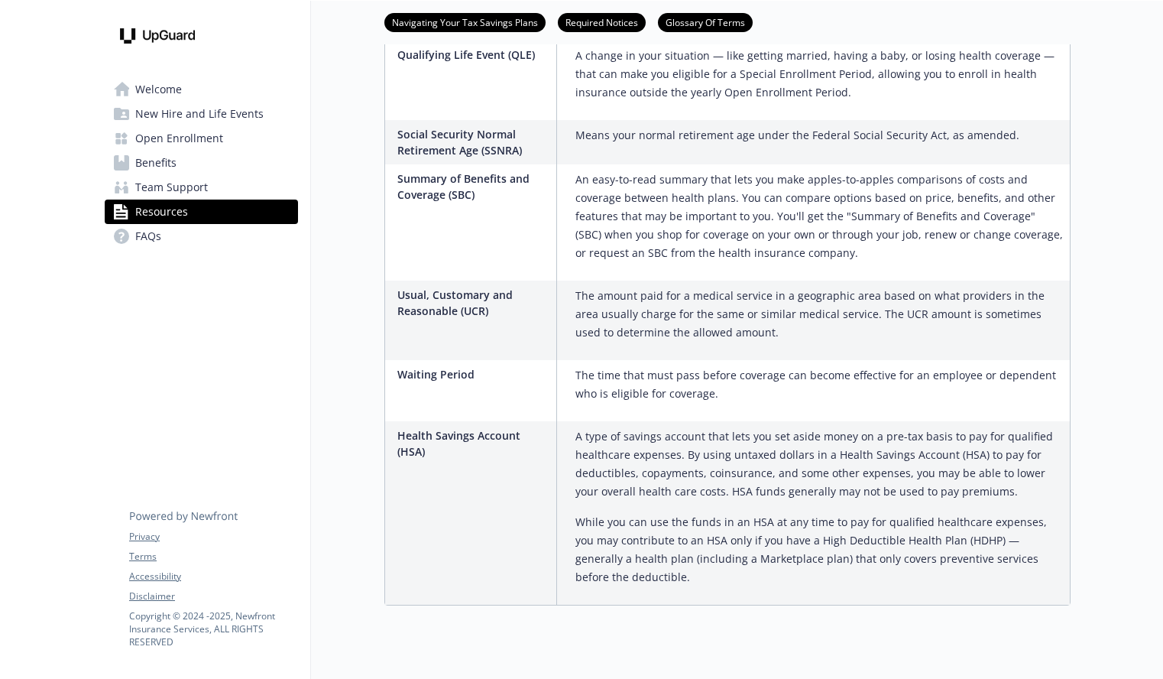
click at [209, 232] on link "FAQs" at bounding box center [201, 236] width 193 height 24
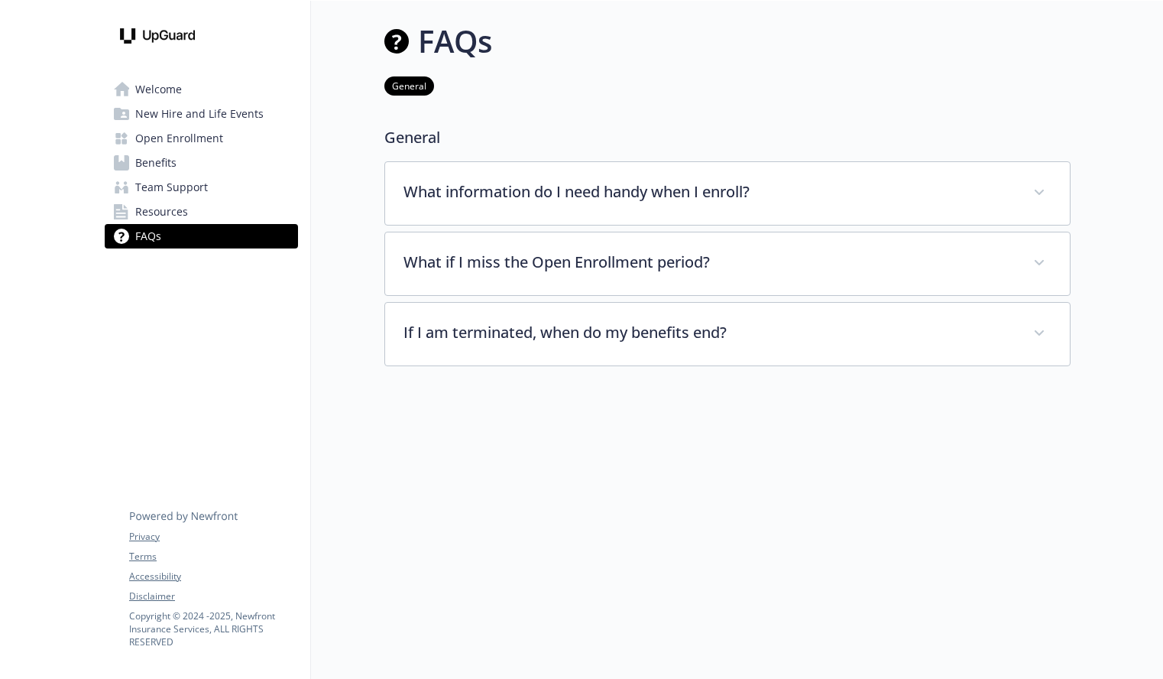
click at [201, 131] on span "Open Enrollment" at bounding box center [179, 138] width 88 height 24
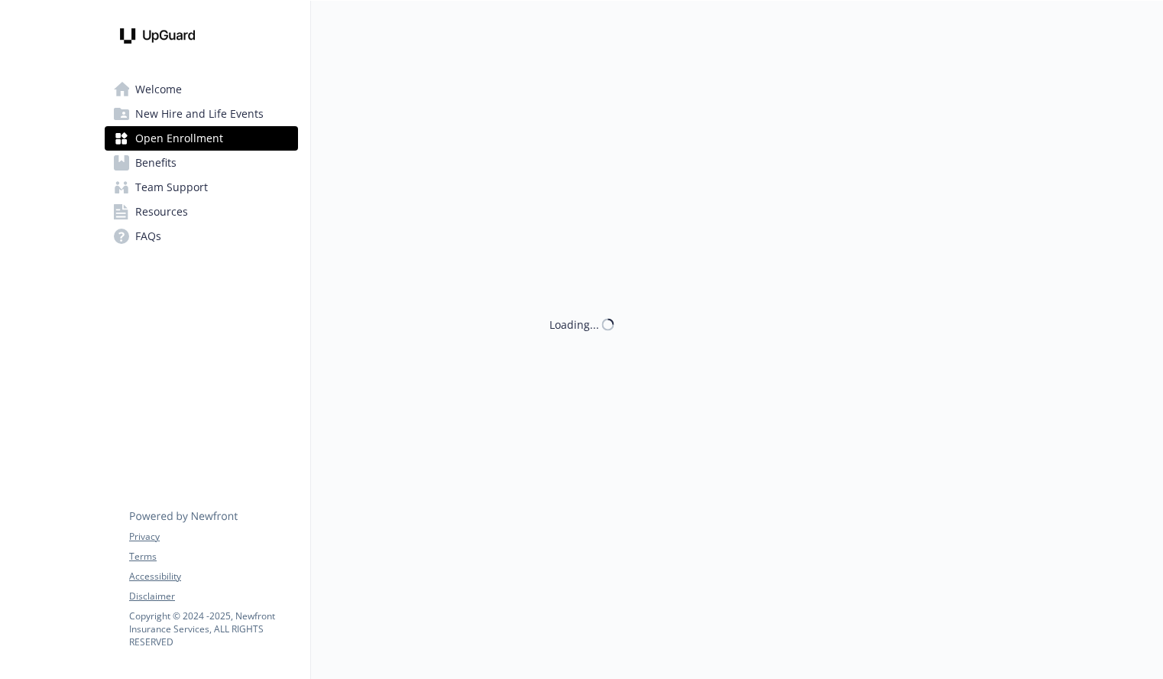
click at [195, 159] on link "Benefits" at bounding box center [201, 163] width 193 height 24
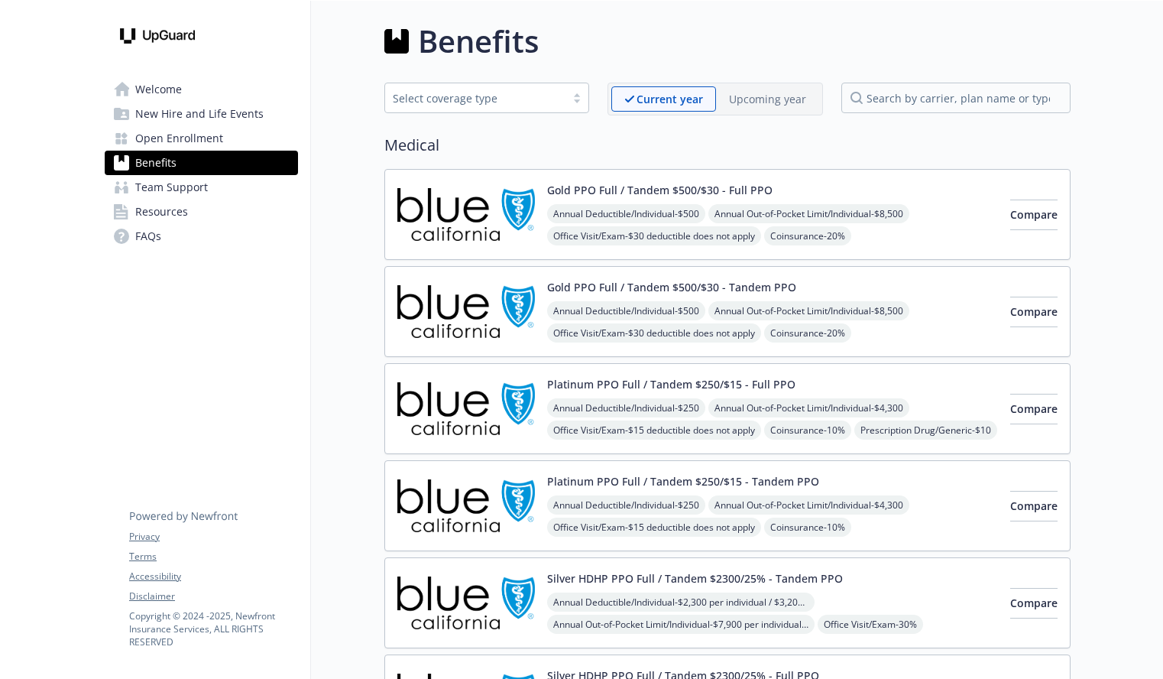
click at [201, 99] on link "Welcome" at bounding box center [201, 89] width 193 height 24
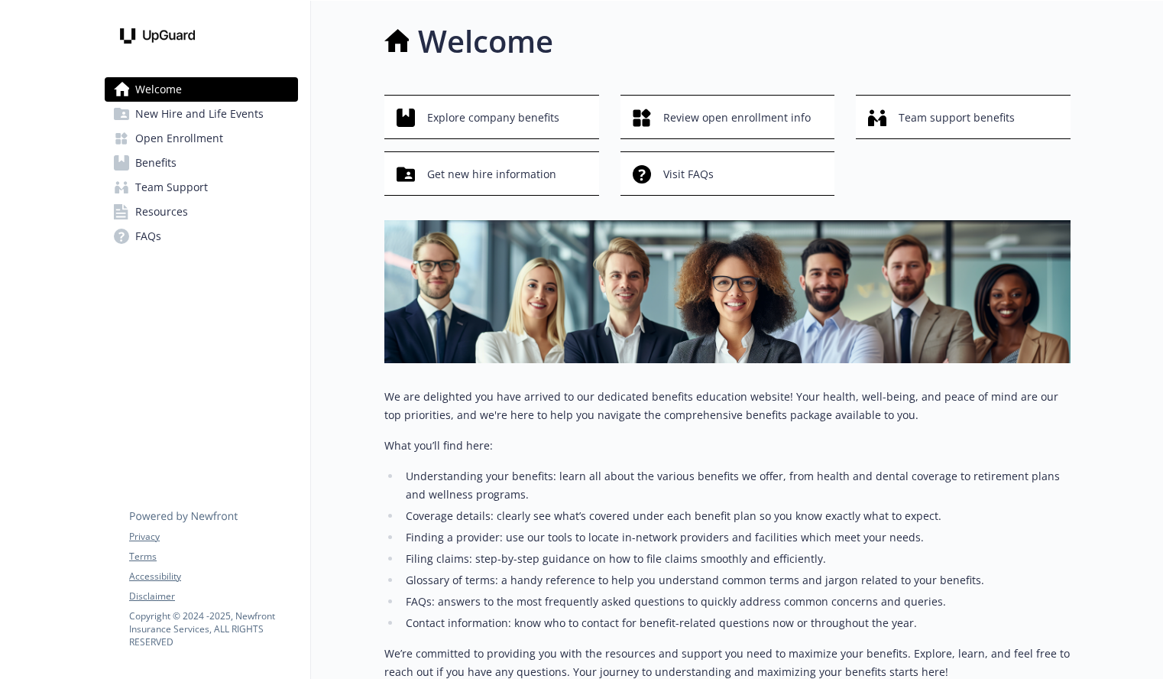
click at [208, 116] on span "New Hire and Life Events" at bounding box center [199, 114] width 128 height 24
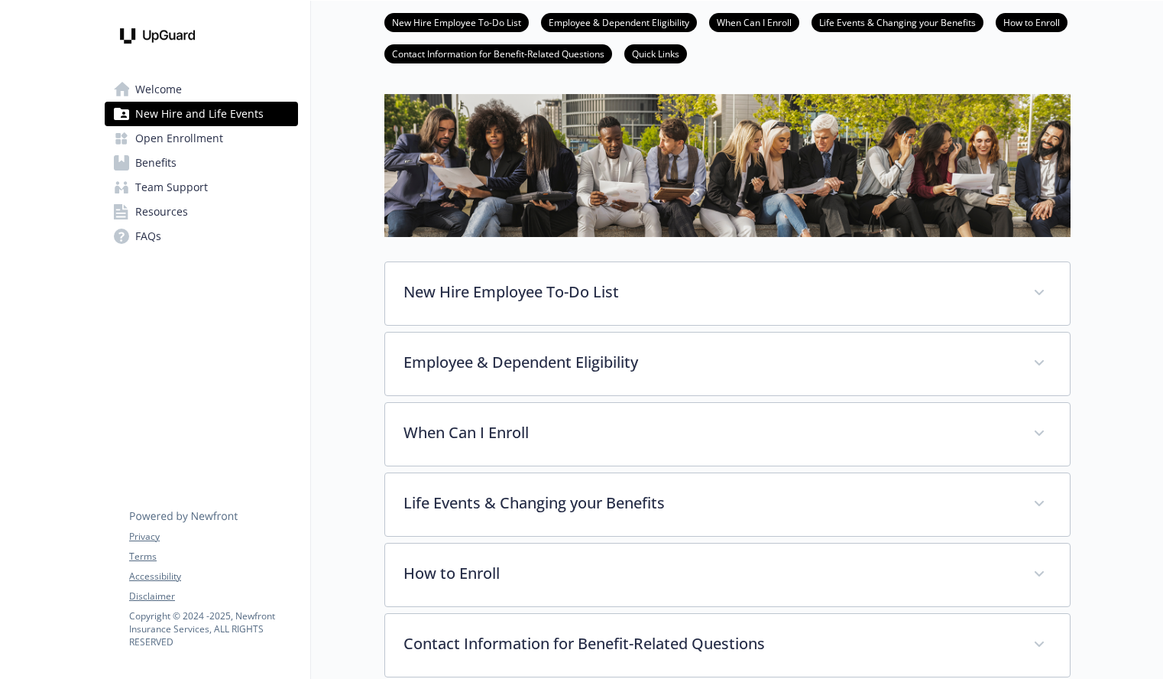
scroll to position [284, 0]
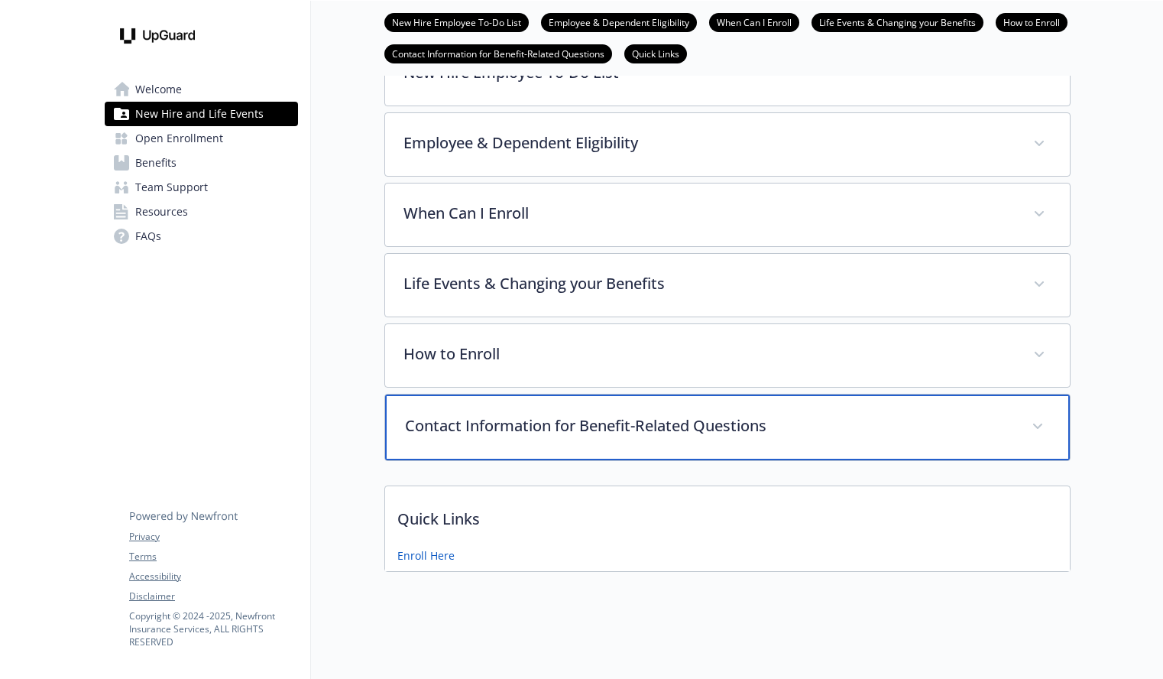
click at [646, 427] on p "Contact Information for Benefit-Related Questions" at bounding box center [709, 425] width 608 height 23
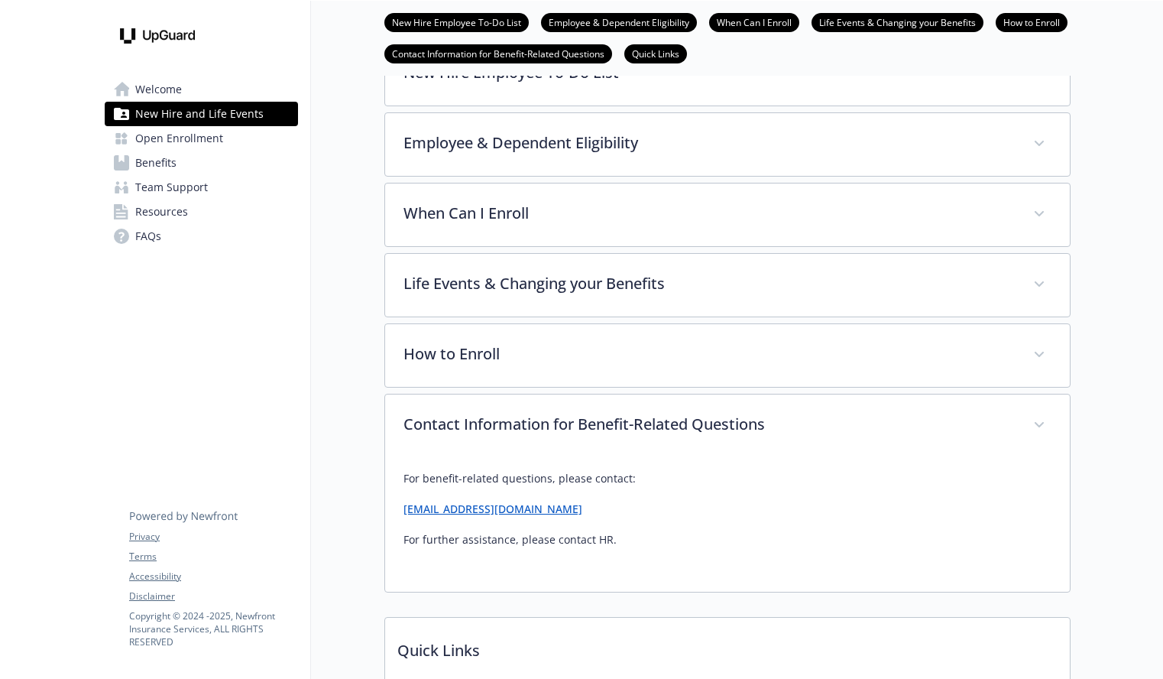
click at [181, 91] on link "Welcome" at bounding box center [201, 89] width 193 height 24
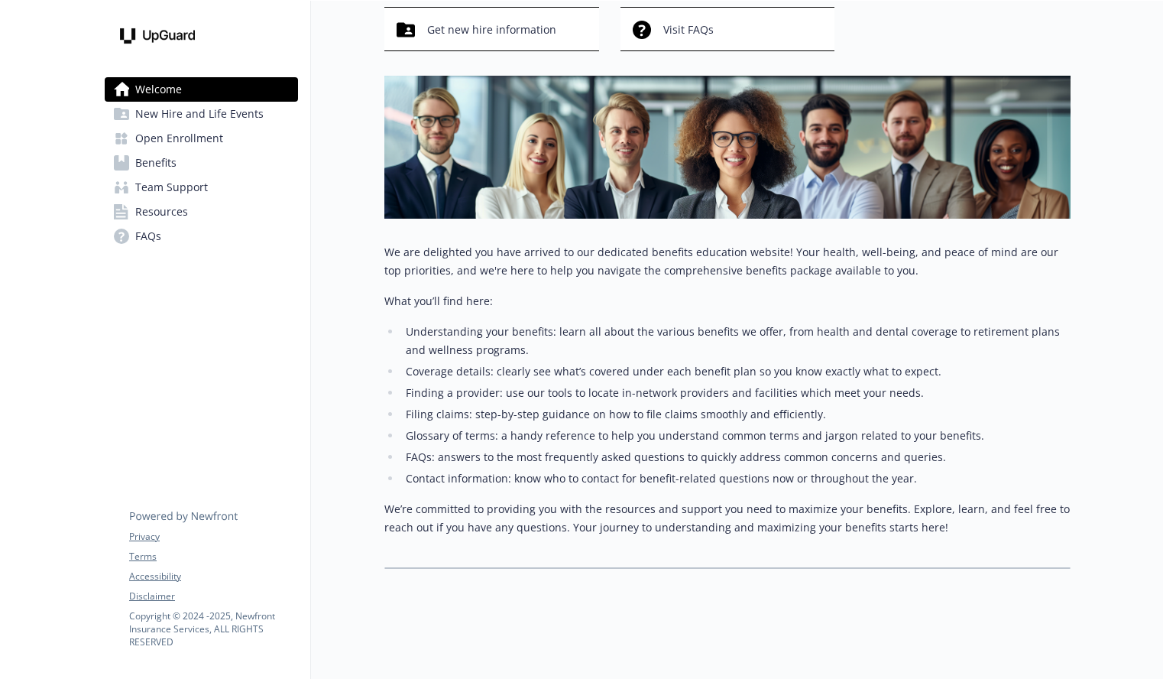
click at [400, 332] on ul "Understanding your benefits: learn all about the various benefits we offer, fro…" at bounding box center [727, 405] width 686 height 165
drag, startPoint x: 415, startPoint y: 334, endPoint x: 600, endPoint y: 333, distance: 185.0
click at [600, 333] on li "Understanding your benefits: learn all about the various benefits we offer, fro…" at bounding box center [736, 341] width 670 height 37
drag, startPoint x: 462, startPoint y: 350, endPoint x: 447, endPoint y: 356, distance: 16.5
click at [460, 351] on li "Understanding your benefits: learn all about the various benefits we offer, fro…" at bounding box center [736, 341] width 670 height 37
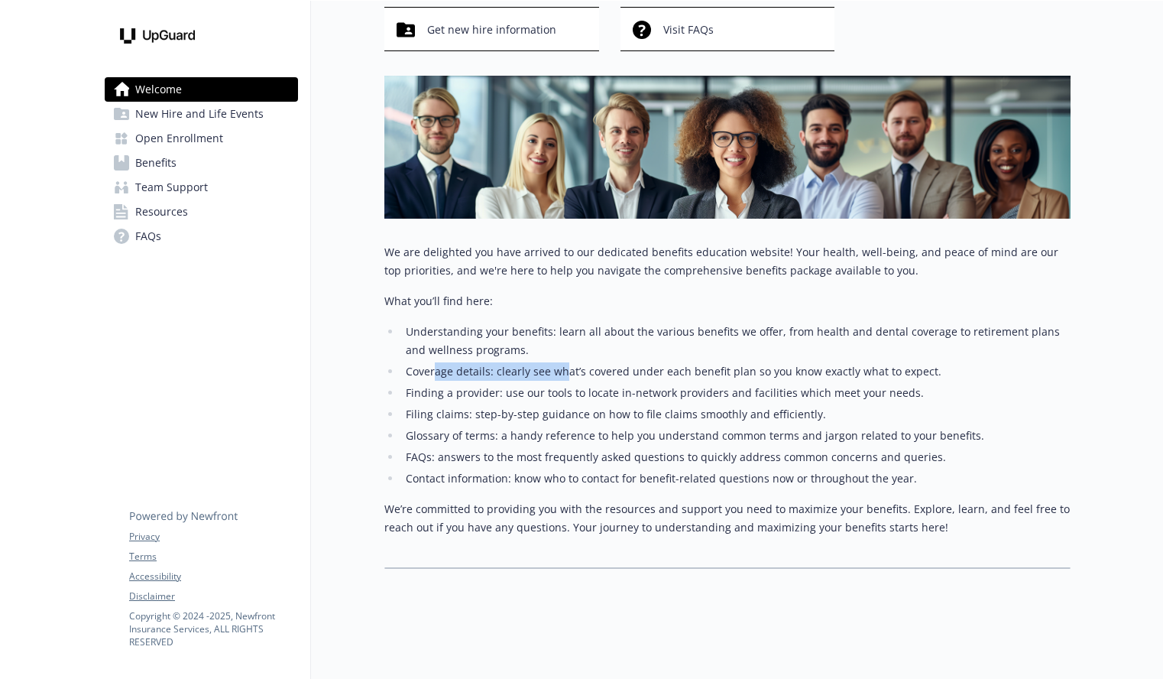
drag, startPoint x: 453, startPoint y: 373, endPoint x: 563, endPoint y: 373, distance: 109.3
click at [563, 373] on li "Coverage details: clearly see what’s covered under each benefit plan so you kno…" at bounding box center [736, 371] width 670 height 18
drag, startPoint x: 521, startPoint y: 390, endPoint x: 589, endPoint y: 394, distance: 68.9
click at [593, 394] on li "Finding a provider: use our tools to locate in-network providers and facilities…" at bounding box center [736, 393] width 670 height 18
drag, startPoint x: 511, startPoint y: 415, endPoint x: 540, endPoint y: 415, distance: 29.0
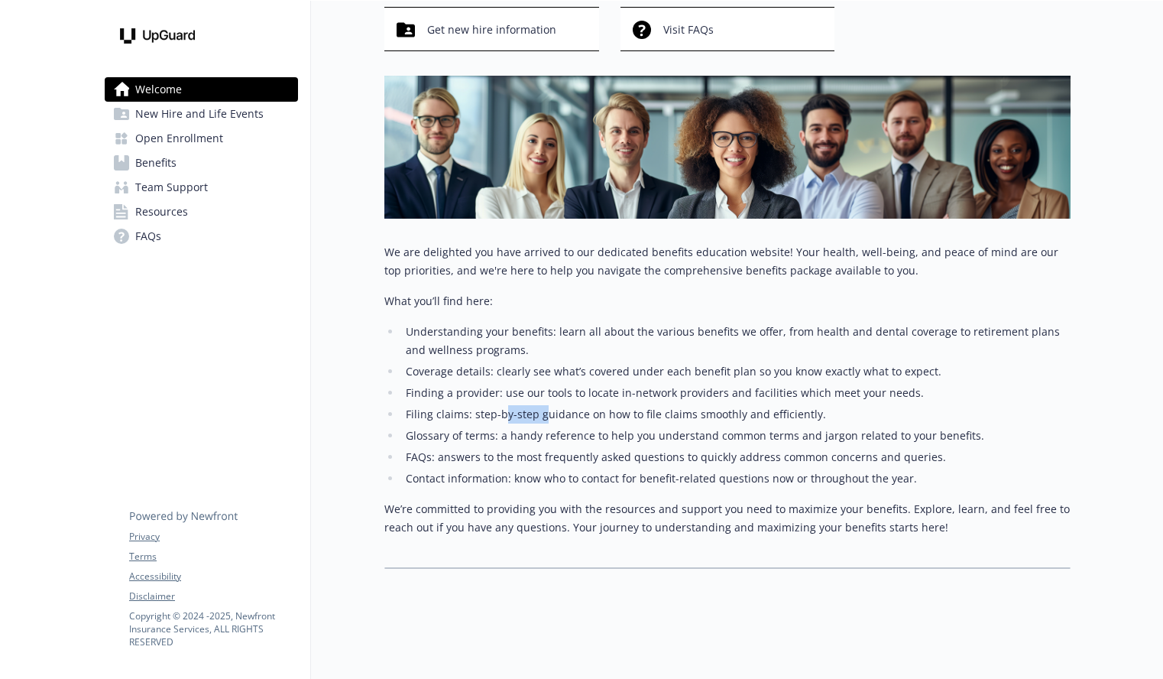
click at [540, 415] on li "Filing claims: step-by-step guidance on how to file claims smoothly and efficie…" at bounding box center [736, 414] width 670 height 18
click at [192, 182] on span "Team Support" at bounding box center [171, 187] width 73 height 24
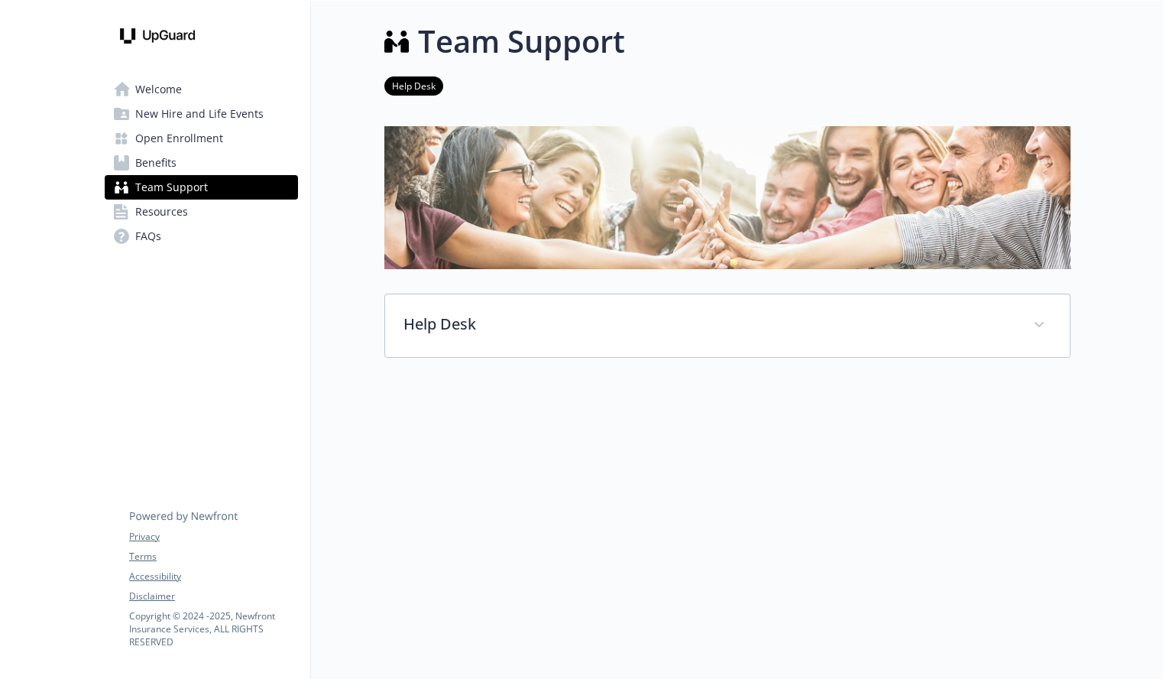
click at [168, 157] on span "Benefits" at bounding box center [155, 163] width 41 height 24
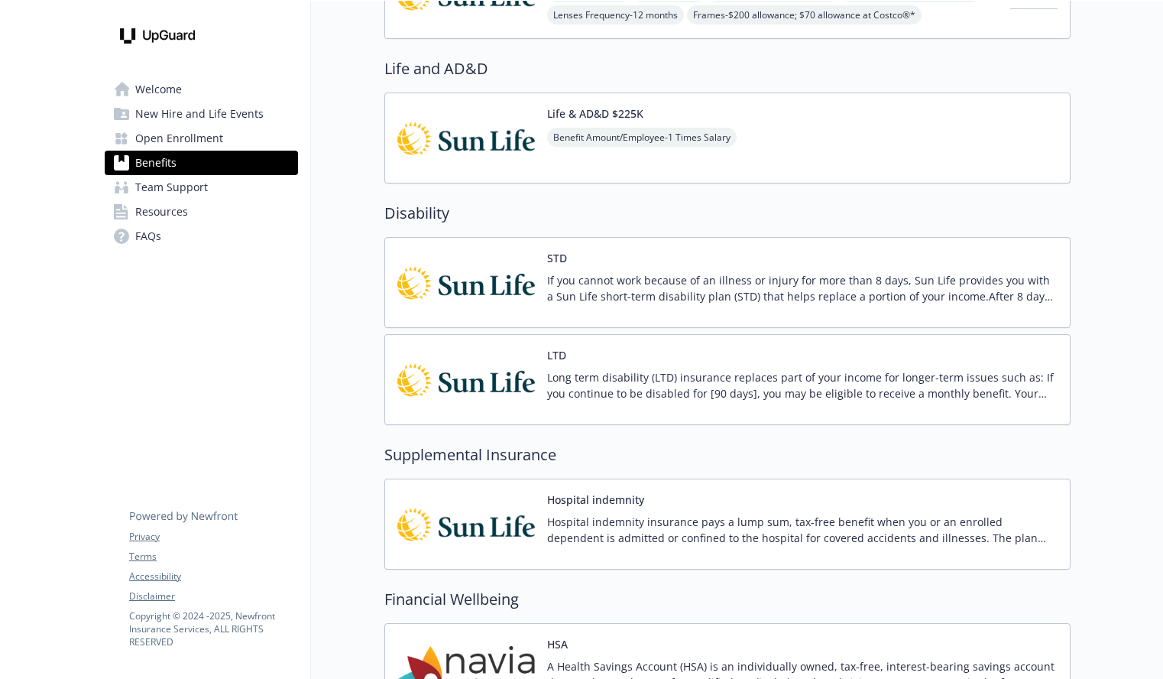
click at [699, 294] on p "If you cannot work because of an illness or injury for more than 8 days, Sun Li…" at bounding box center [802, 288] width 511 height 32
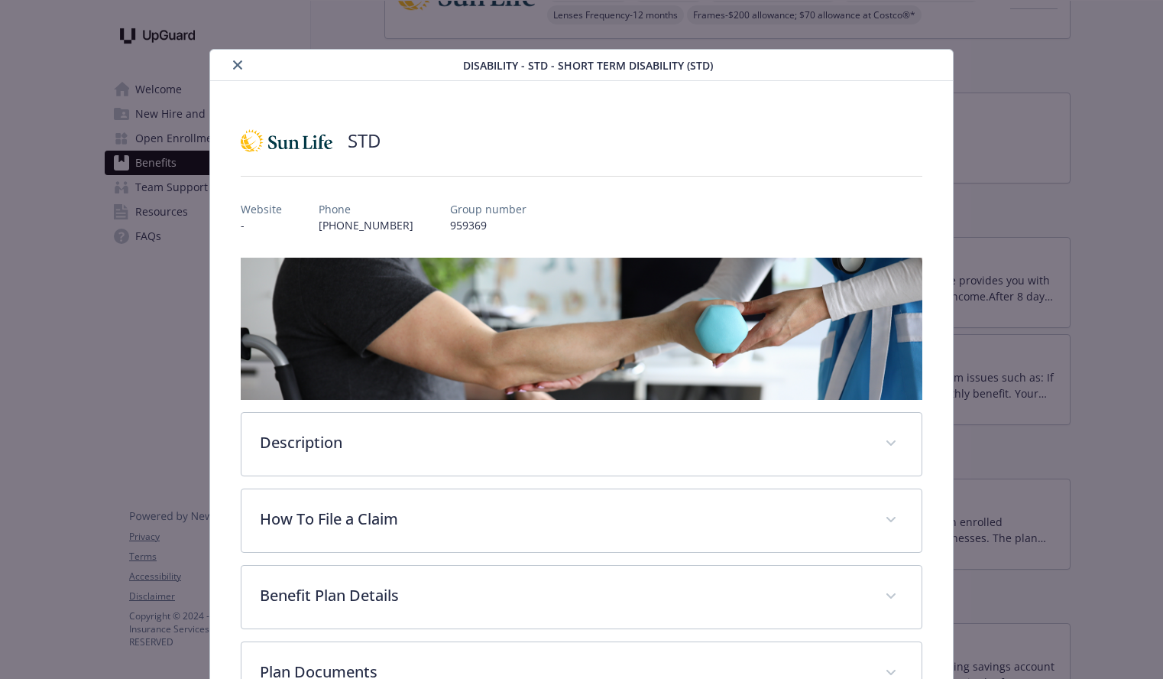
scroll to position [113, 0]
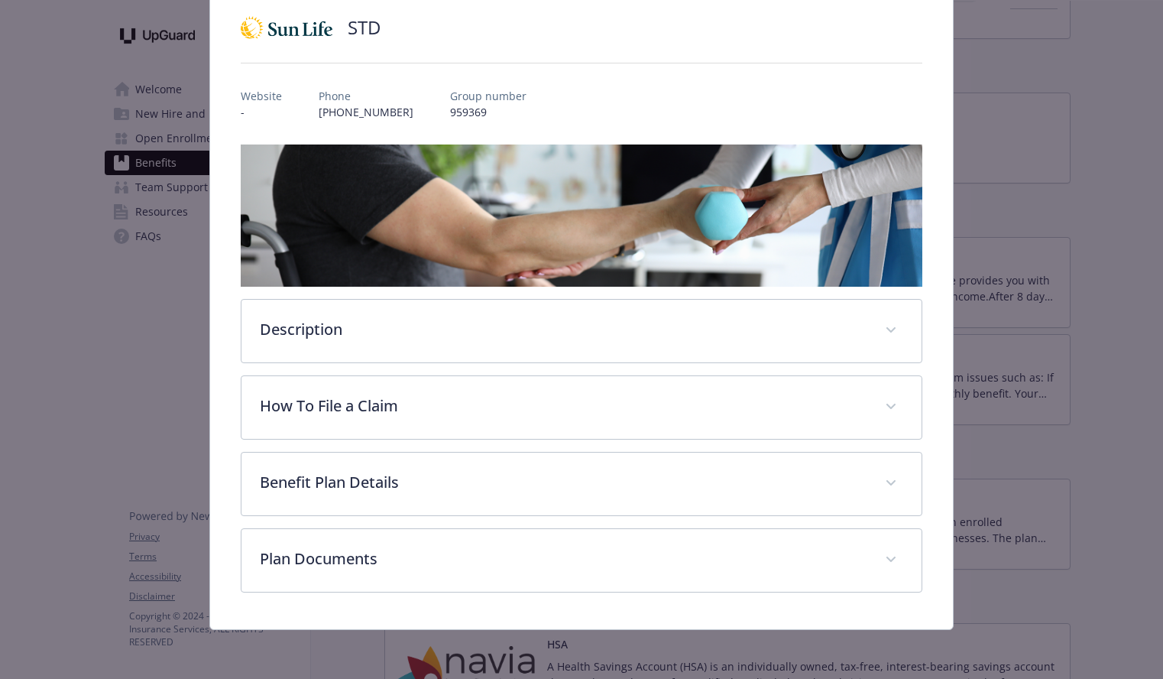
click at [790, 439] on div "How To File a Claim To file a claim, call Sunlife at 800.247.6875 ." at bounding box center [582, 407] width 682 height 64
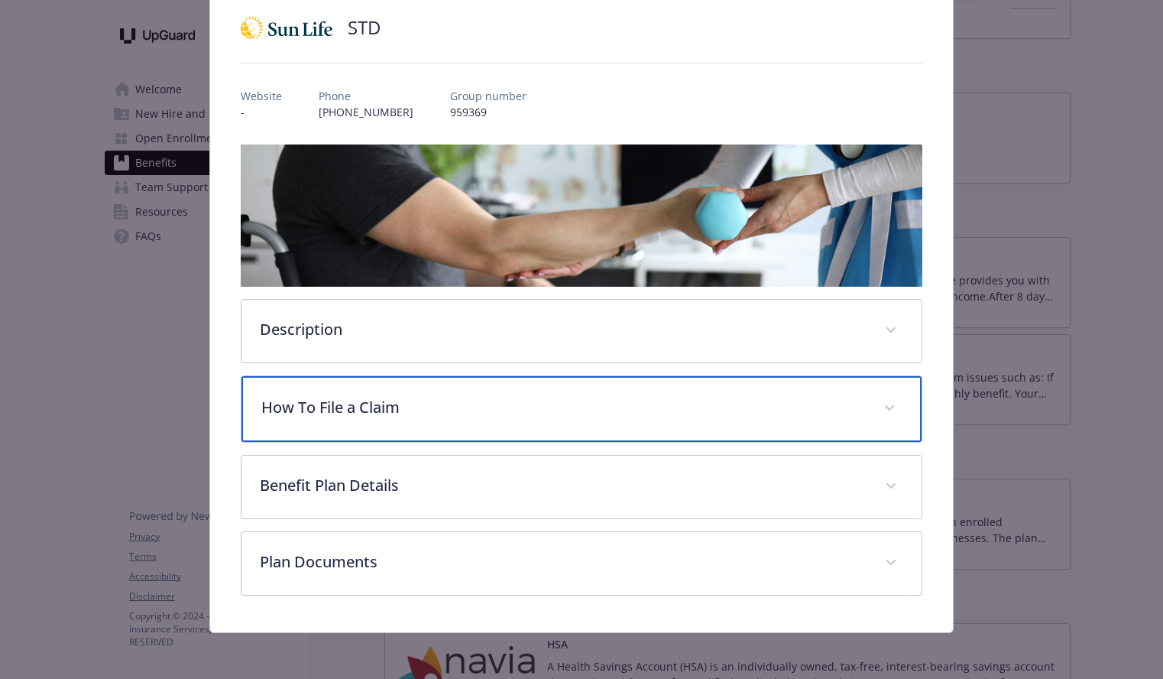
click at [543, 394] on div "How To File a Claim" at bounding box center [582, 409] width 680 height 66
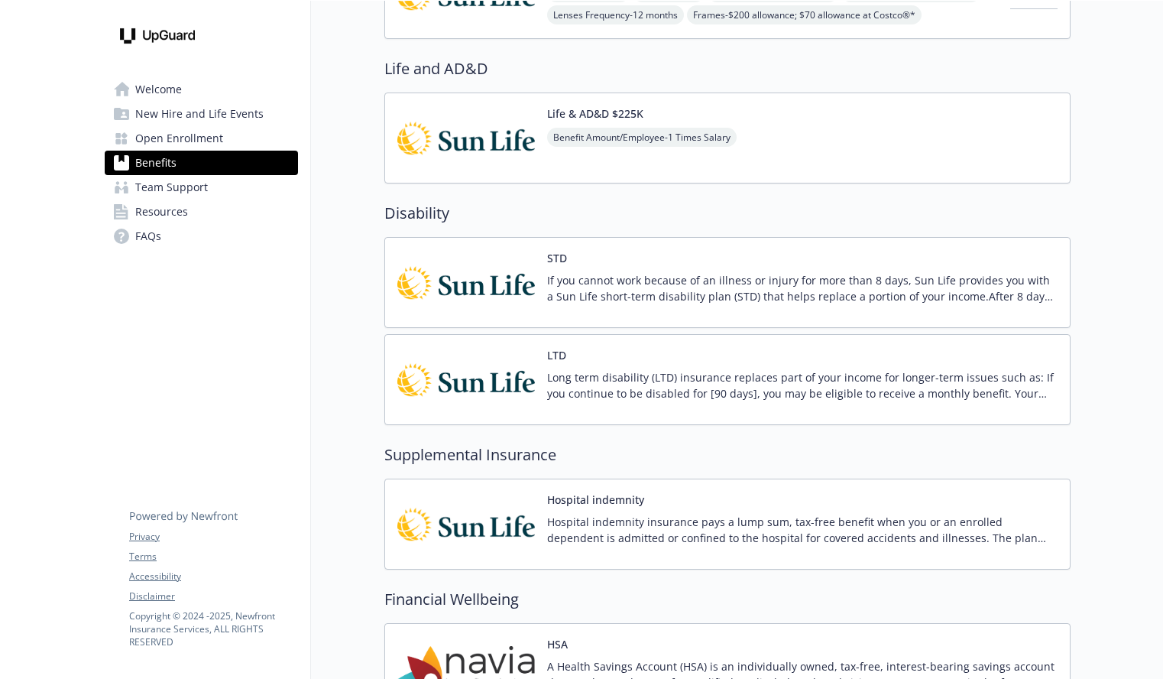
click at [173, 83] on span "Welcome" at bounding box center [158, 89] width 47 height 24
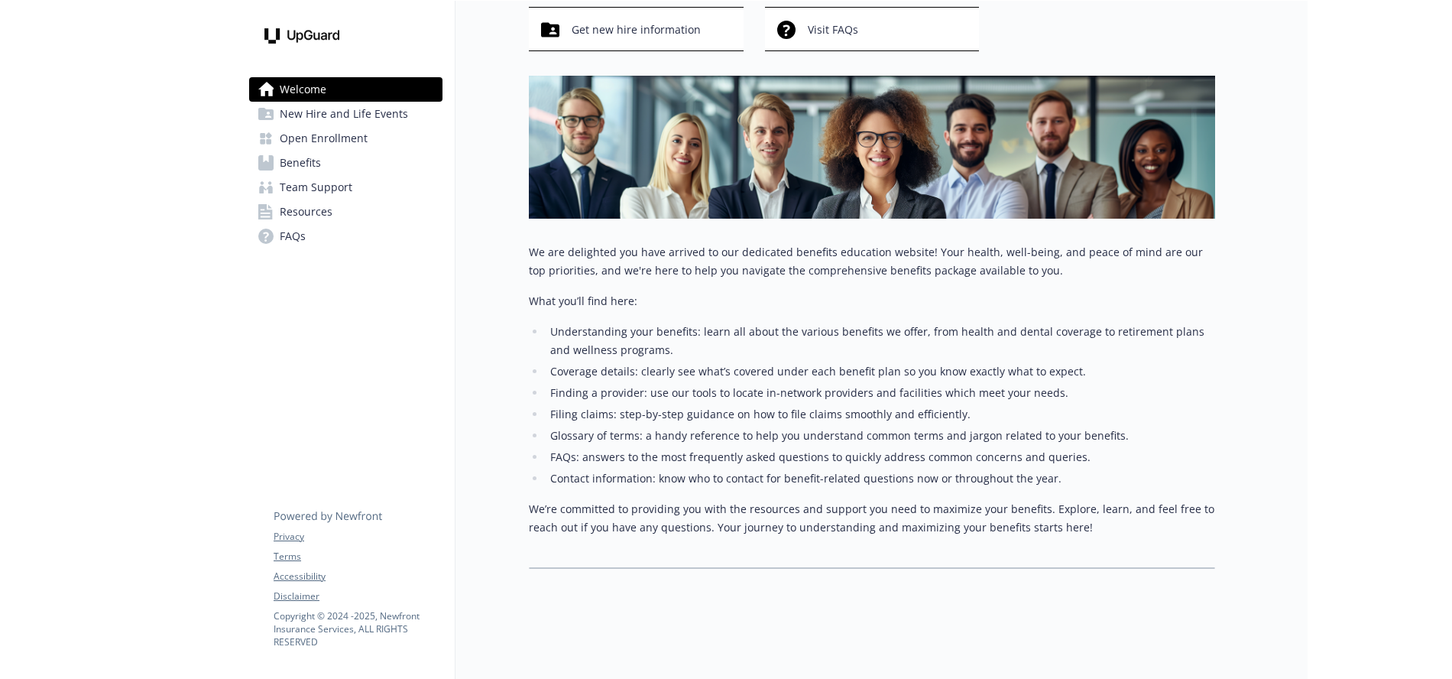
scroll to position [145, 0]
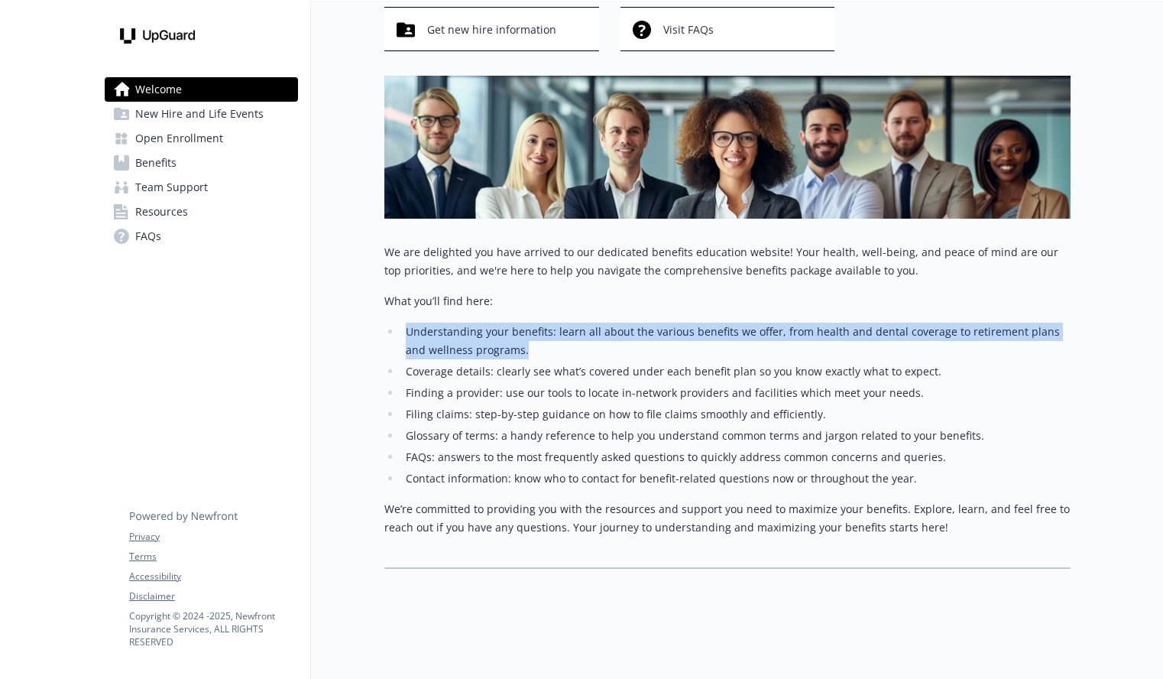
drag, startPoint x: 521, startPoint y: 352, endPoint x: 397, endPoint y: 328, distance: 126.1
click at [397, 328] on ul "Understanding your benefits: learn all about the various benefits we offer, fro…" at bounding box center [727, 405] width 686 height 165
copy li "Understanding your benefits: learn all about the various benefits we offer, fro…"
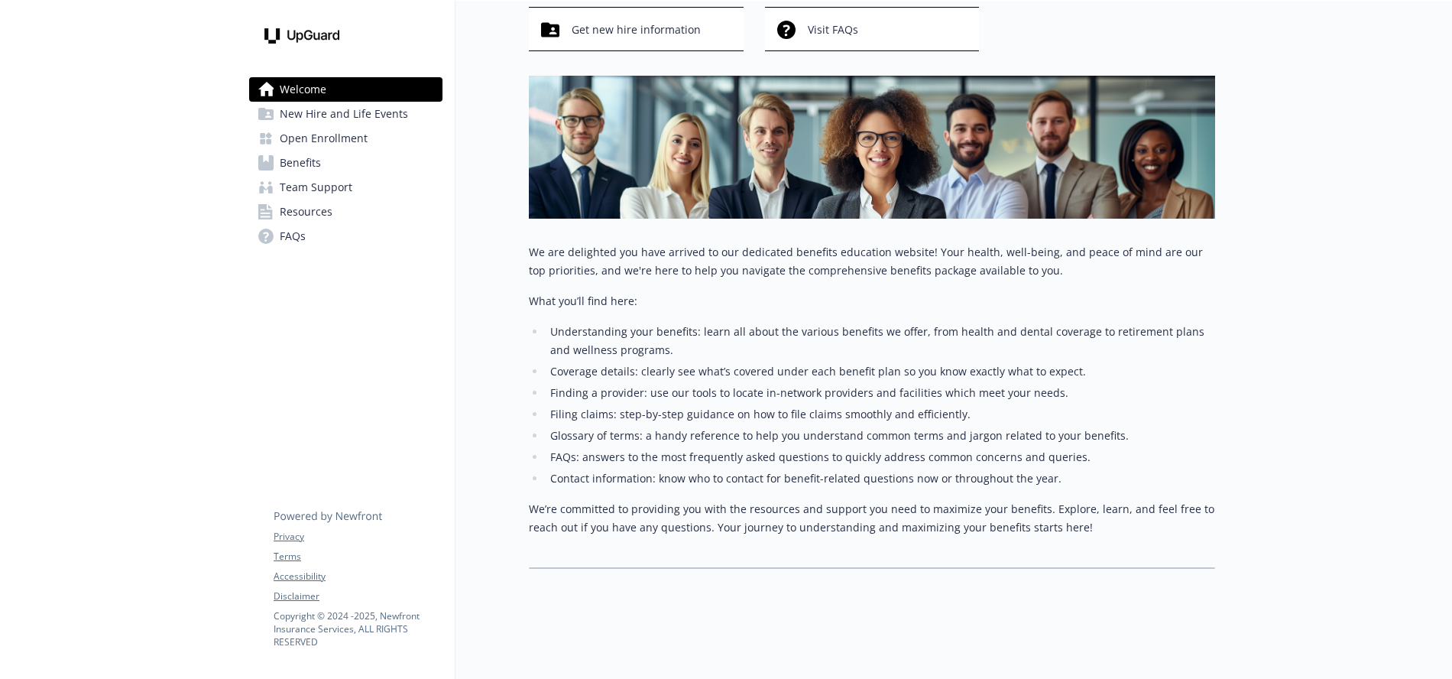
scroll to position [127, 0]
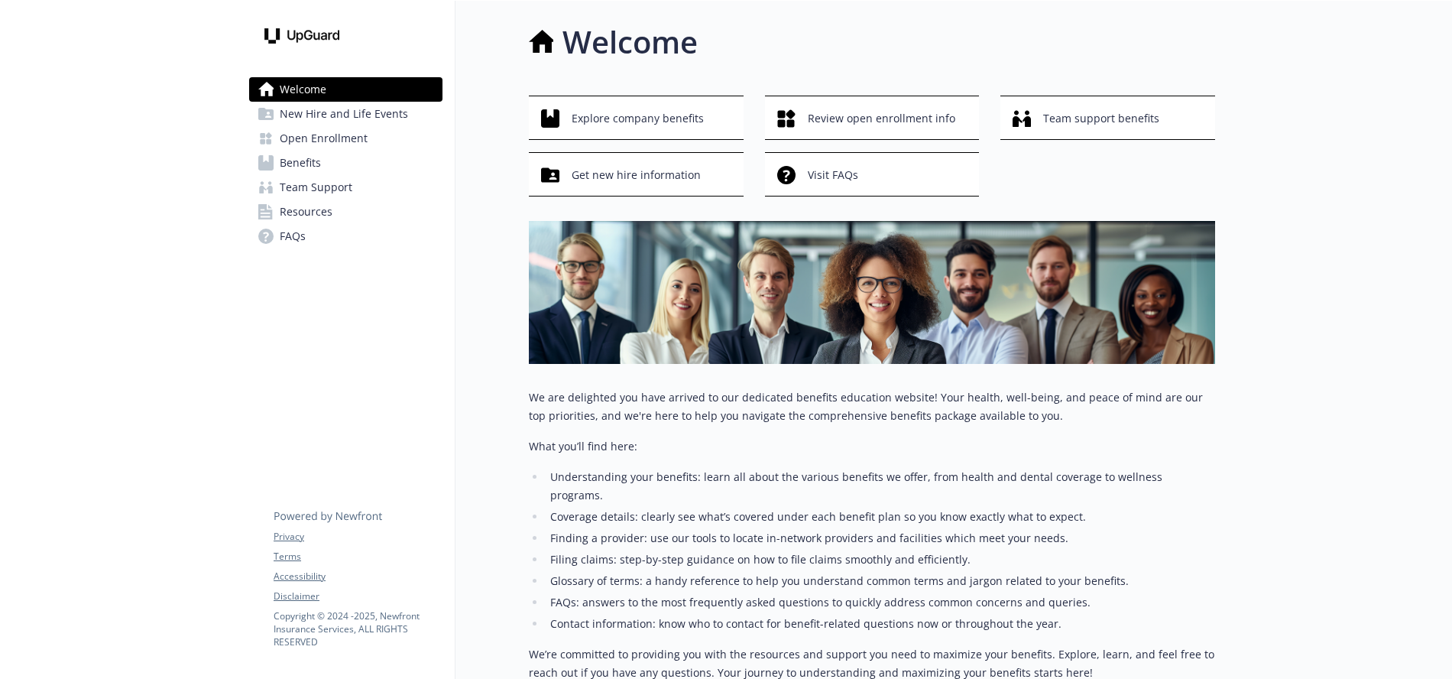
click at [314, 162] on span "Benefits" at bounding box center [300, 163] width 41 height 24
click at [381, 139] on link "Open Enrollment" at bounding box center [345, 138] width 193 height 24
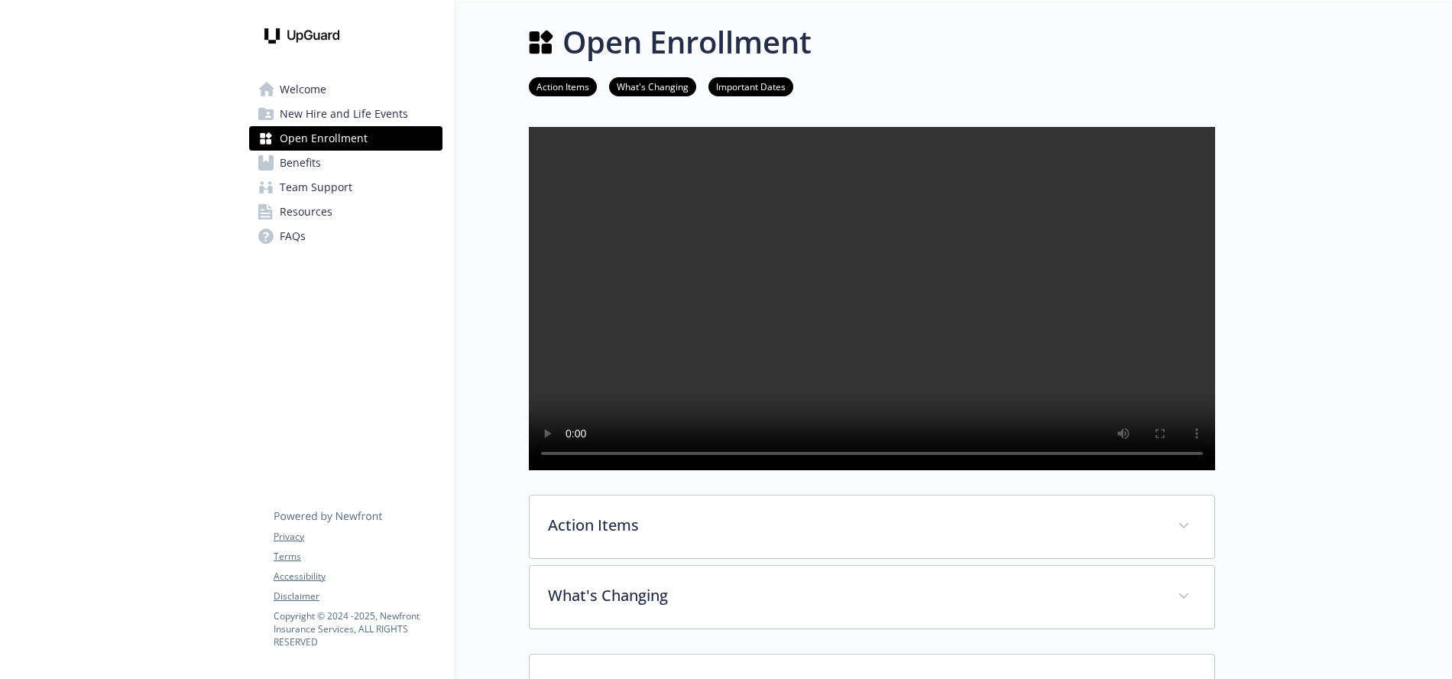
click at [736, 83] on link "Important Dates" at bounding box center [751, 86] width 85 height 15
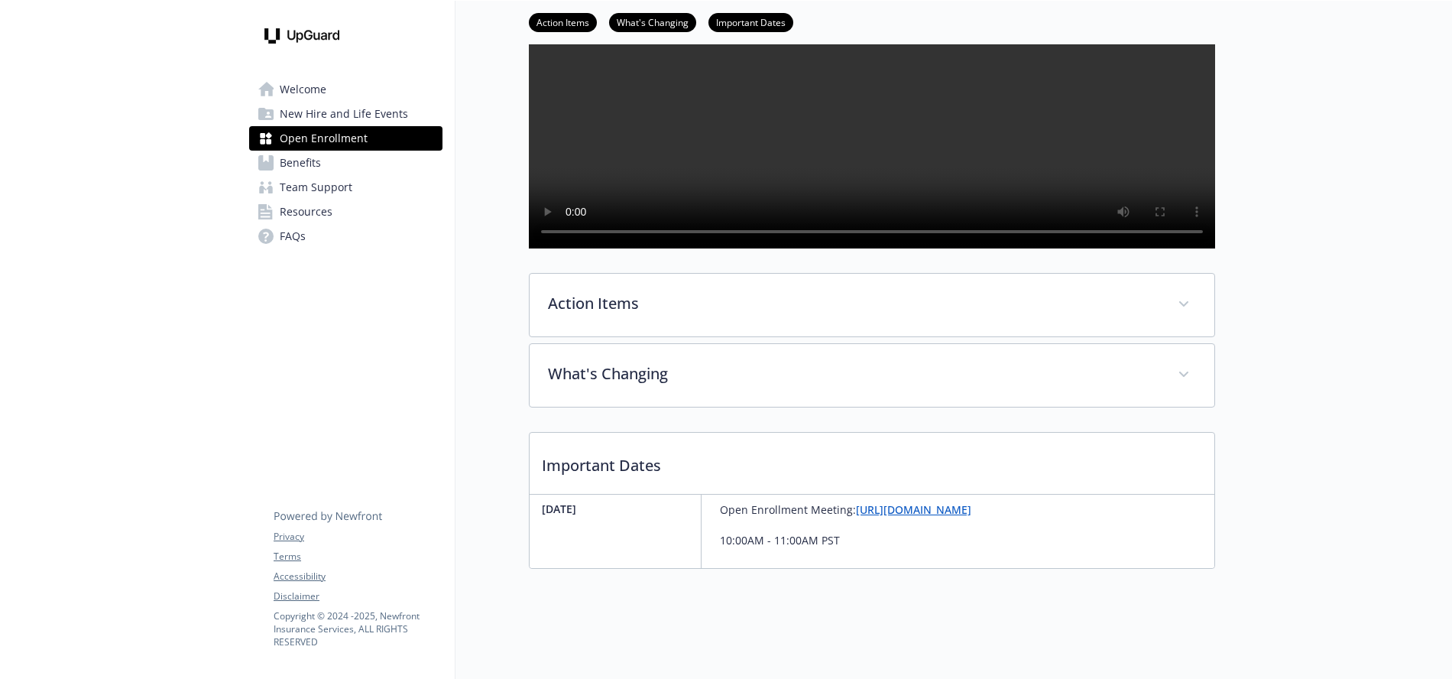
scroll to position [264, 0]
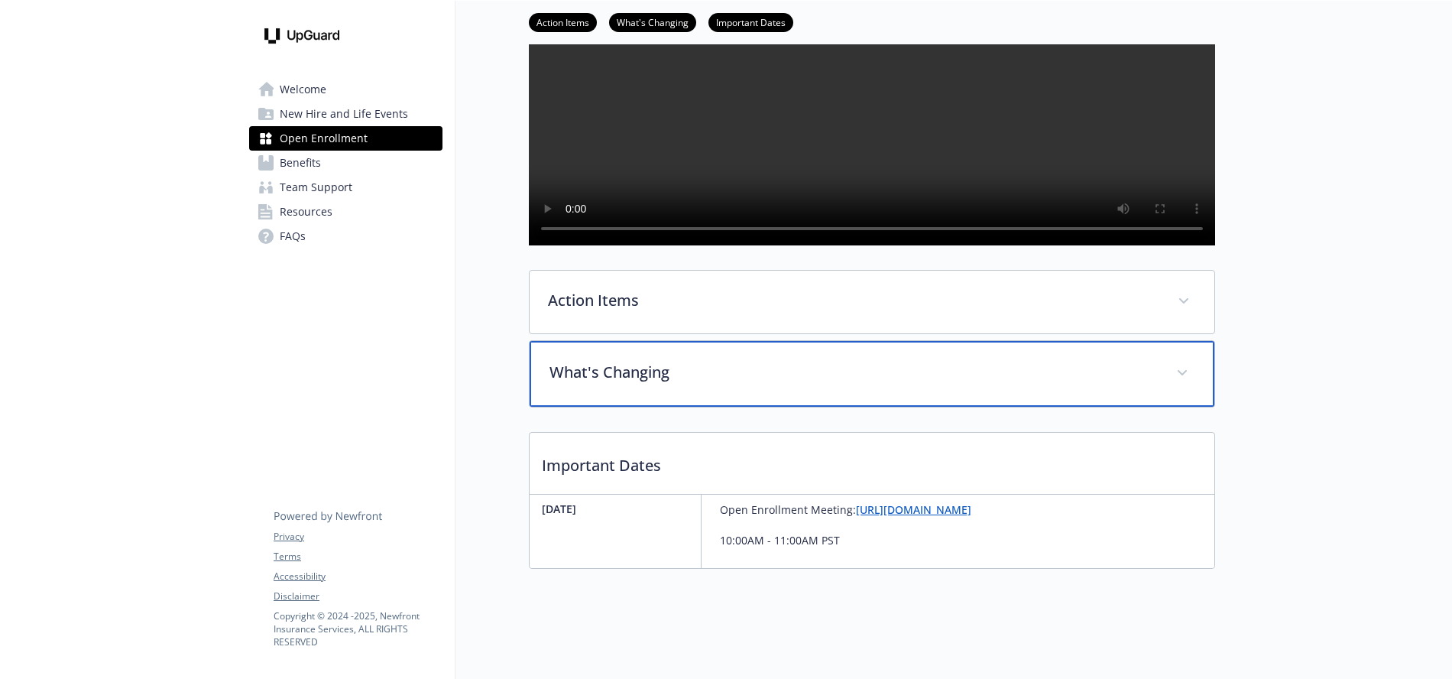
drag, startPoint x: 1193, startPoint y: 366, endPoint x: 1182, endPoint y: 326, distance: 42.1
click at [1193, 366] on div "What's Changing" at bounding box center [872, 374] width 685 height 66
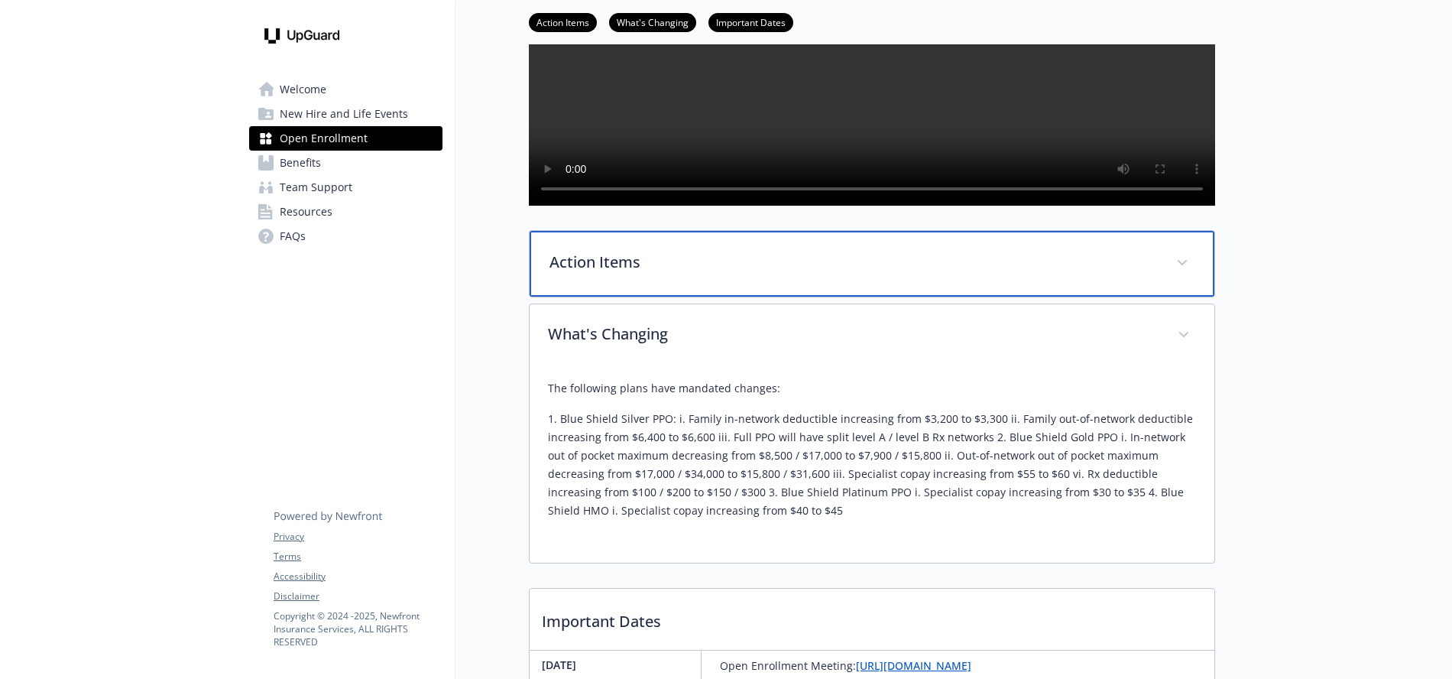
click at [1180, 275] on span at bounding box center [1182, 263] width 24 height 24
